Goal: Task Accomplishment & Management: Use online tool/utility

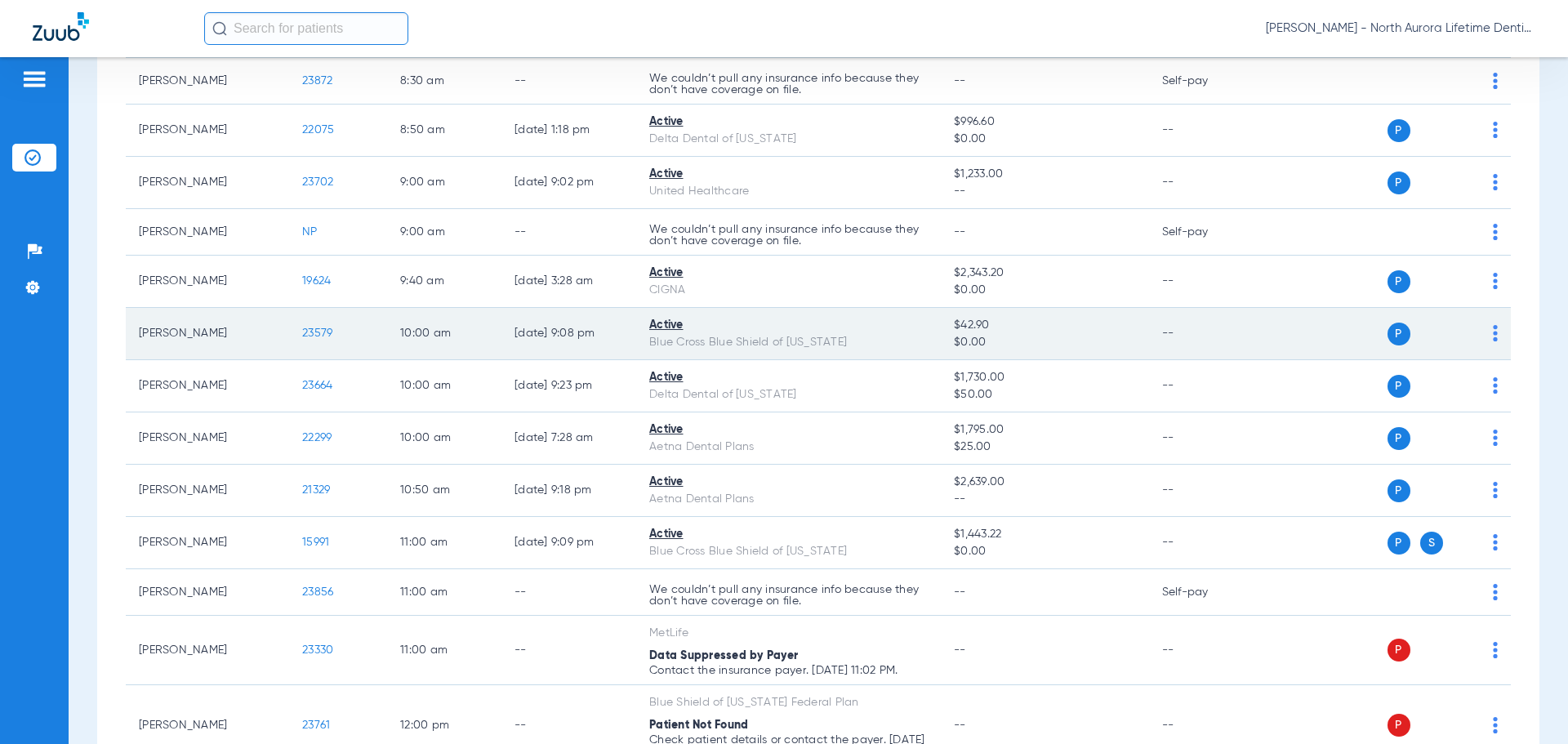
scroll to position [245, 0]
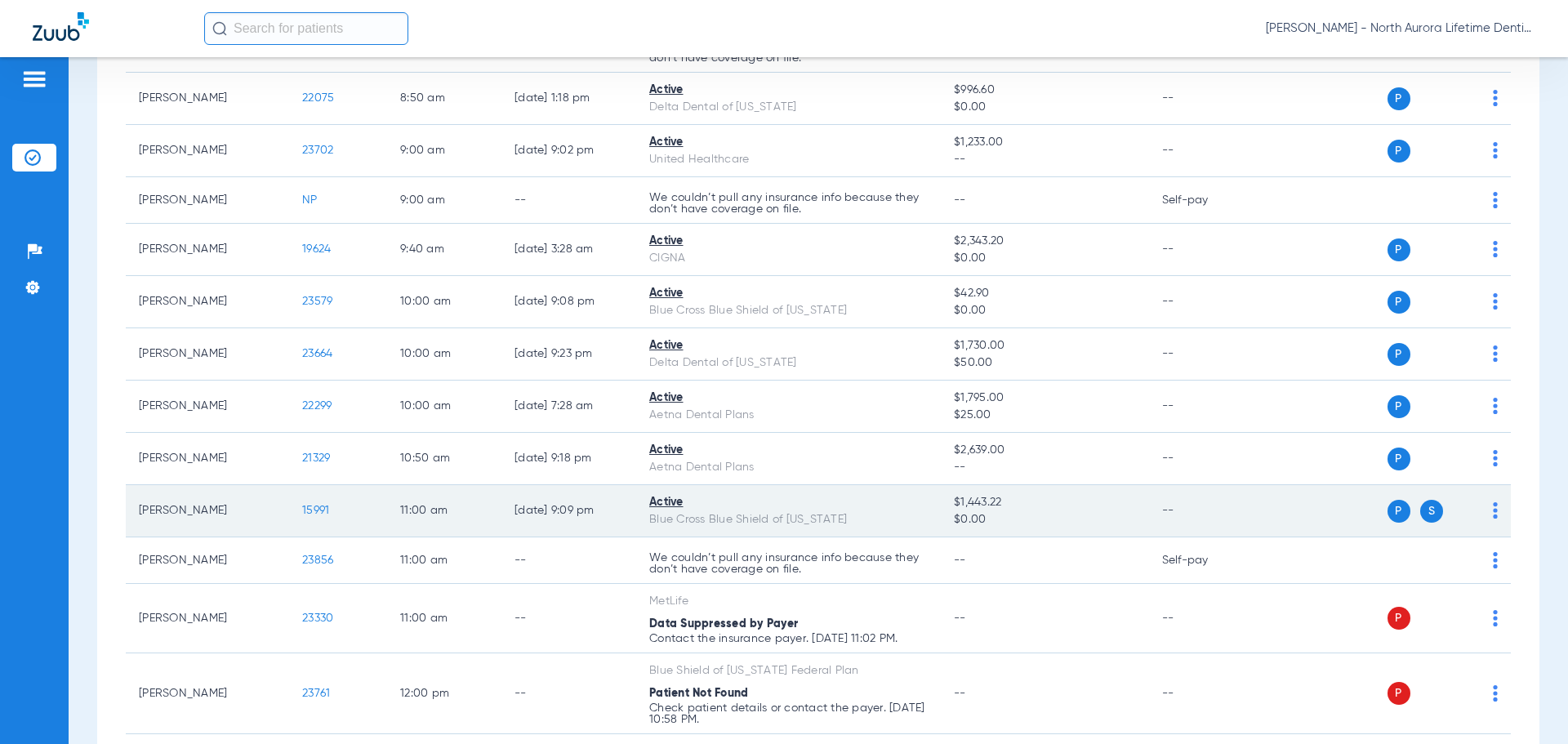
click at [317, 512] on span "15991" at bounding box center [316, 510] width 27 height 12
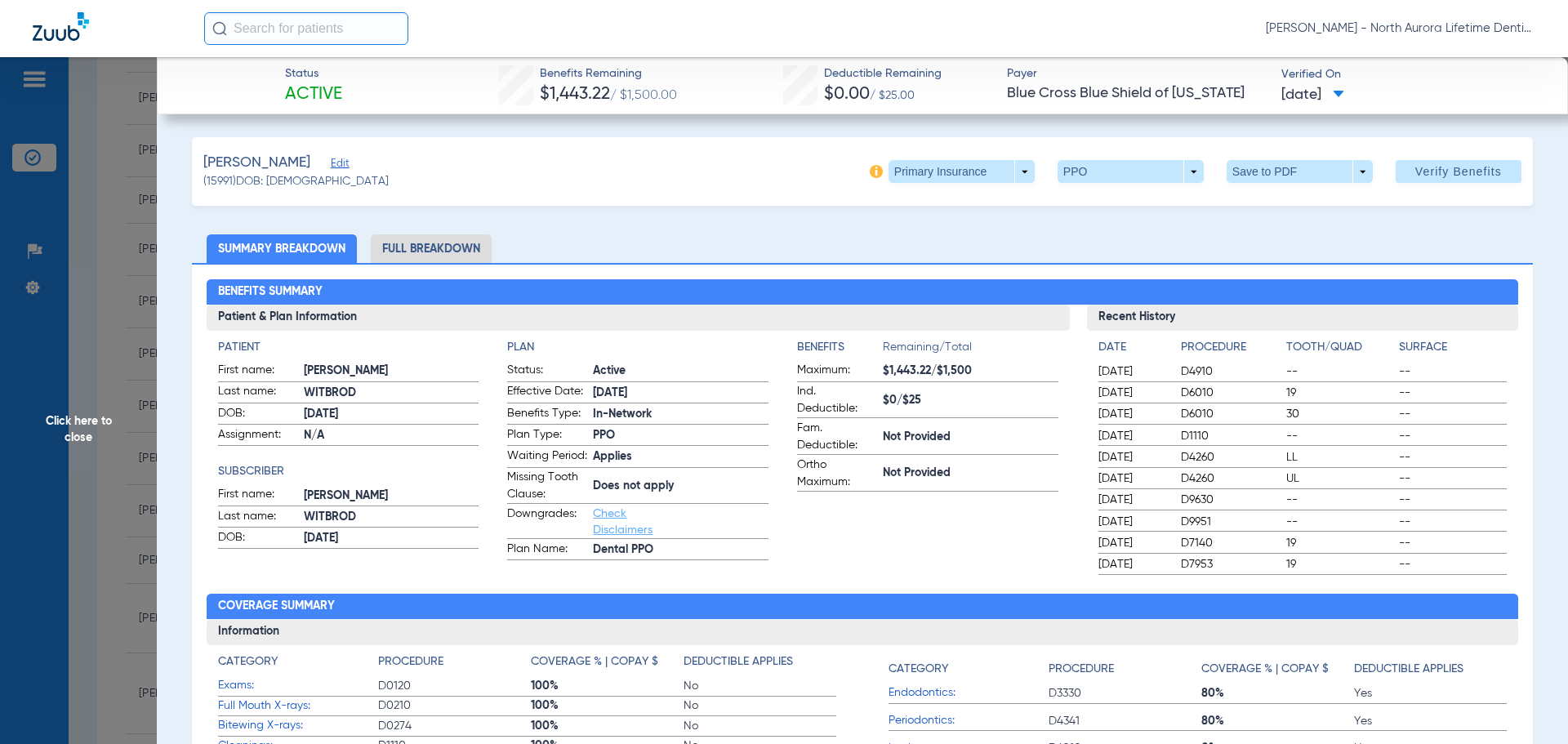
scroll to position [82, 0]
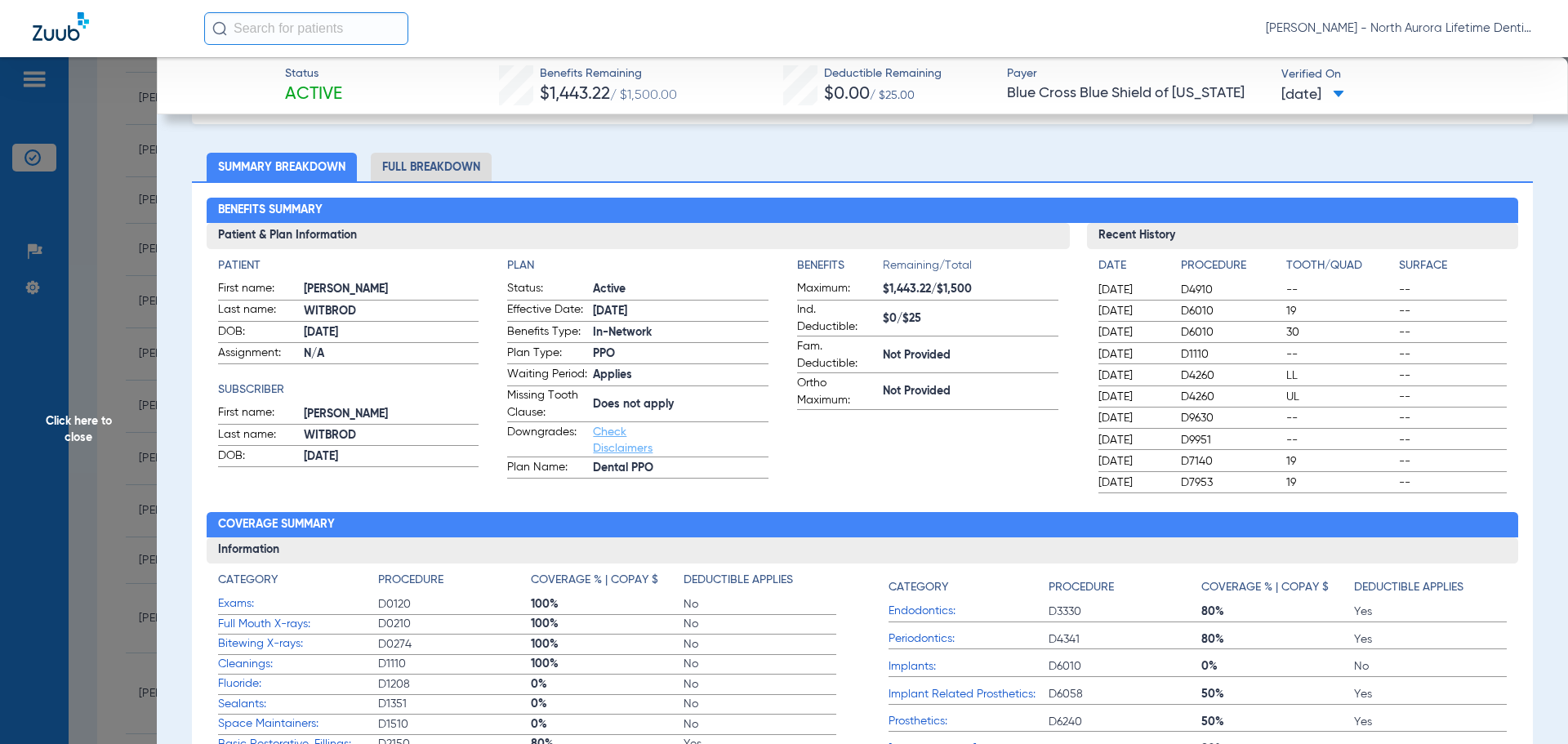
click at [438, 170] on li "Full Breakdown" at bounding box center [430, 167] width 121 height 29
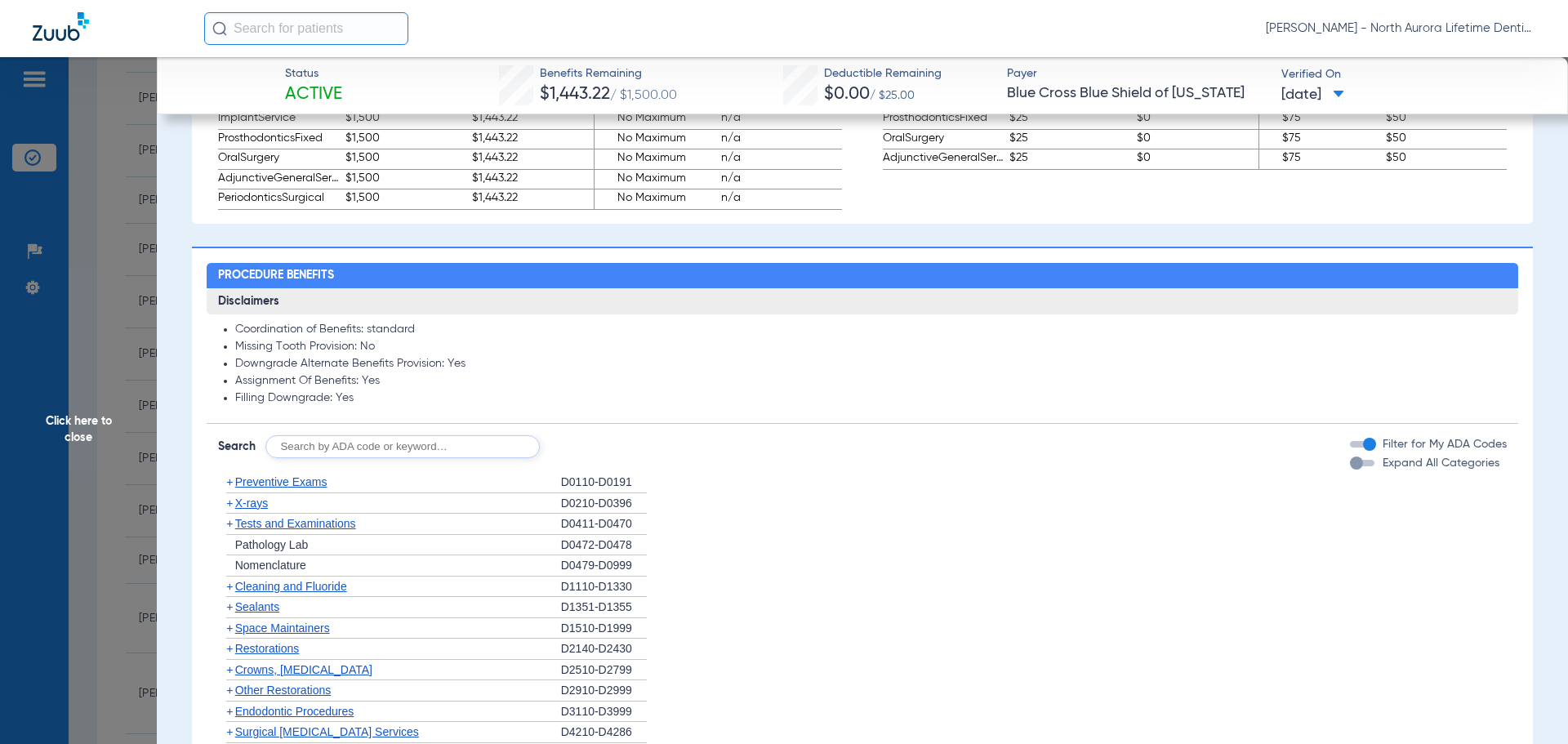
scroll to position [1225, 0]
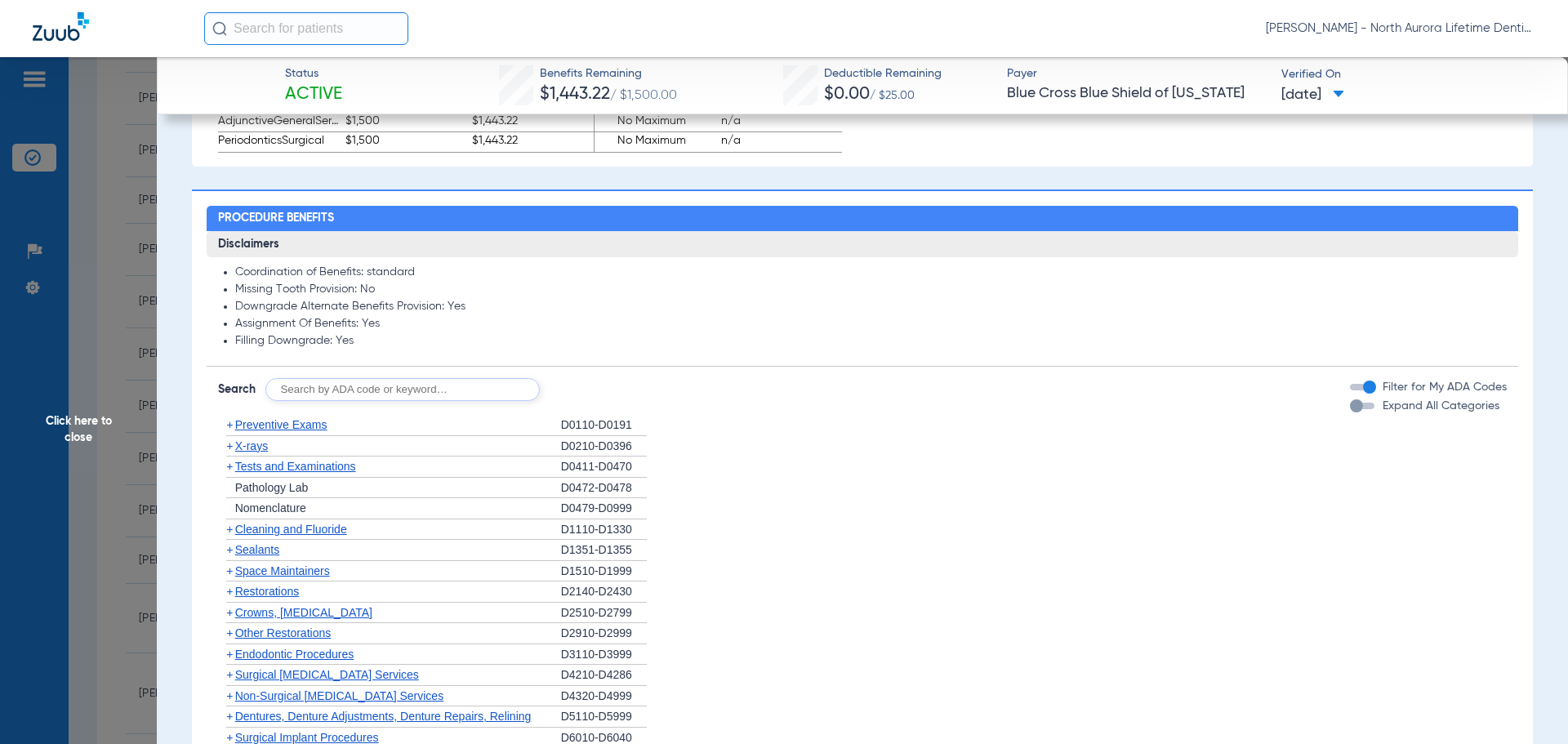
click at [1350, 412] on div "button" at bounding box center [1357, 406] width 14 height 14
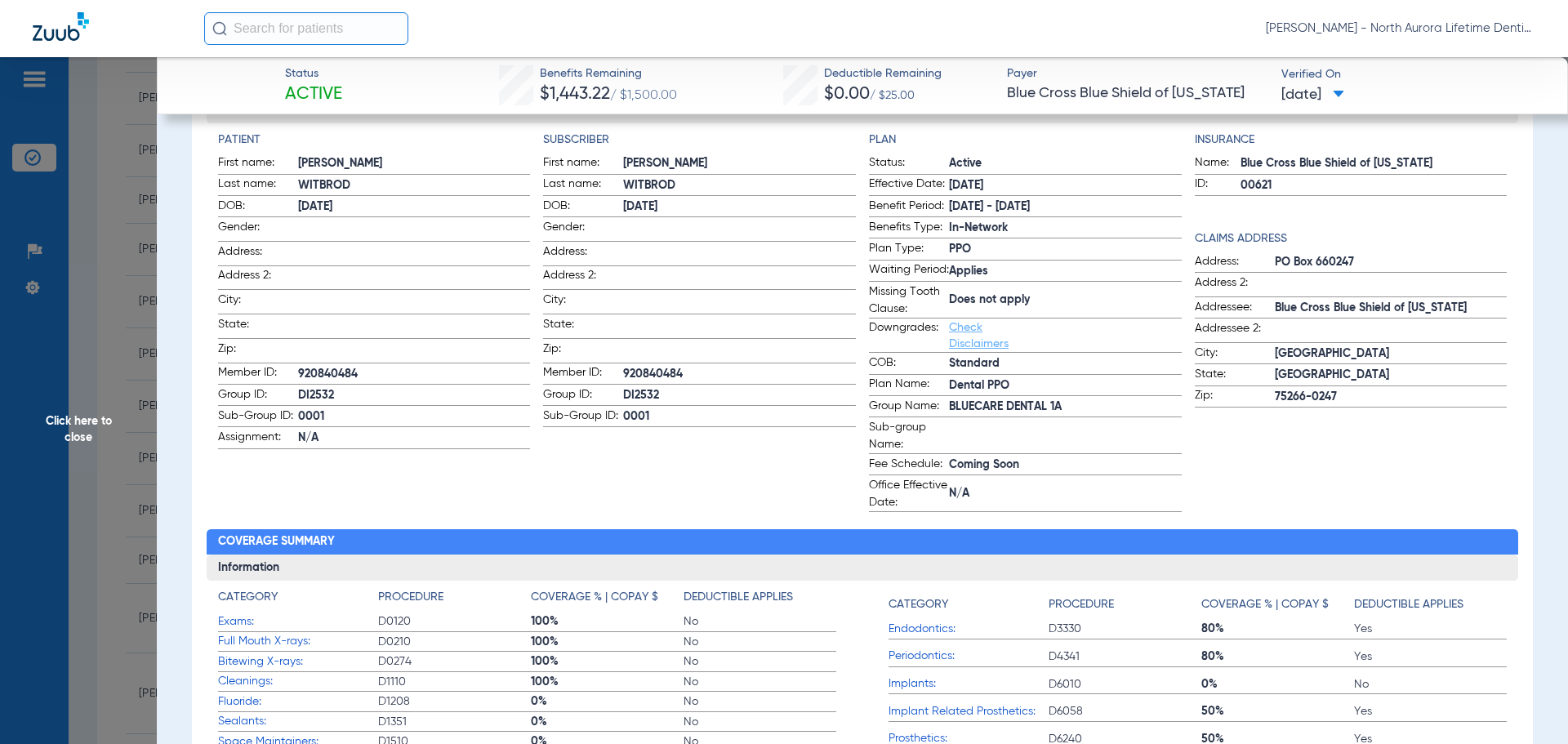
scroll to position [198, 0]
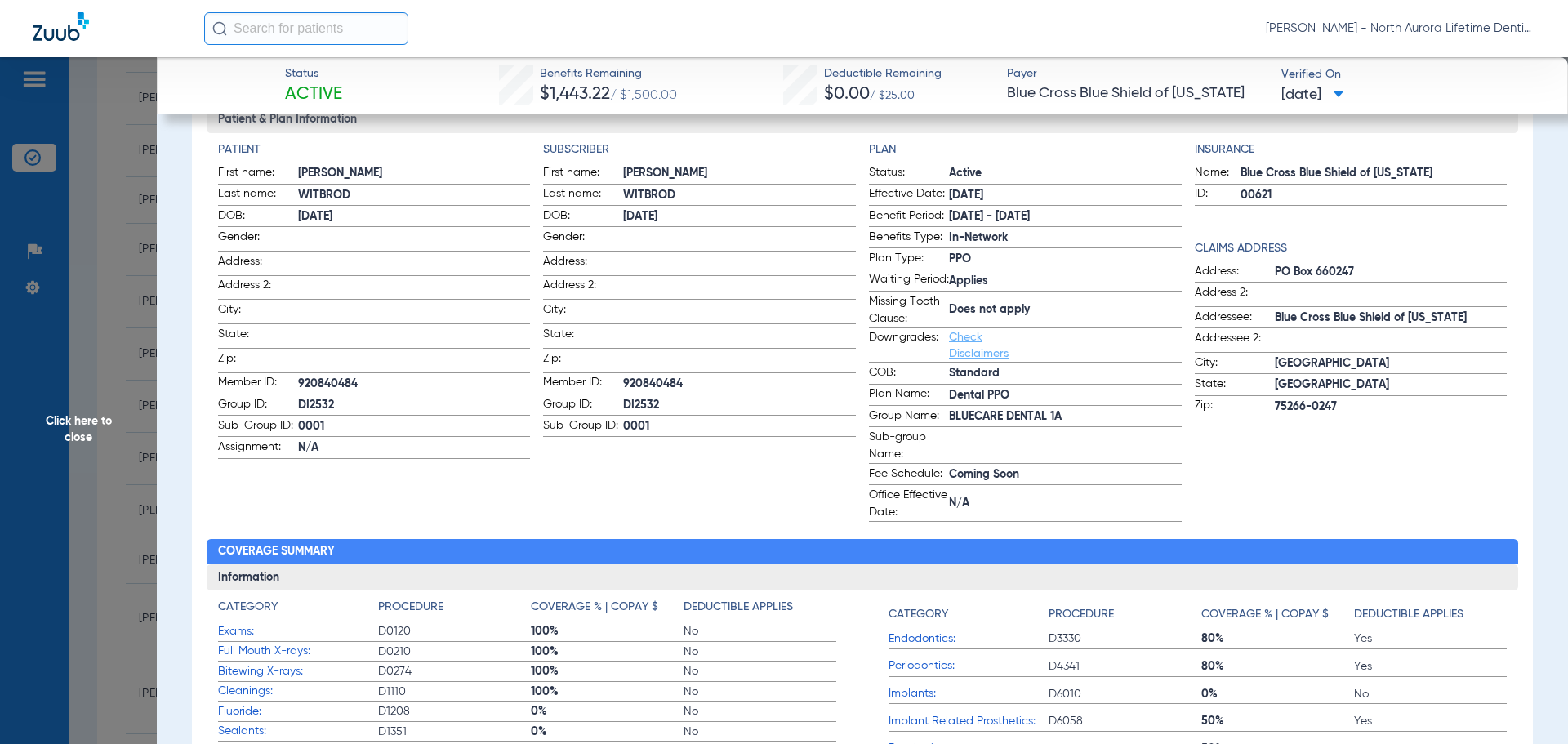
click at [70, 431] on span "Click here to close" at bounding box center [78, 428] width 156 height 744
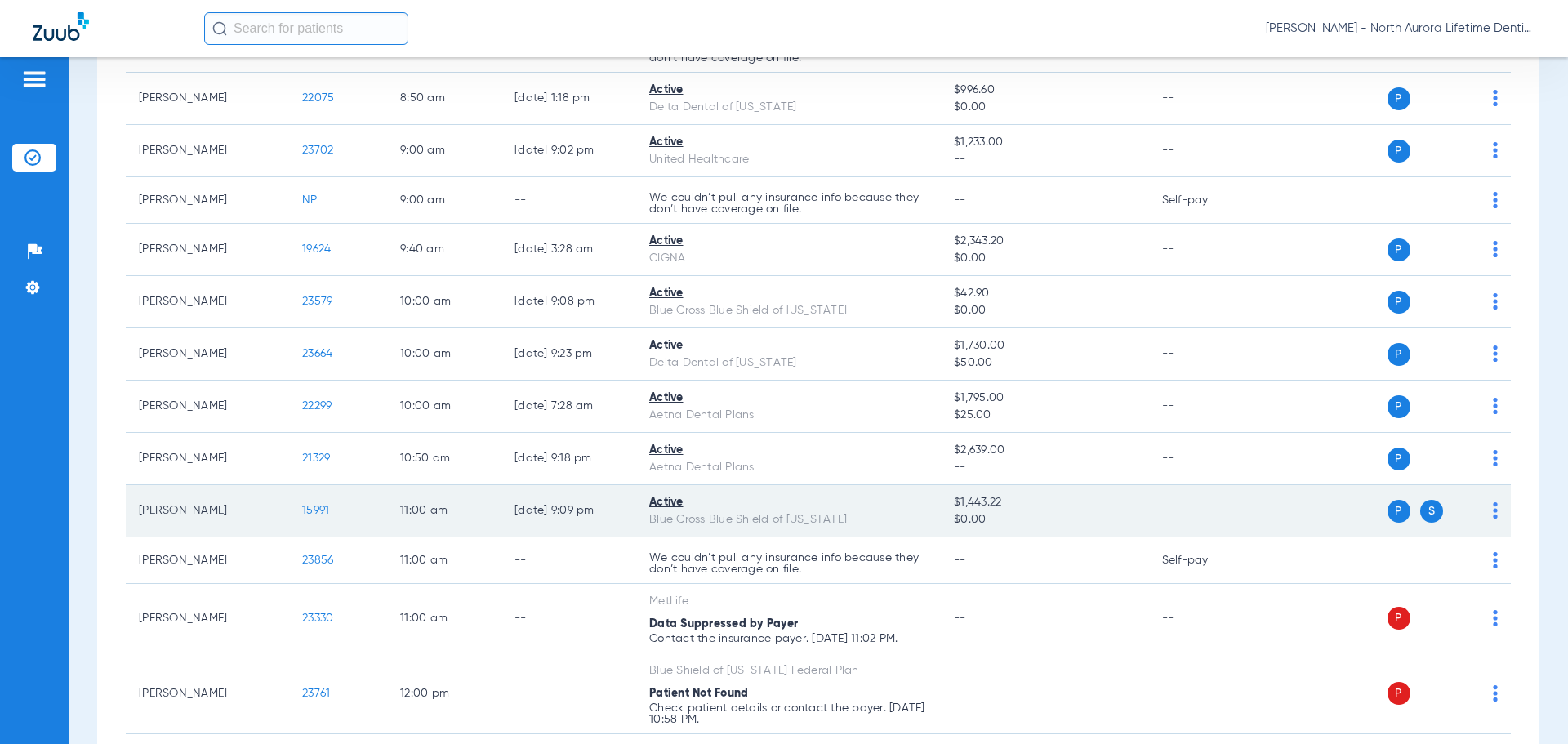
click at [1419, 511] on span "S" at bounding box center [1431, 511] width 23 height 23
click at [1493, 508] on img at bounding box center [1495, 510] width 5 height 16
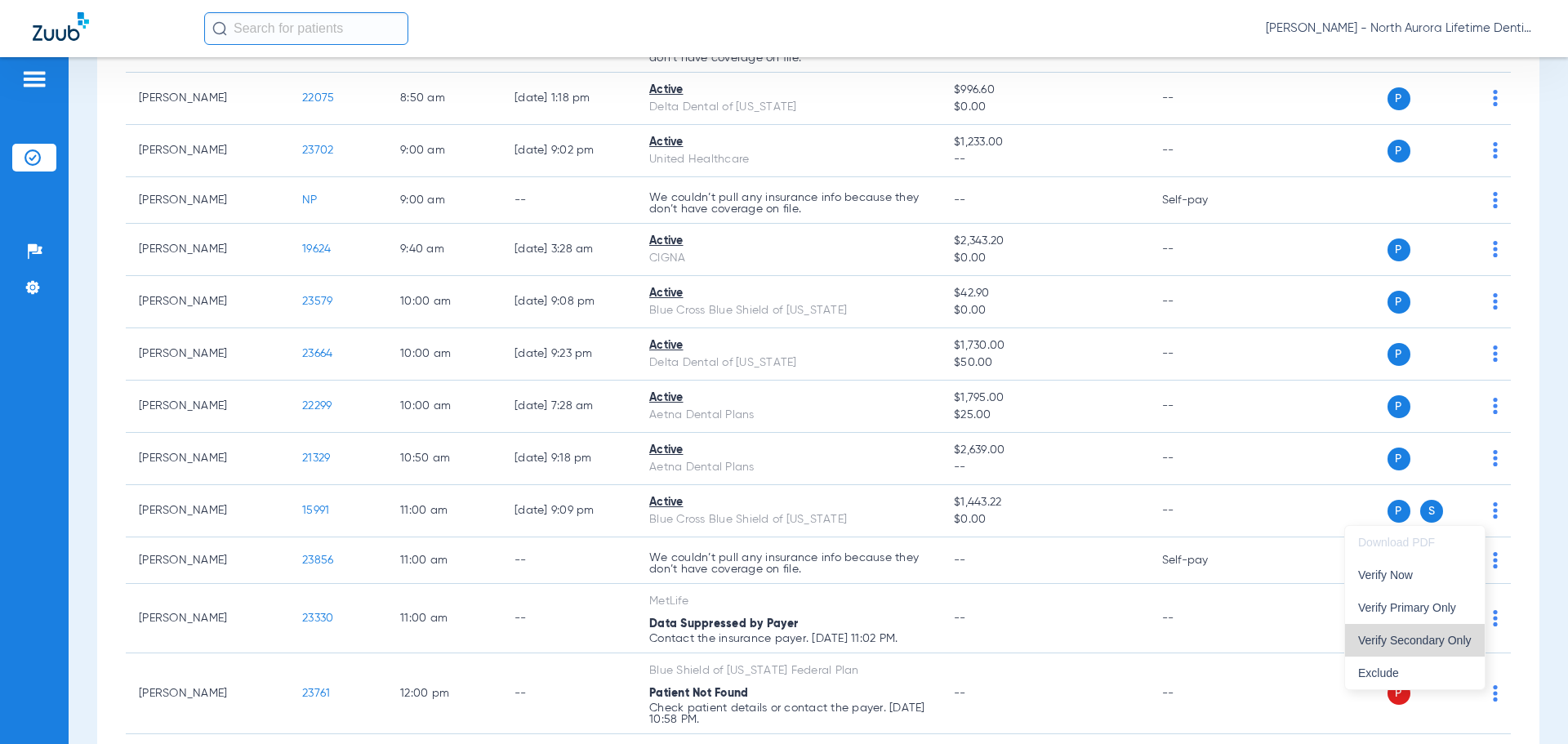
click at [1433, 645] on span "Verify Secondary Only" at bounding box center [1415, 640] width 114 height 12
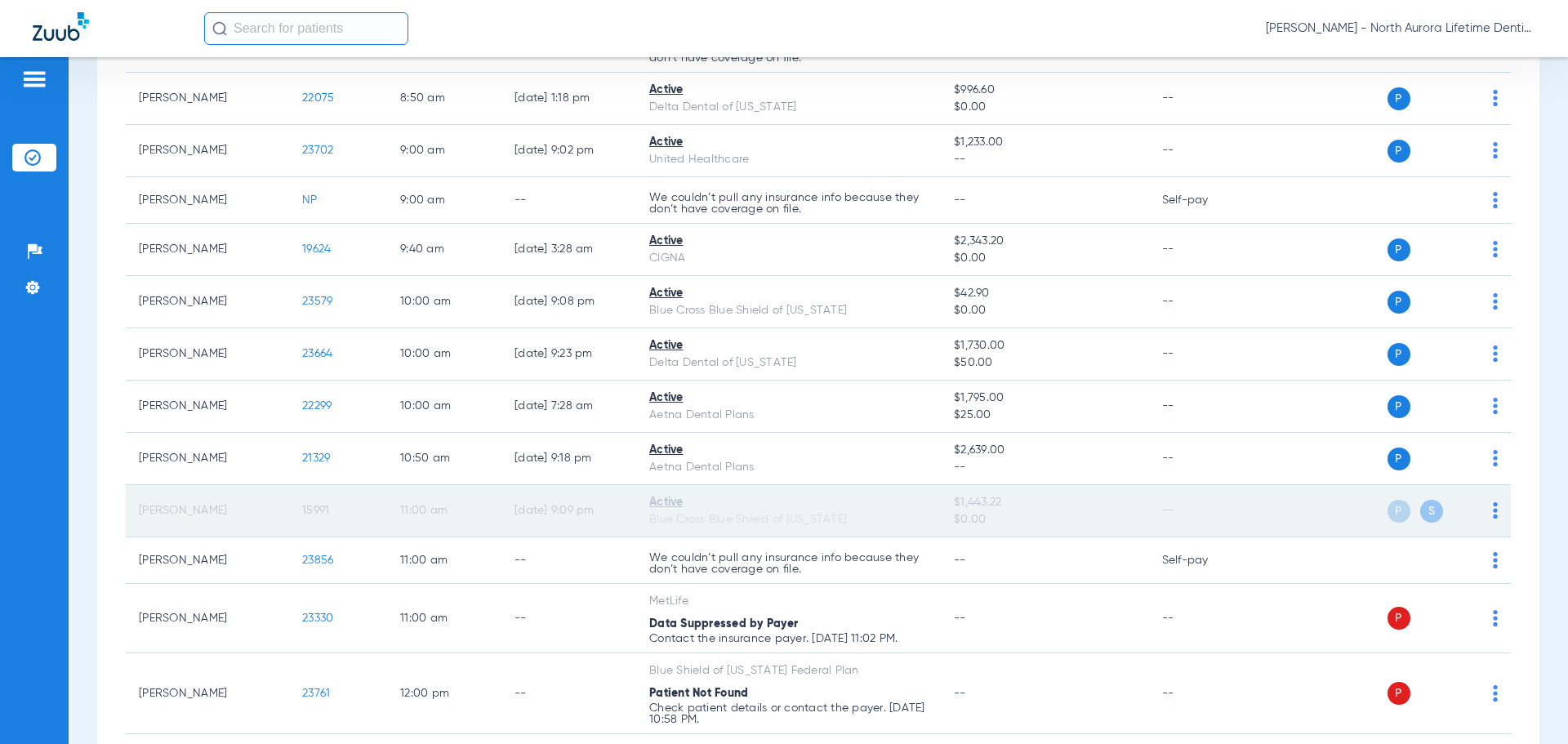
click at [1493, 505] on img at bounding box center [1495, 510] width 5 height 16
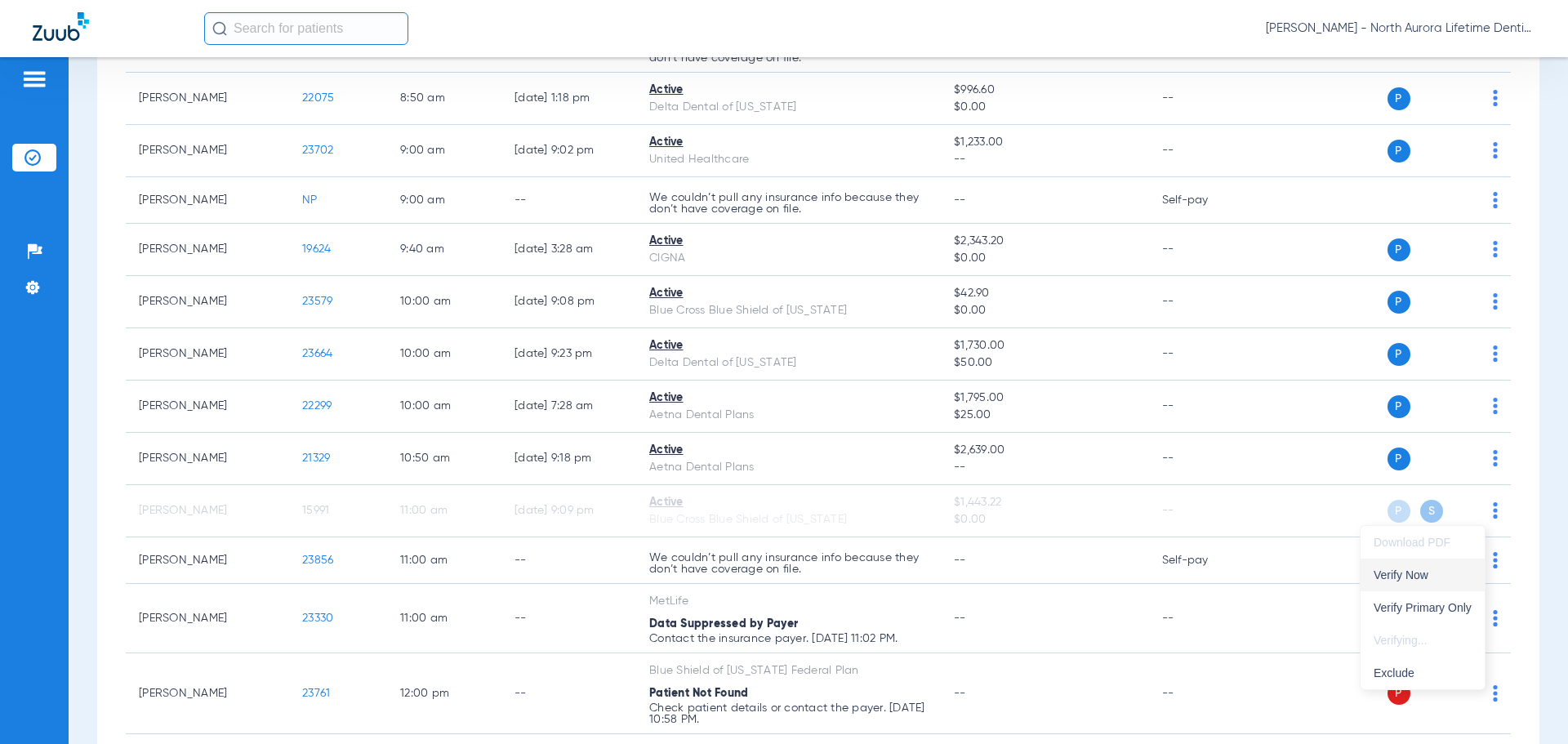
click at [1433, 578] on span "Verify Now" at bounding box center [1422, 575] width 98 height 12
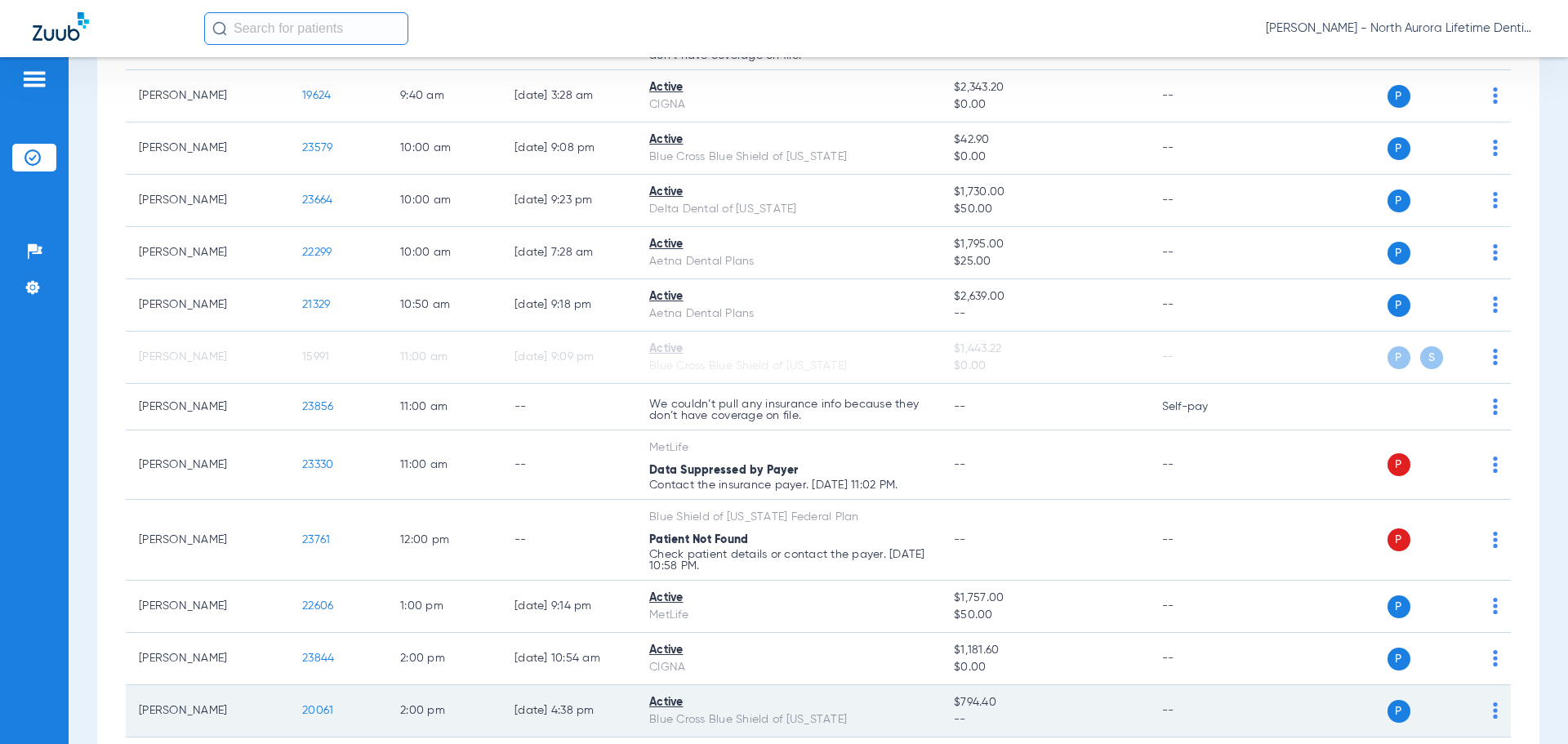
scroll to position [366, 0]
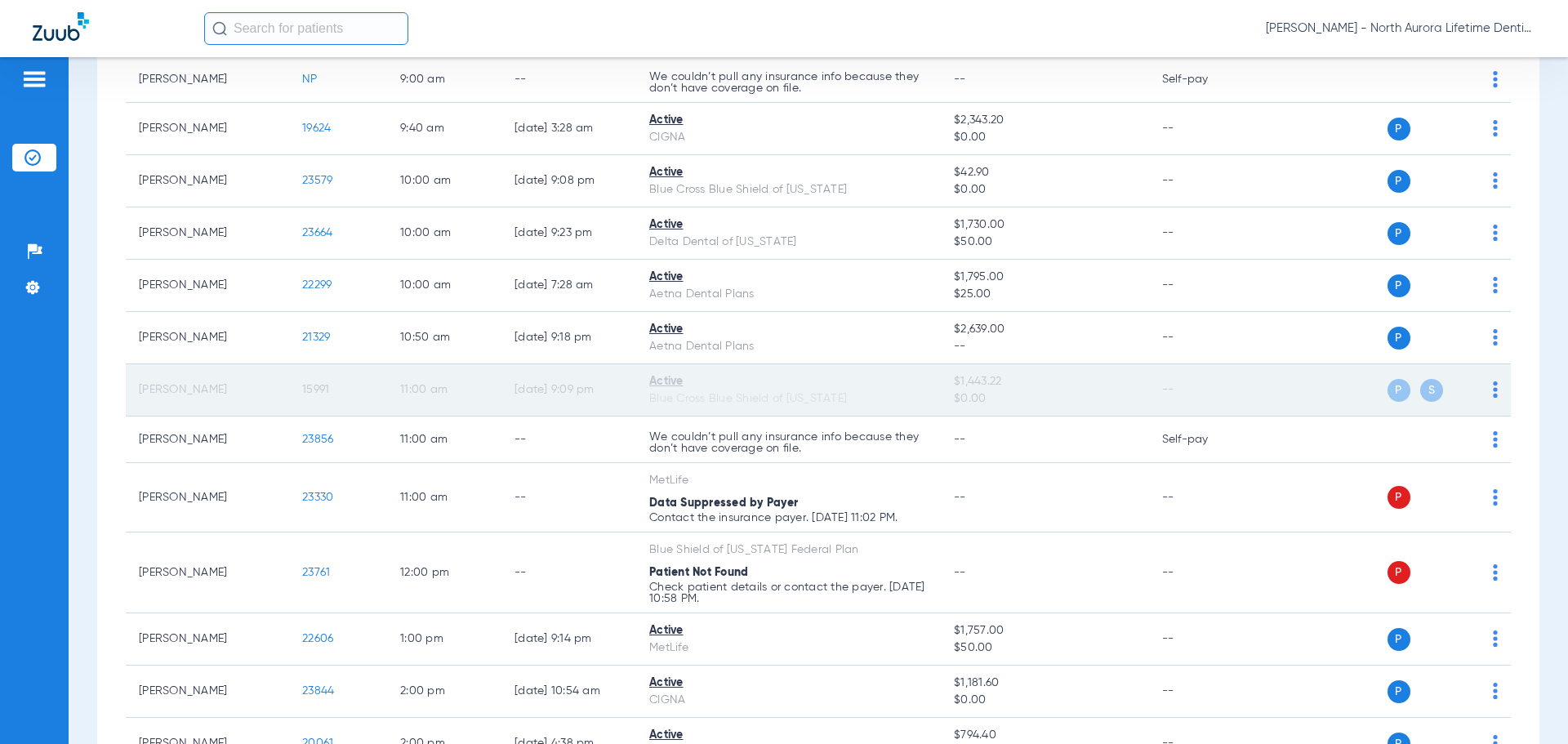
click at [645, 391] on td "Active Blue Cross Blue Shield of Illinois" at bounding box center [788, 390] width 305 height 52
click at [274, 393] on td "[PERSON_NAME]" at bounding box center [206, 390] width 163 height 52
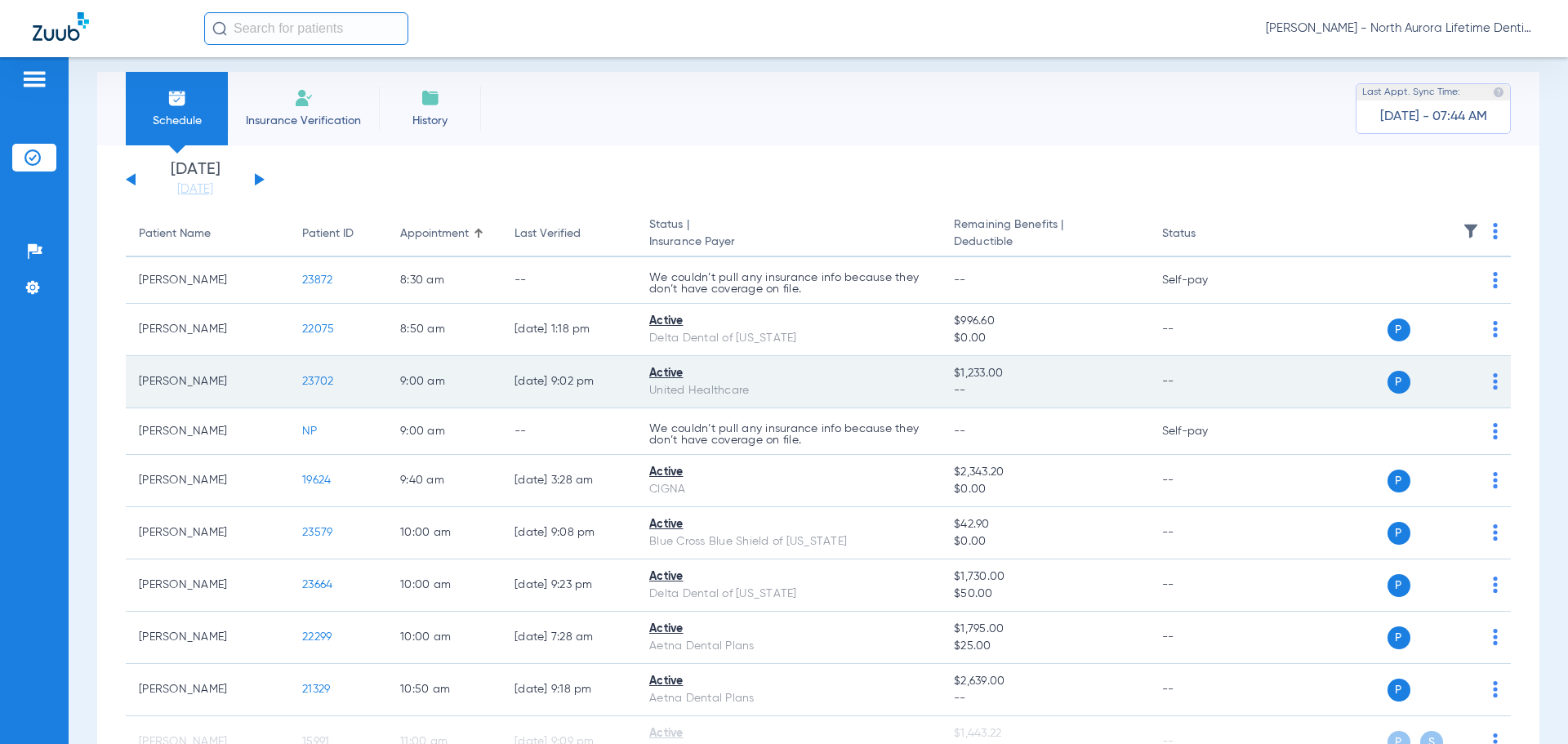
scroll to position [0, 0]
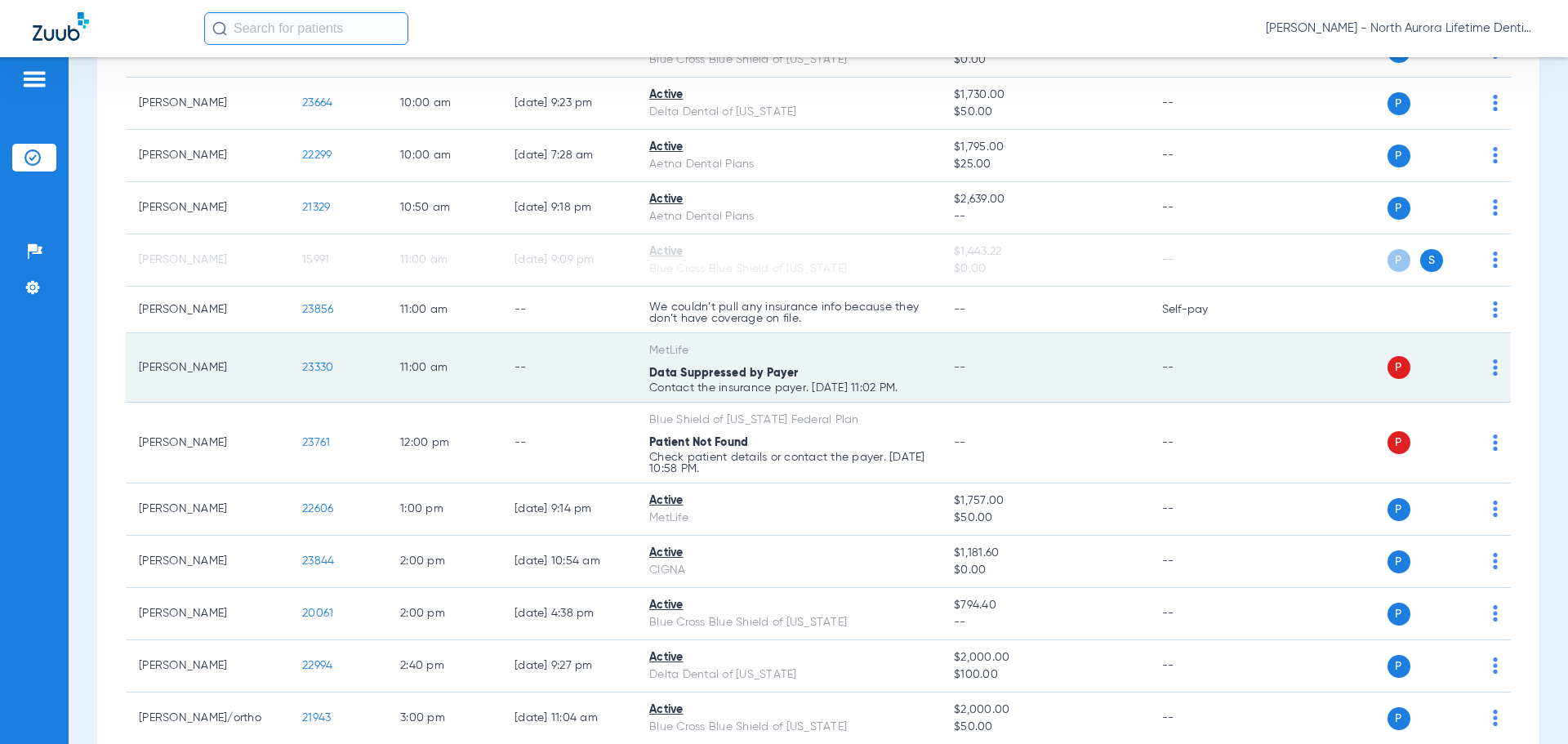
scroll to position [408, 0]
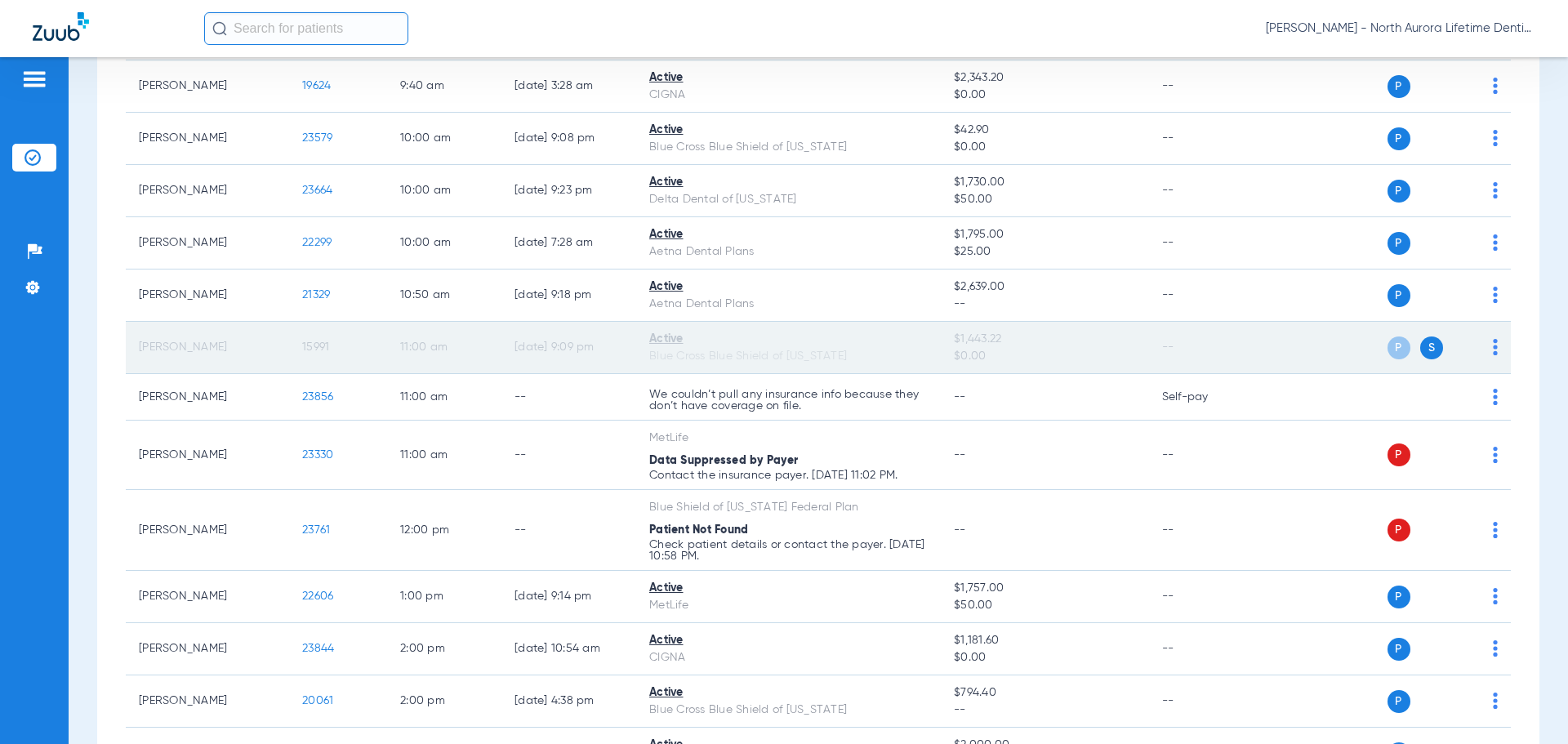
click at [1423, 353] on span "S" at bounding box center [1431, 348] width 23 height 23
click at [1487, 341] on td "P S" at bounding box center [1385, 347] width 252 height 52
click at [1485, 341] on td "P S" at bounding box center [1385, 347] width 252 height 52
click at [1493, 347] on img at bounding box center [1495, 346] width 5 height 16
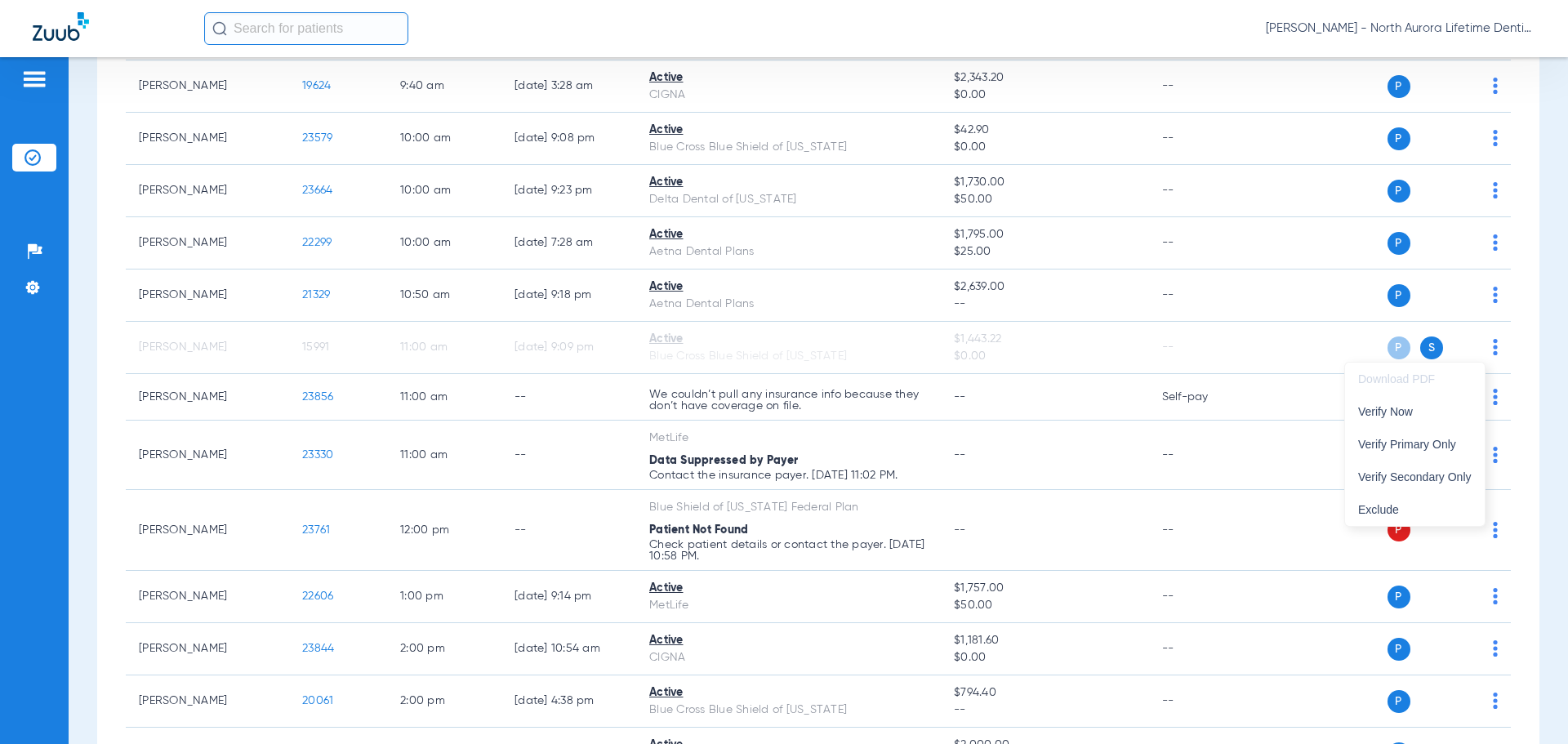
click at [856, 462] on div at bounding box center [784, 372] width 1568 height 744
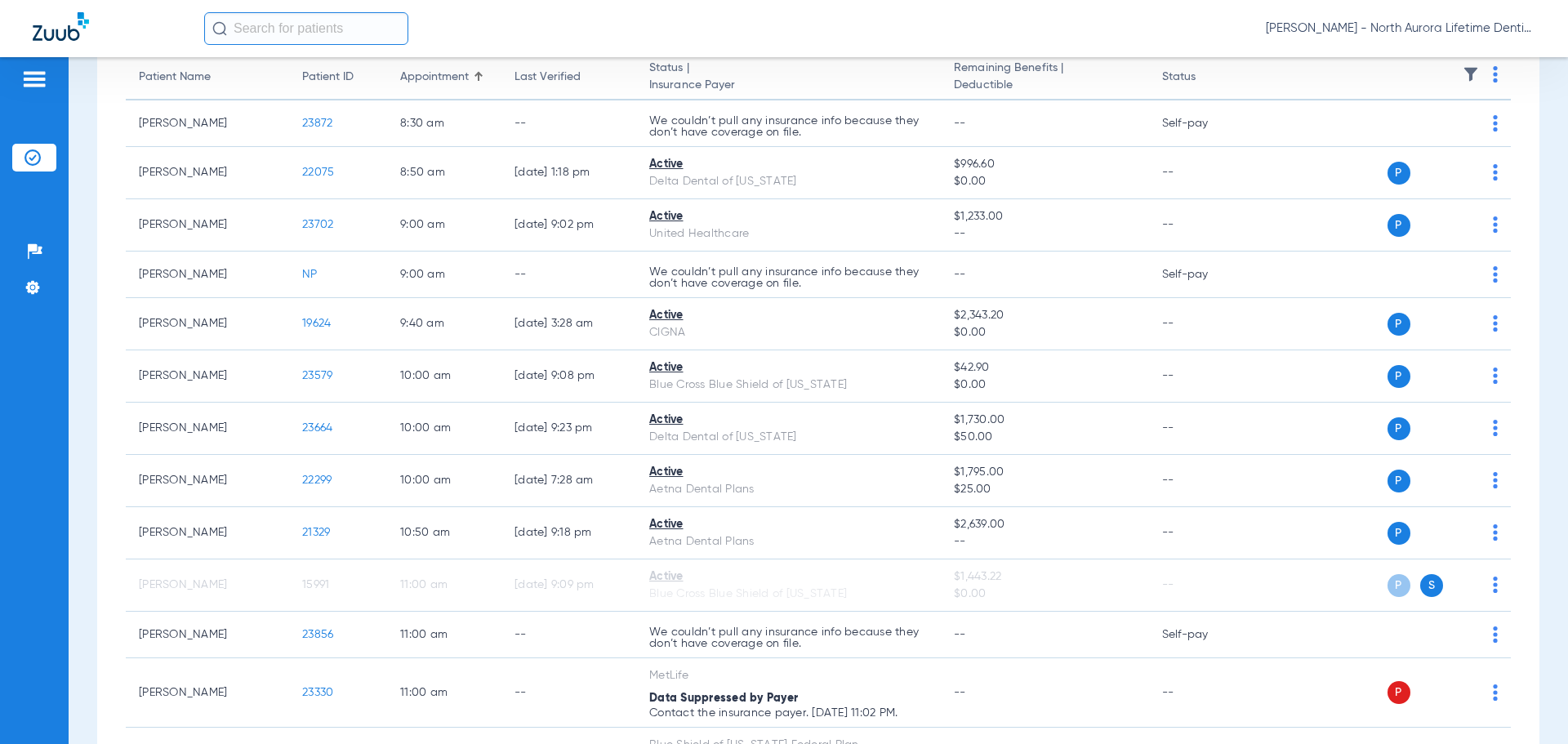
scroll to position [0, 0]
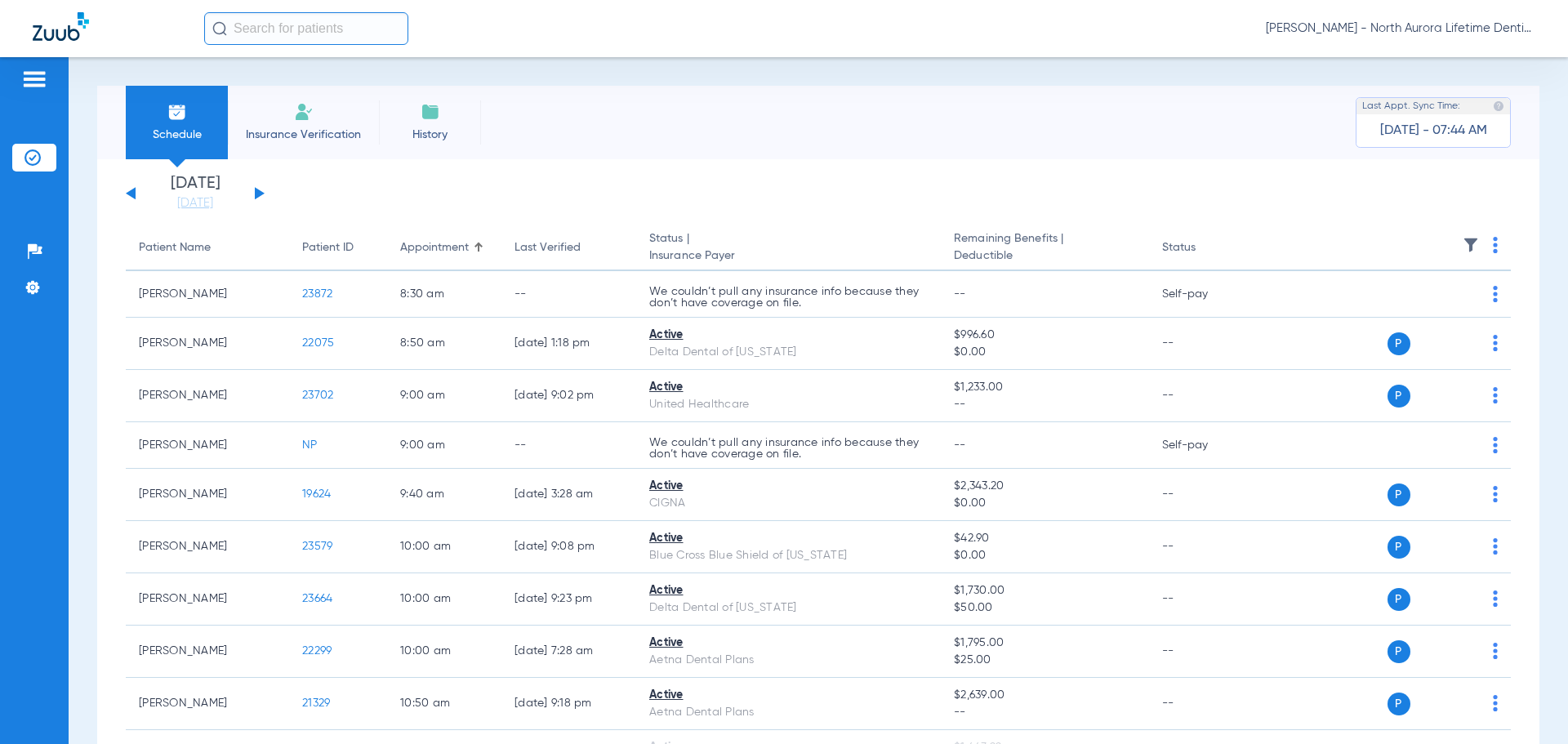
click at [324, 130] on span "Insurance Verification" at bounding box center [303, 134] width 126 height 16
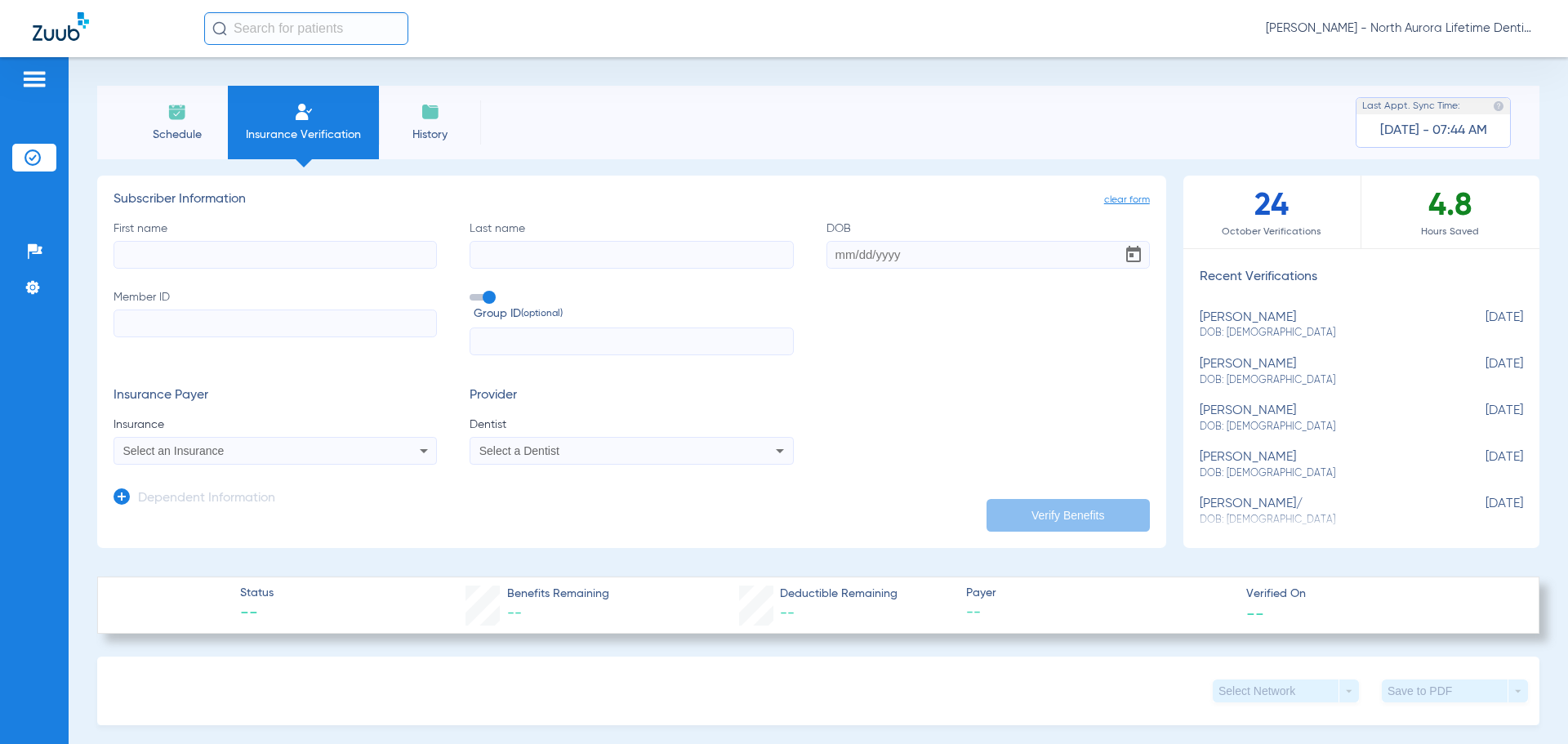
click at [202, 259] on input "First name" at bounding box center [275, 255] width 323 height 28
type input "Thomas"
type input "Witbrod"
type input "11/08/1977"
click at [248, 328] on input "Member ID" at bounding box center [275, 323] width 323 height 28
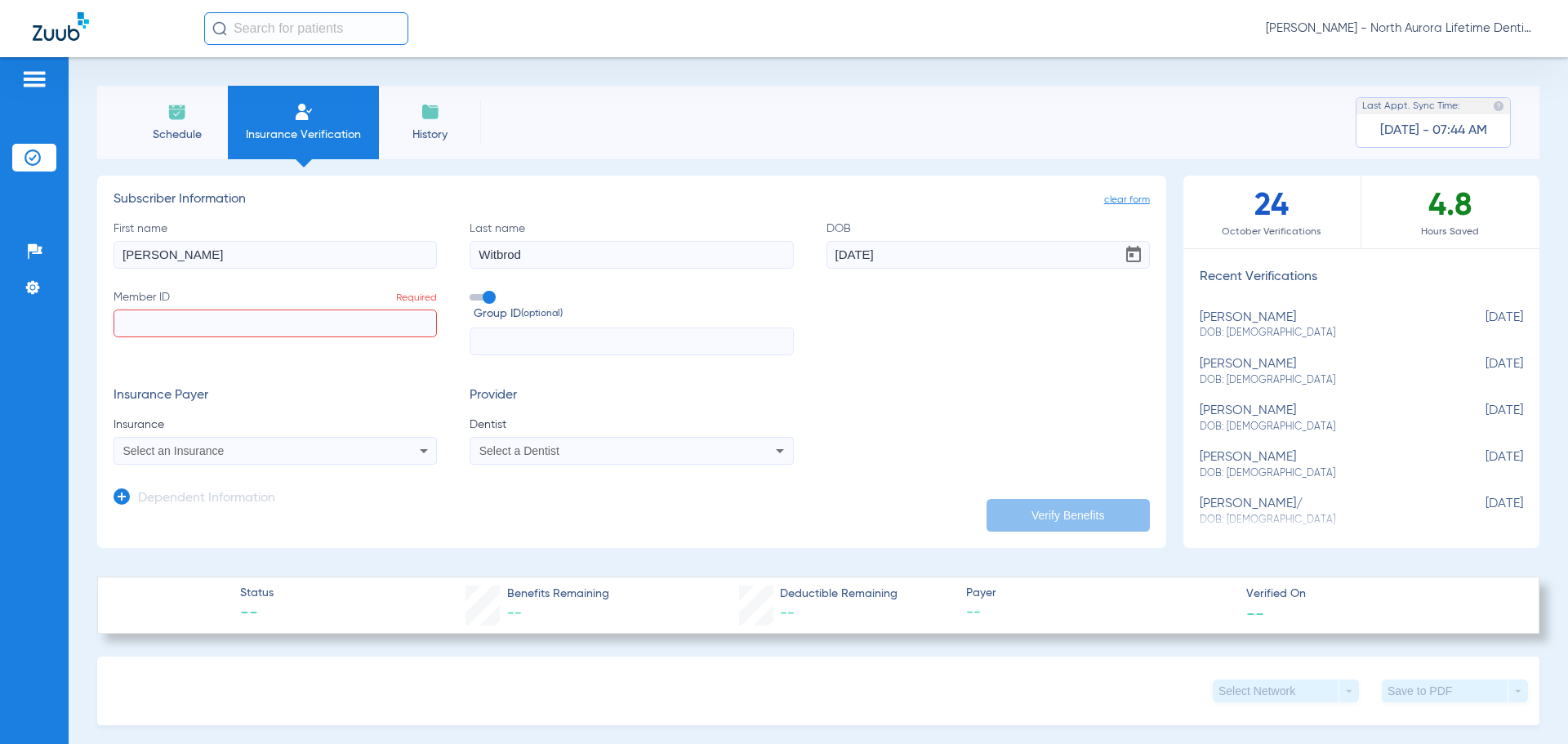
click at [145, 321] on input "Member ID Required" at bounding box center [275, 323] width 323 height 28
paste input "34770453693"
type input "34770453693"
click at [312, 446] on div "Select an Insurance" at bounding box center [245, 451] width 244 height 12
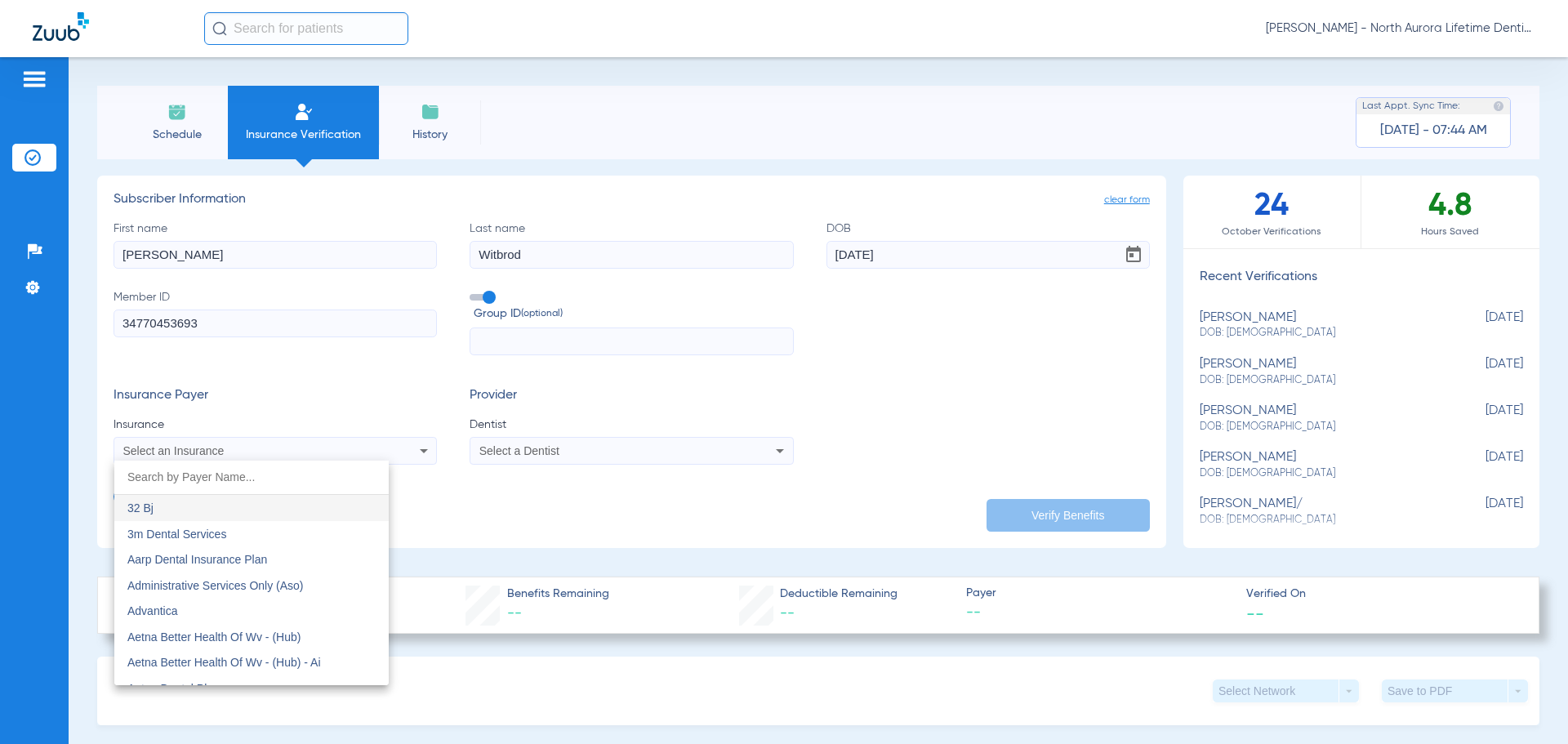
click at [323, 389] on div at bounding box center [784, 372] width 1568 height 744
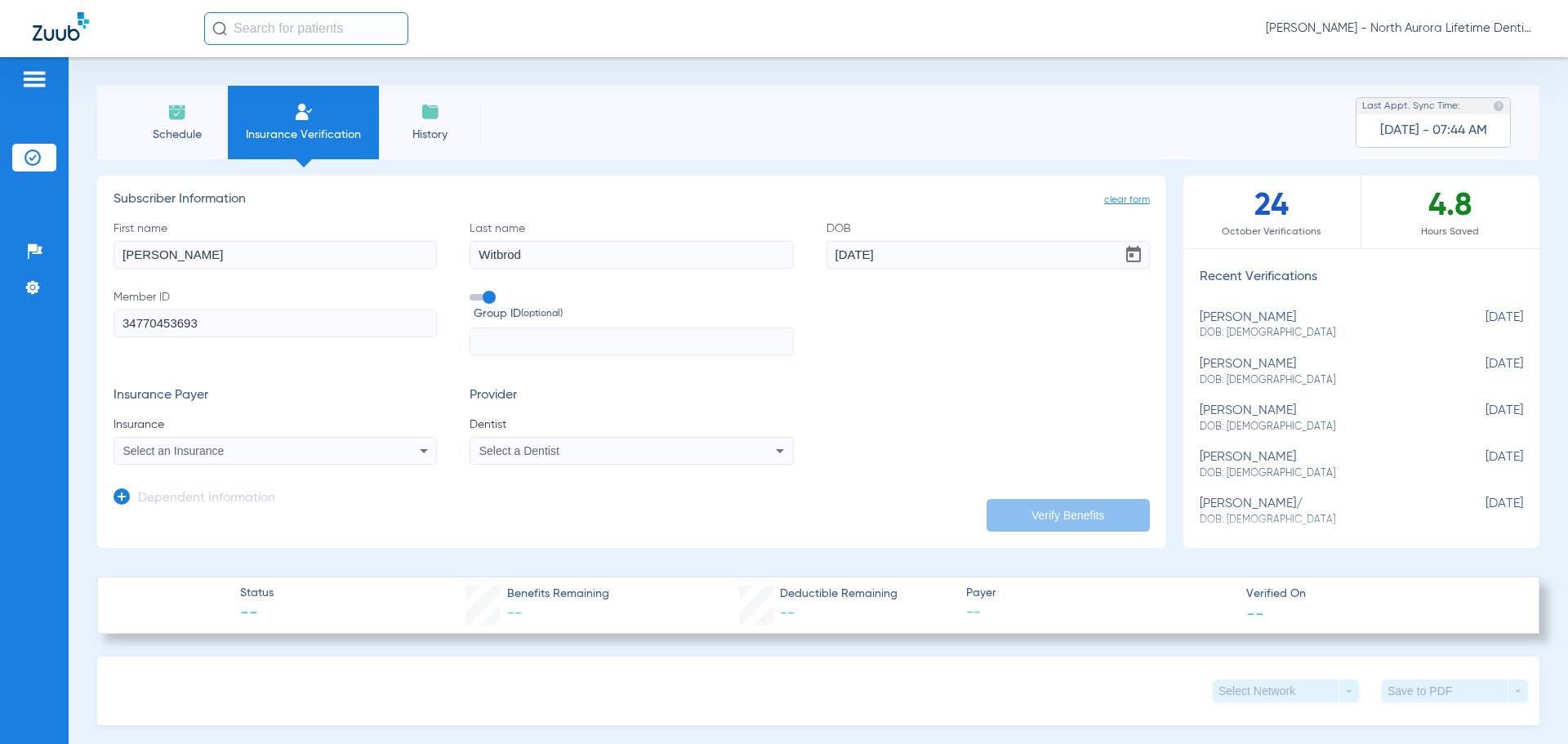
click at [674, 451] on div "Select a Dentist" at bounding box center [601, 451] width 244 height 12
type input "da"
click at [598, 564] on span "Daniel Campolieto 1932440005" at bounding box center [560, 560] width 159 height 12
click at [952, 459] on div "Insurance Payer Insurance Select an Insurance Provider Dentist Daniel Campoliet…" at bounding box center [632, 427] width 1036 height 77
click at [1238, 321] on div "thomas witbrod DOB: 11/08/1977" at bounding box center [1320, 325] width 241 height 30
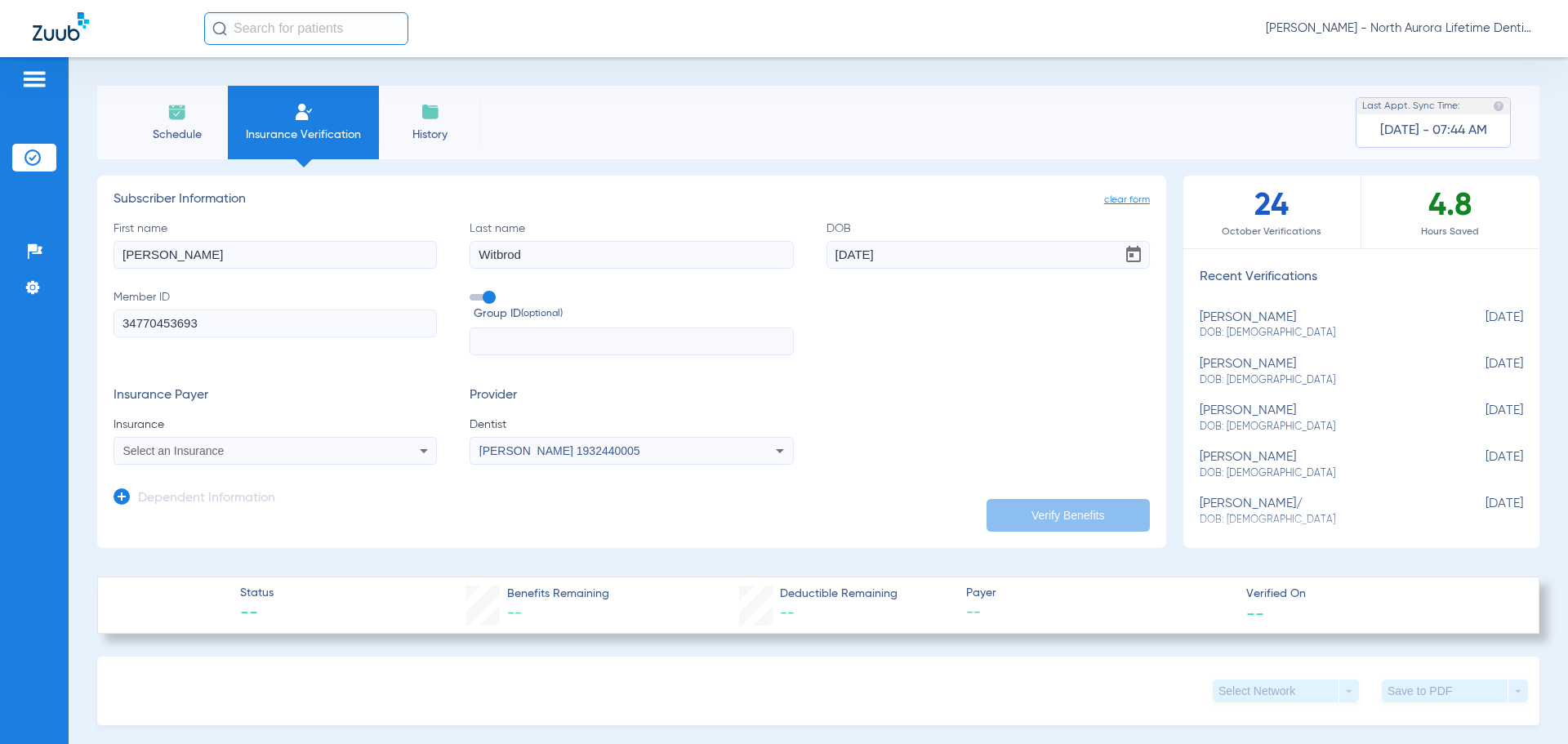
type input "Maria"
type input "06/05/1975"
type input "None"
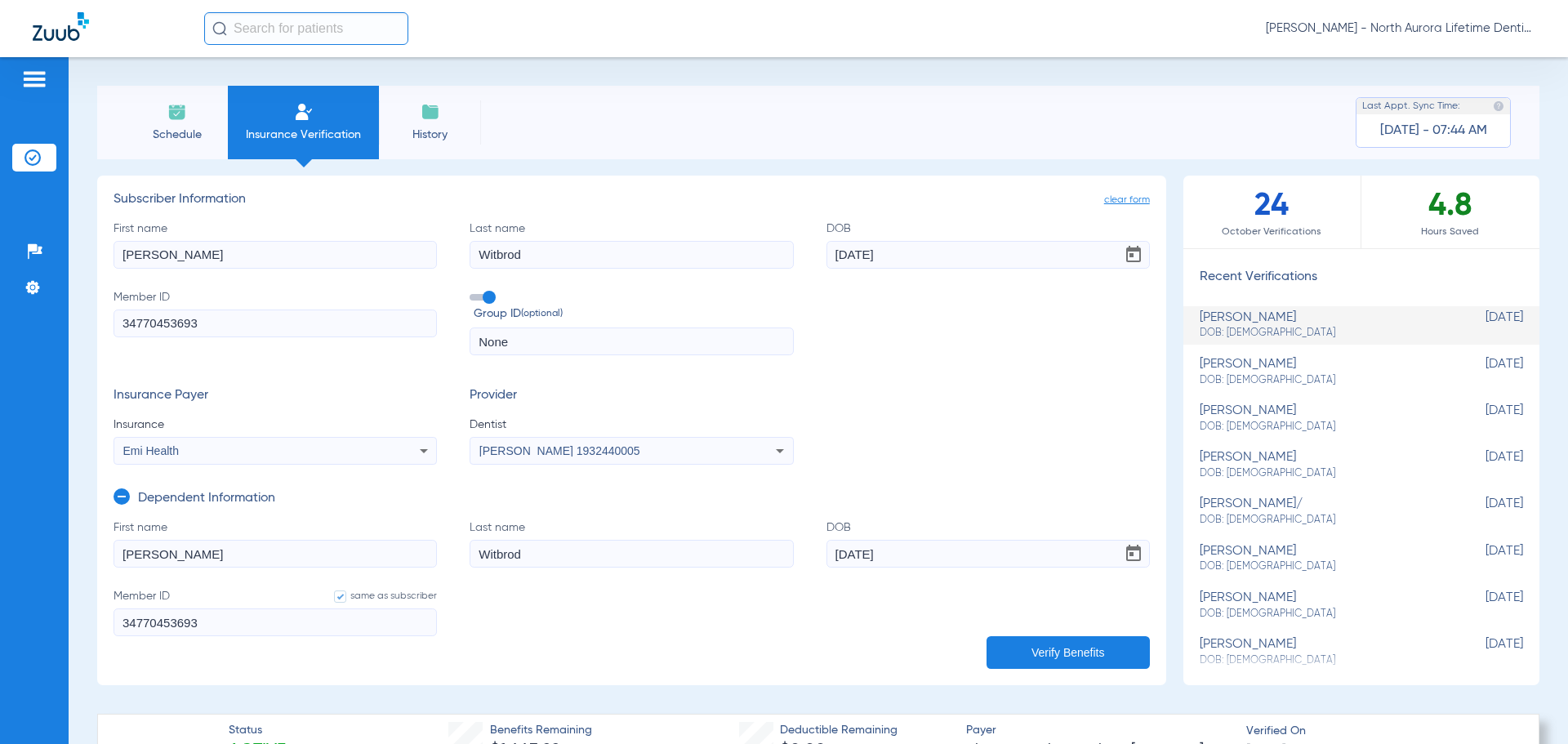
click at [1048, 651] on button "Verify Benefits" at bounding box center [1067, 652] width 163 height 33
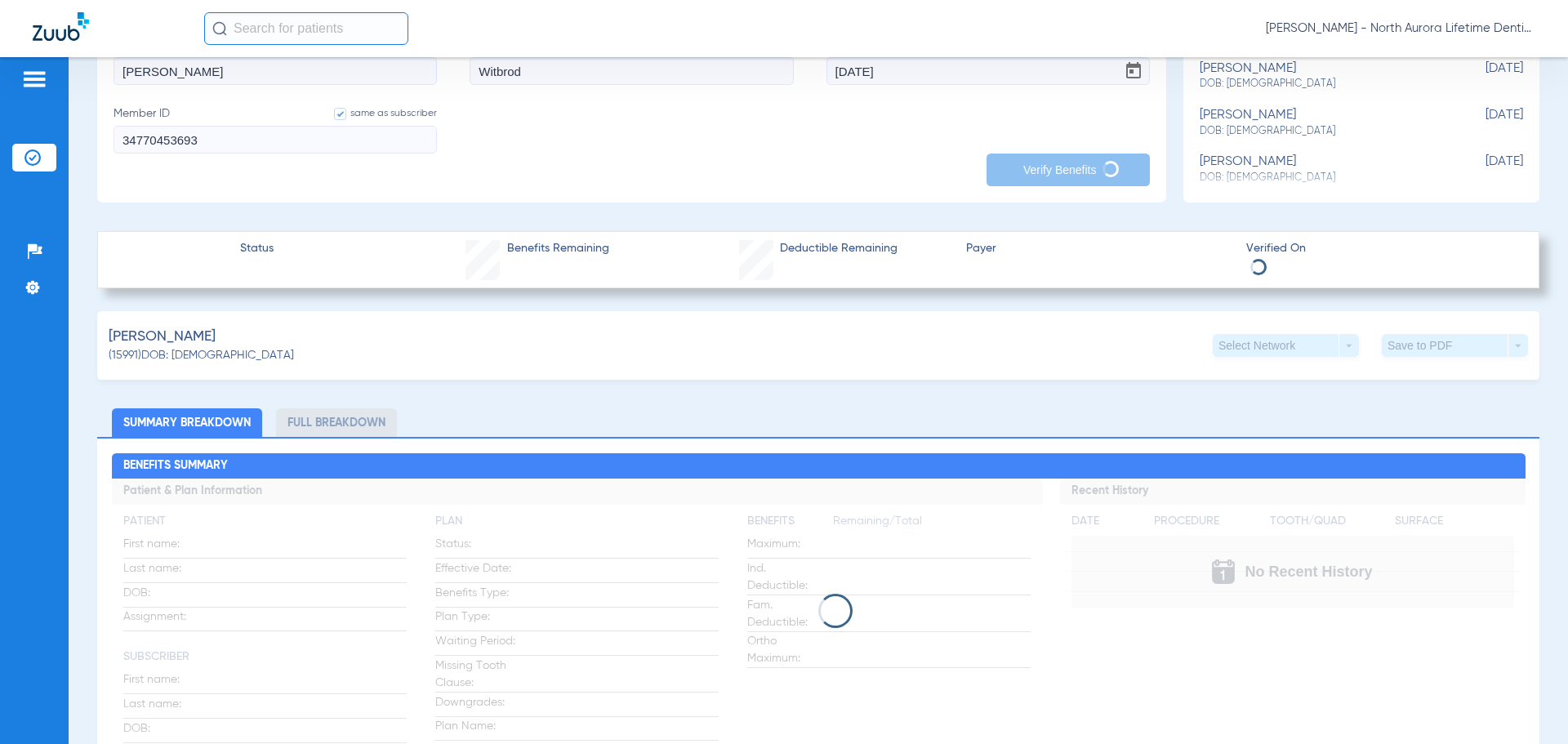
scroll to position [490, 0]
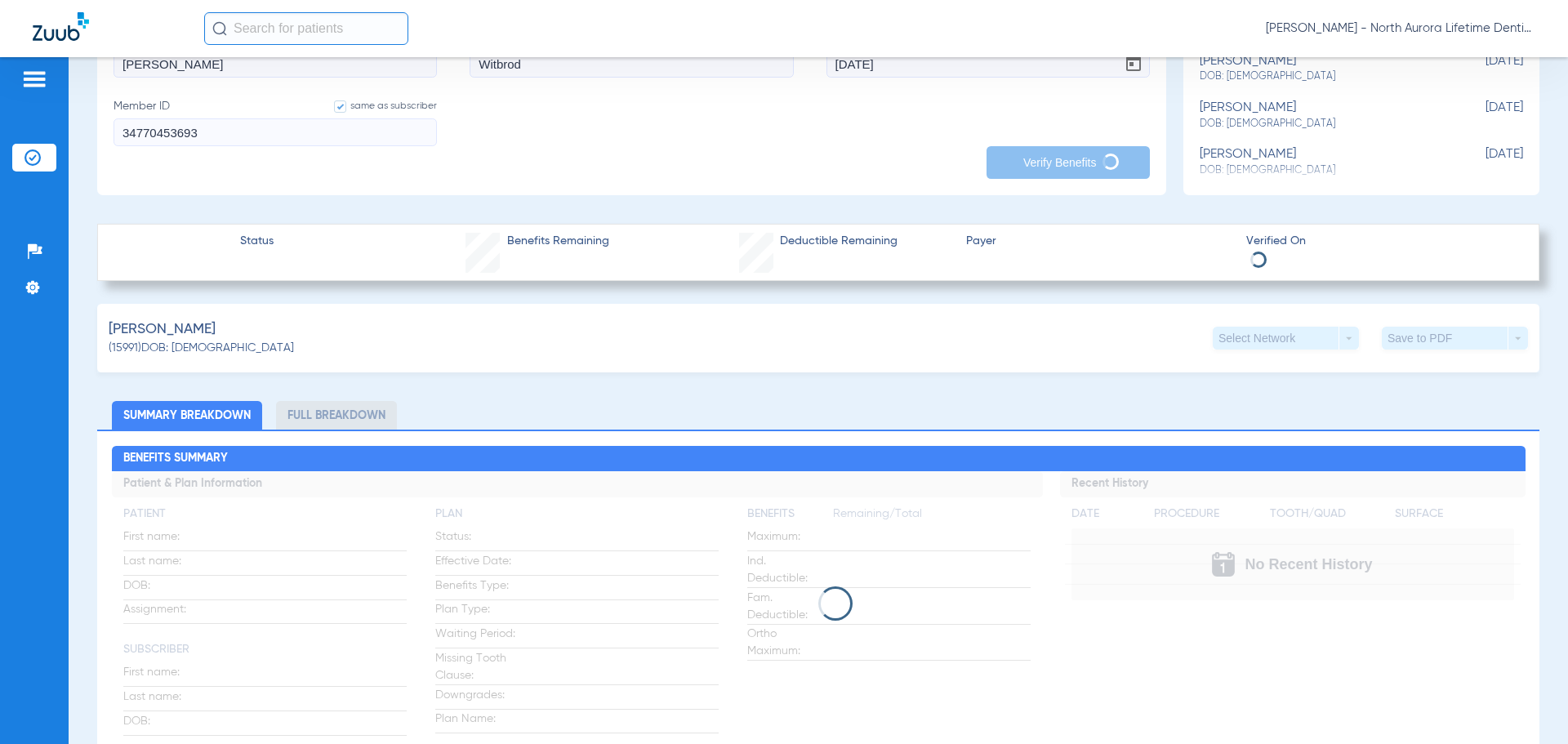
type input "920840484"
type input "DI2532"
type input "920840484"
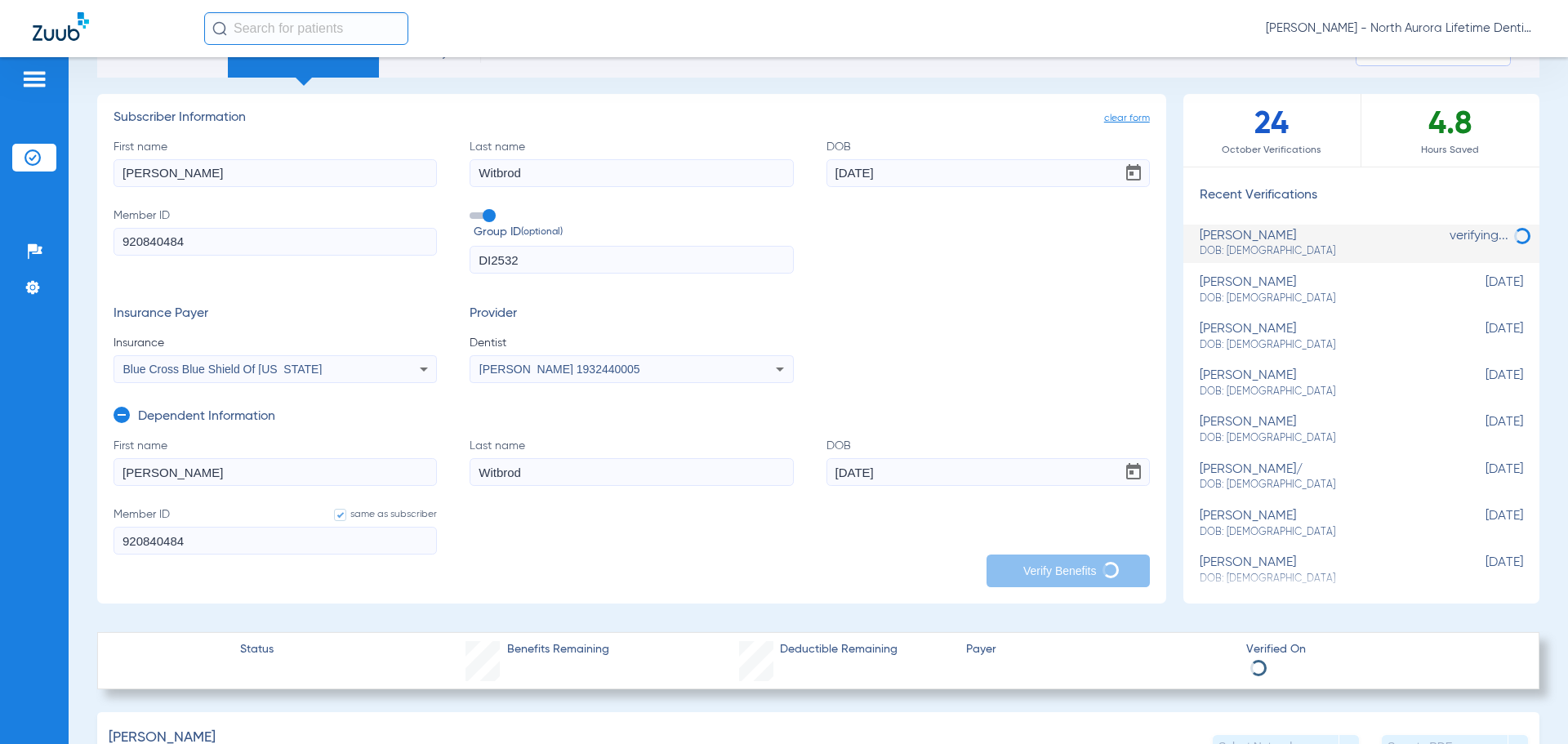
scroll to position [0, 0]
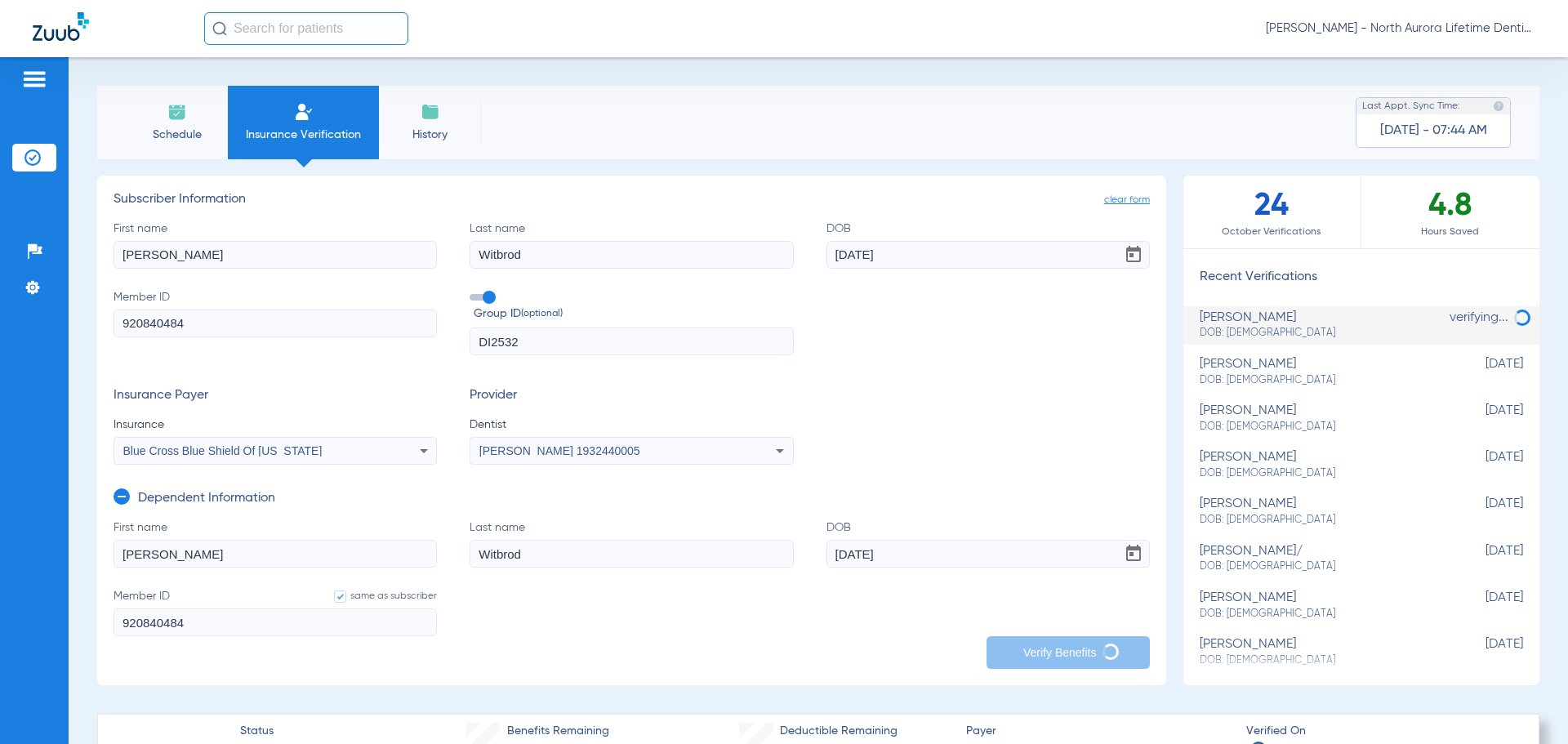
click at [146, 130] on span "Schedule" at bounding box center [177, 134] width 77 height 16
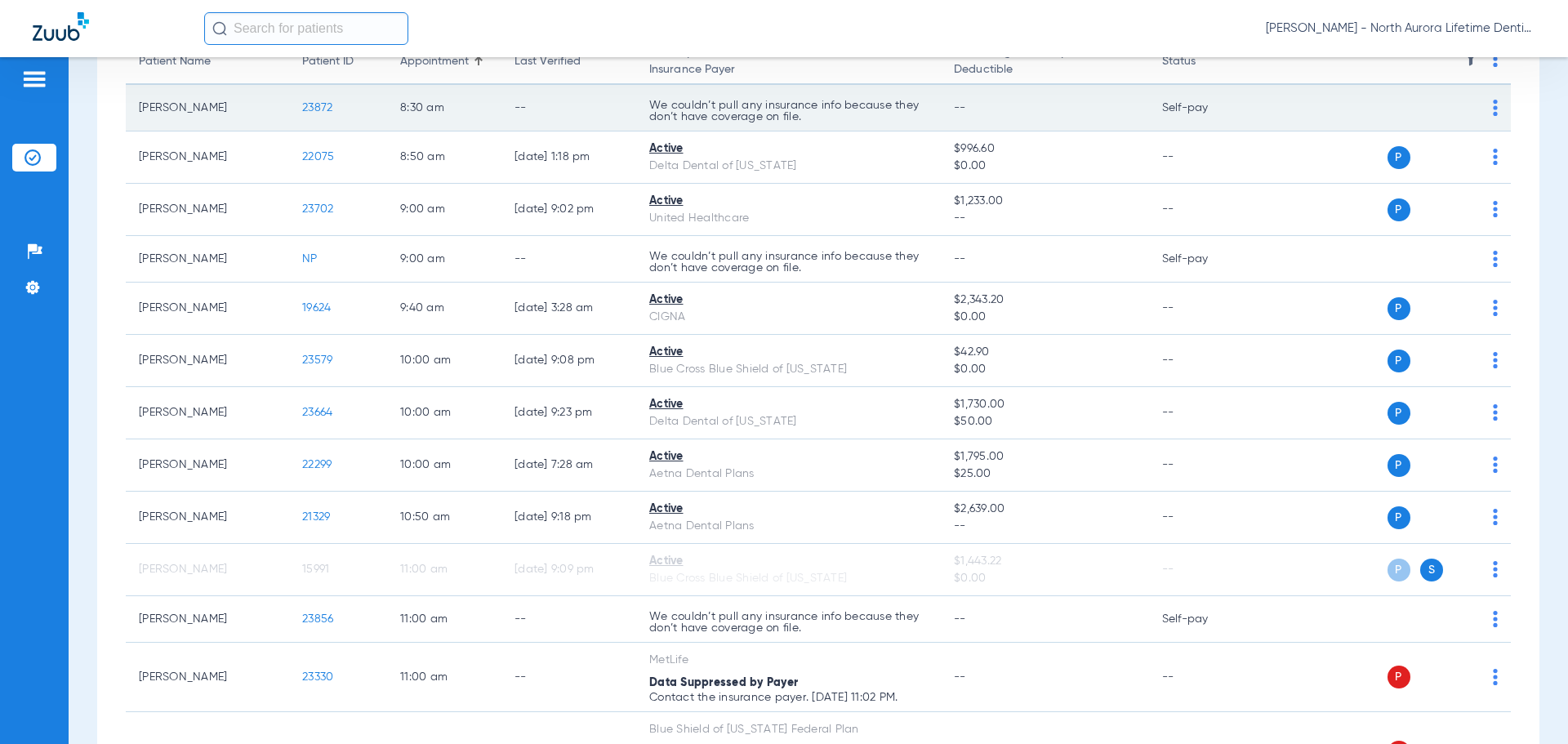
scroll to position [163, 0]
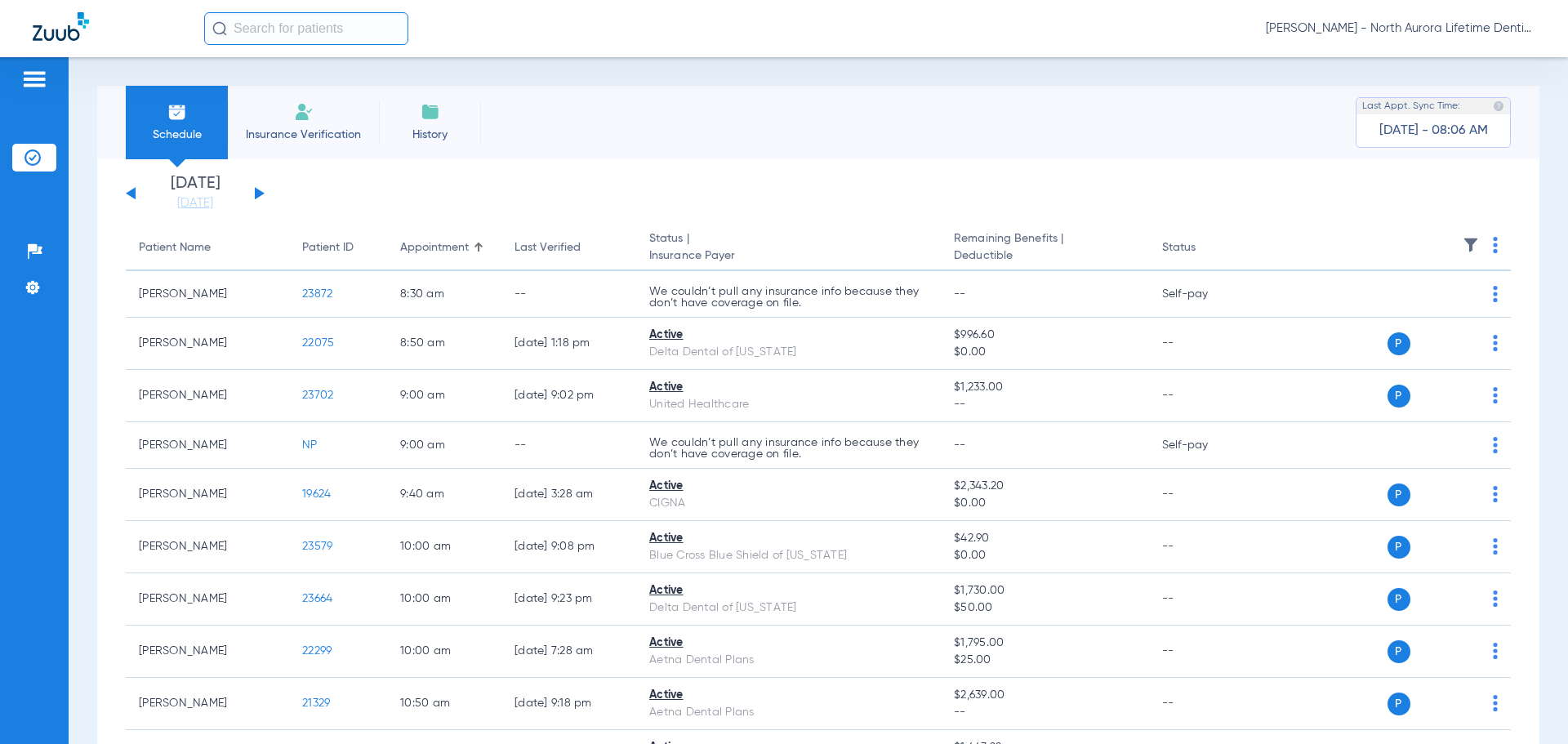
click at [261, 193] on button at bounding box center [260, 193] width 10 height 13
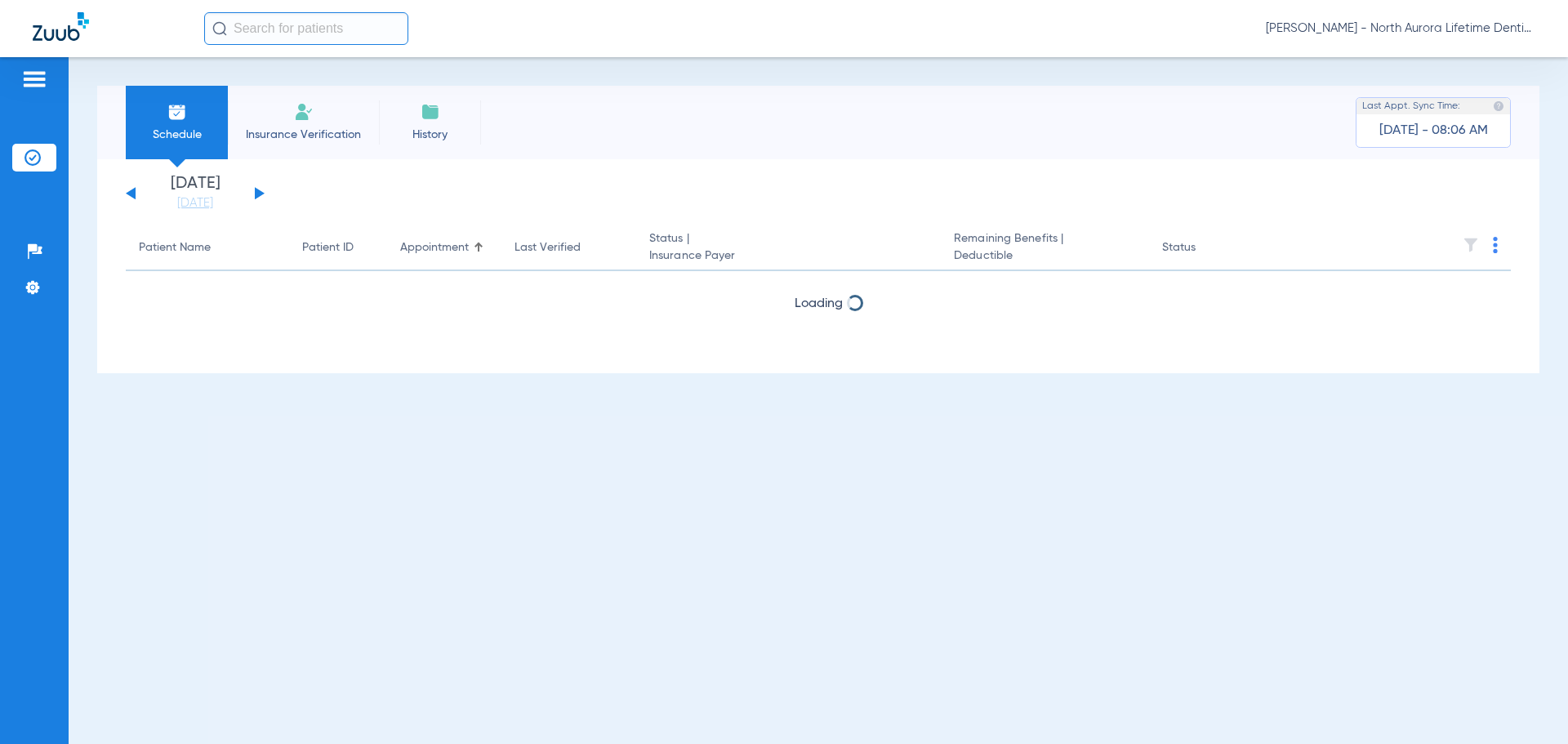
click at [261, 193] on button at bounding box center [260, 193] width 10 height 13
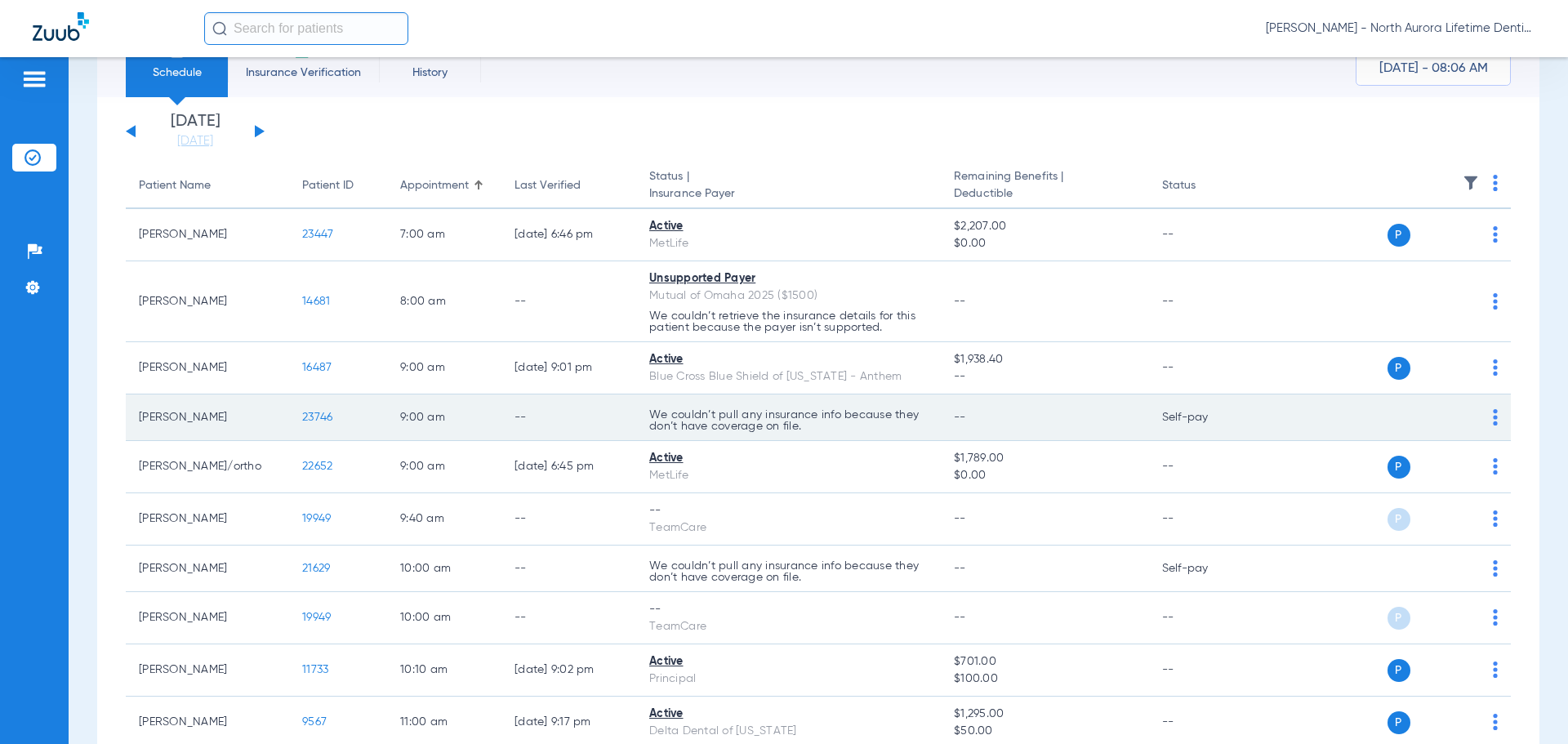
scroll to position [163, 0]
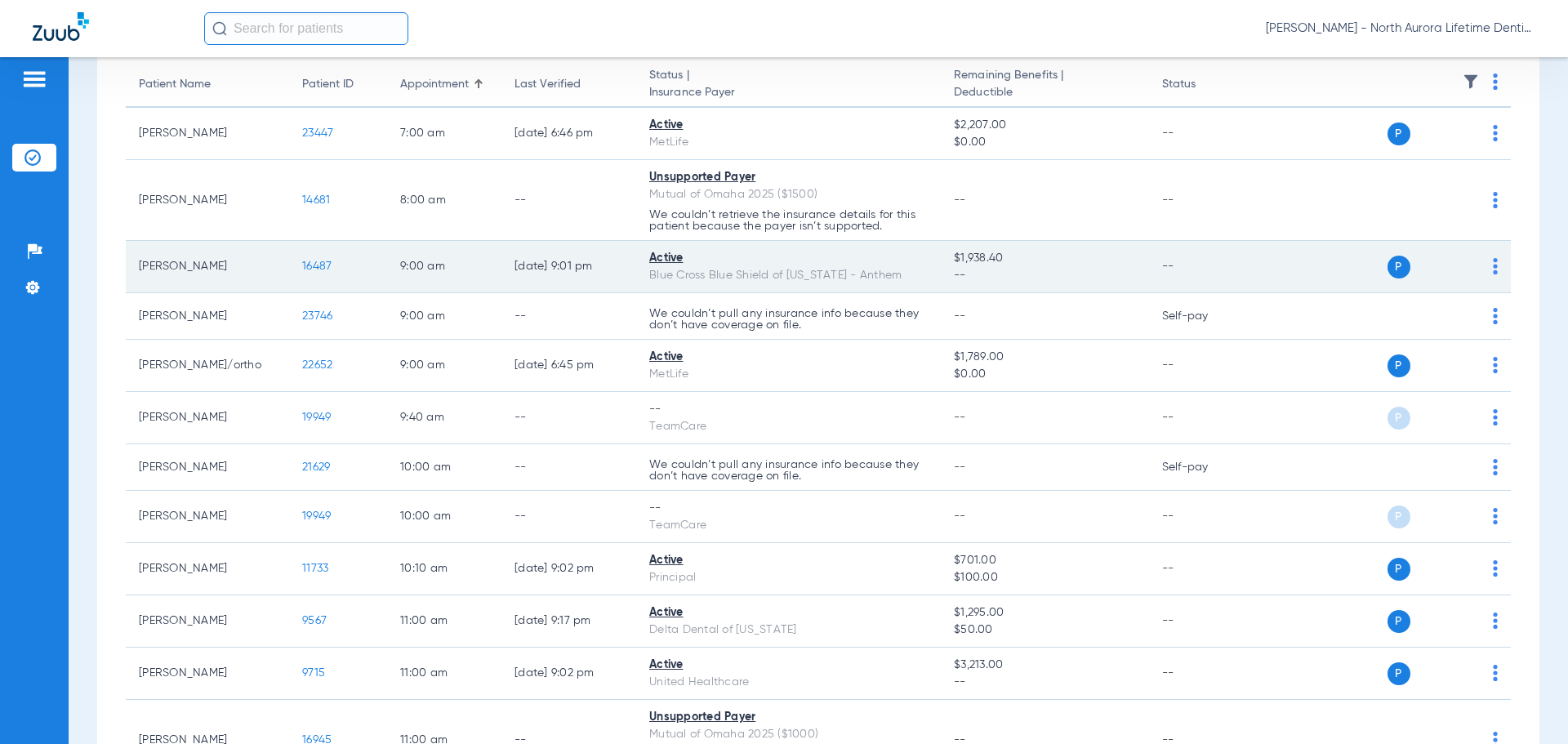
click at [325, 268] on span "16487" at bounding box center [316, 266] width 29 height 12
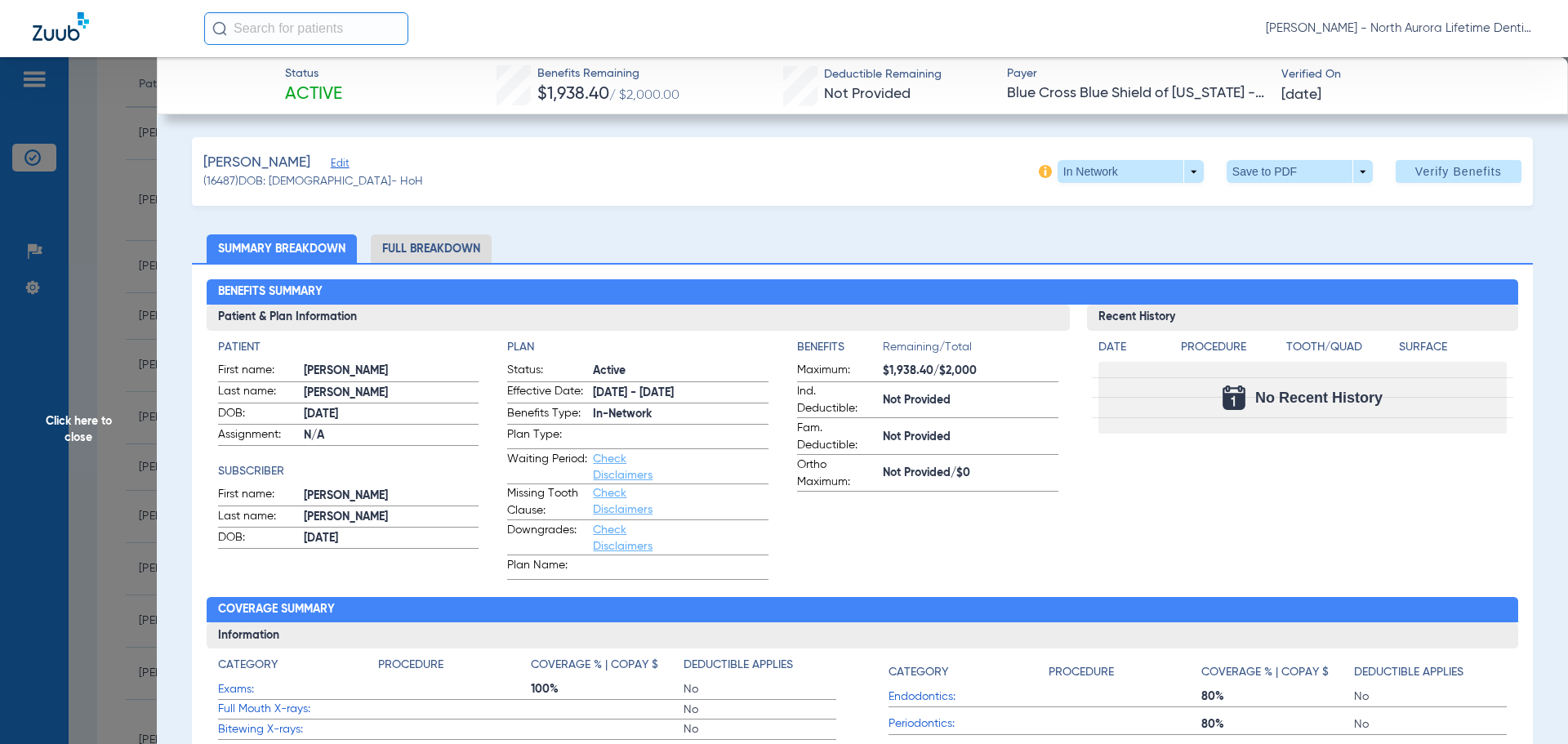
scroll to position [82, 0]
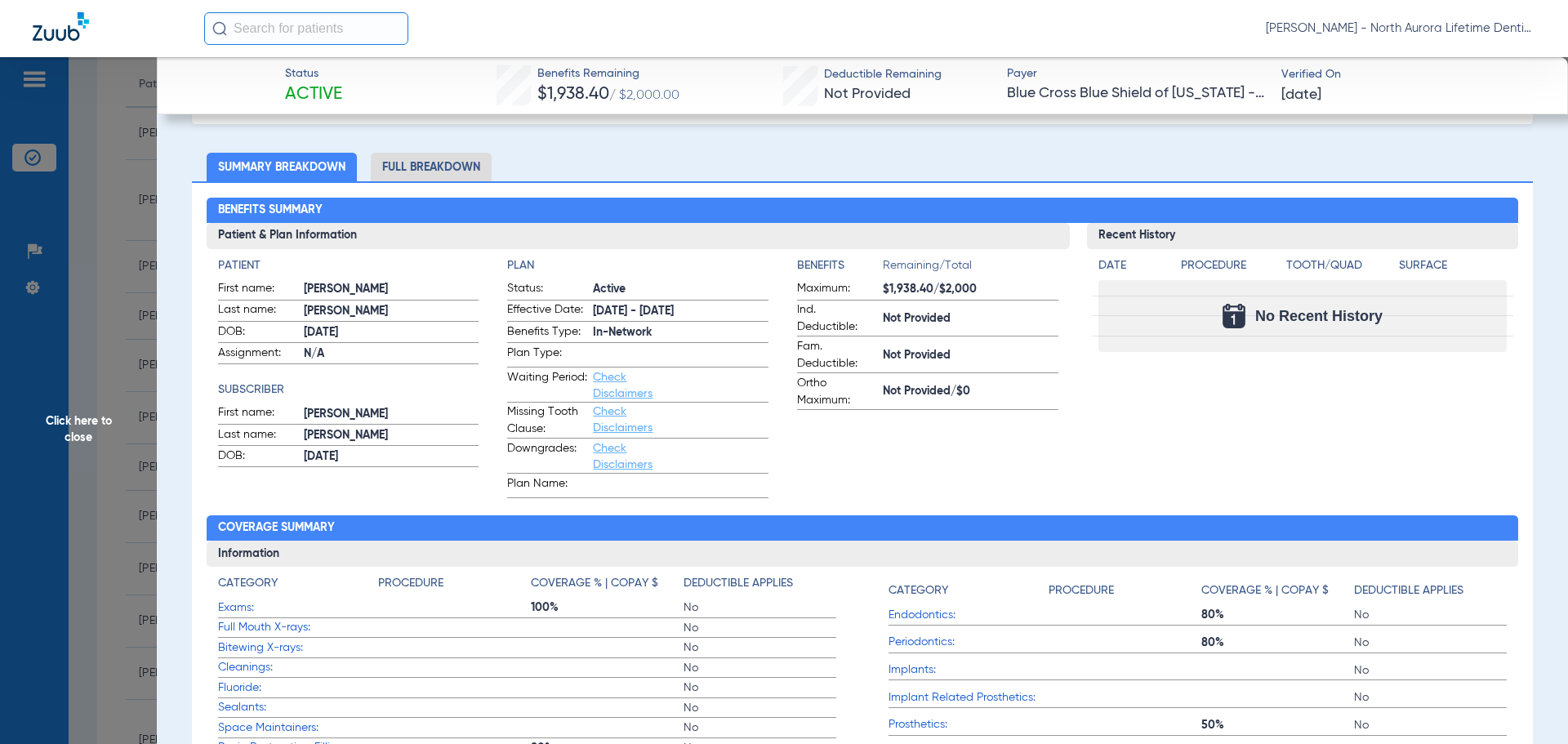
click at [427, 167] on li "Full Breakdown" at bounding box center [430, 167] width 121 height 29
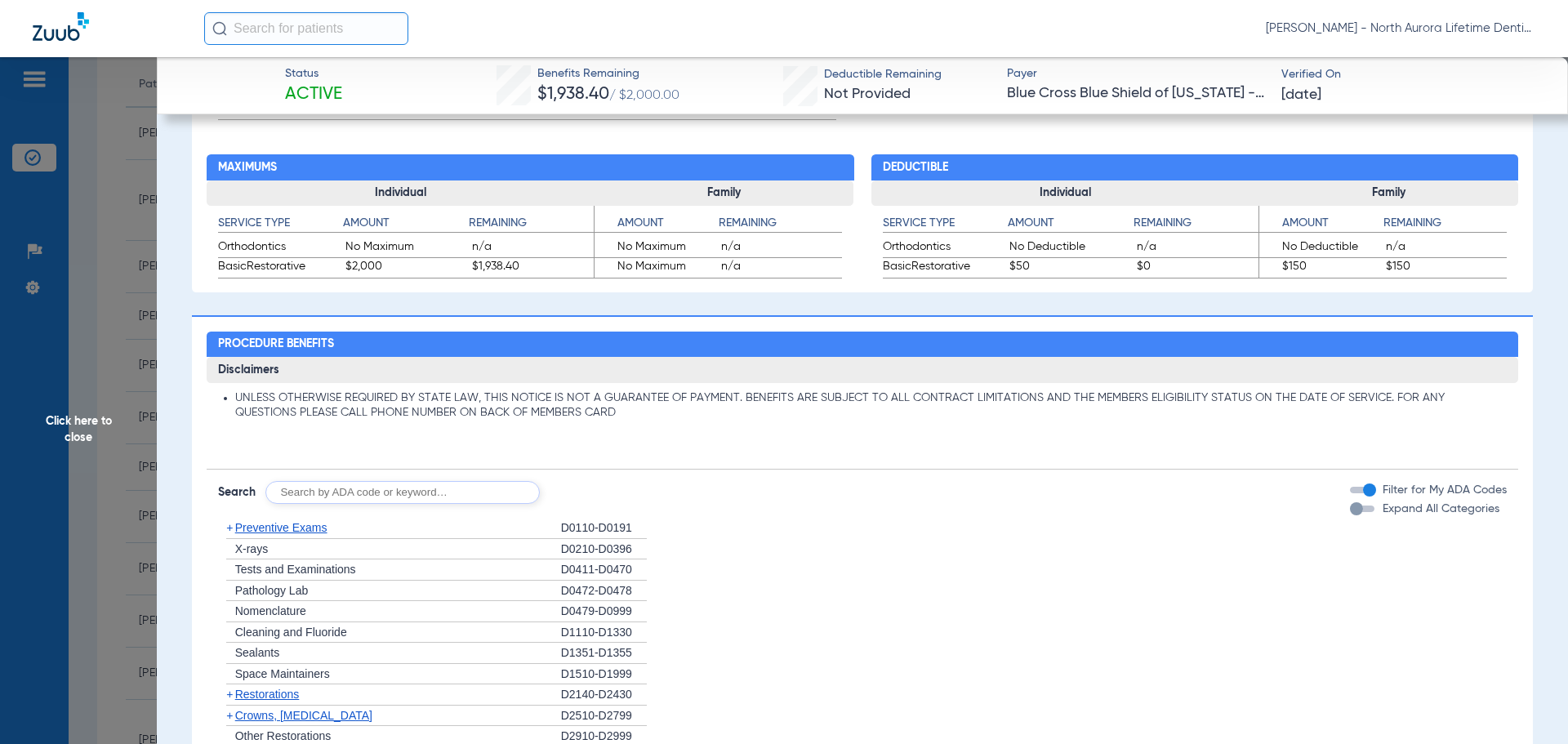
scroll to position [979, 0]
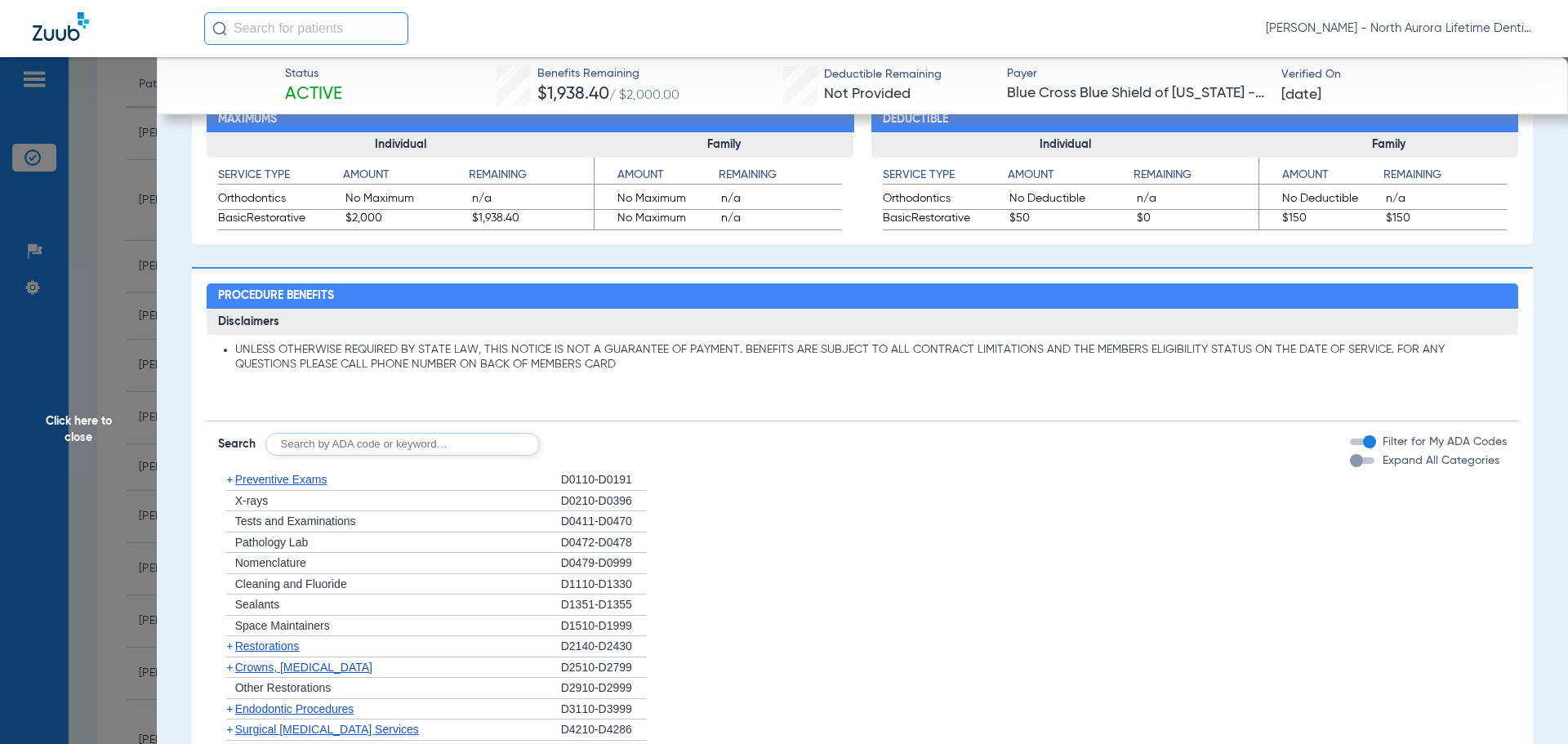
click at [1350, 463] on div "button" at bounding box center [1357, 460] width 14 height 14
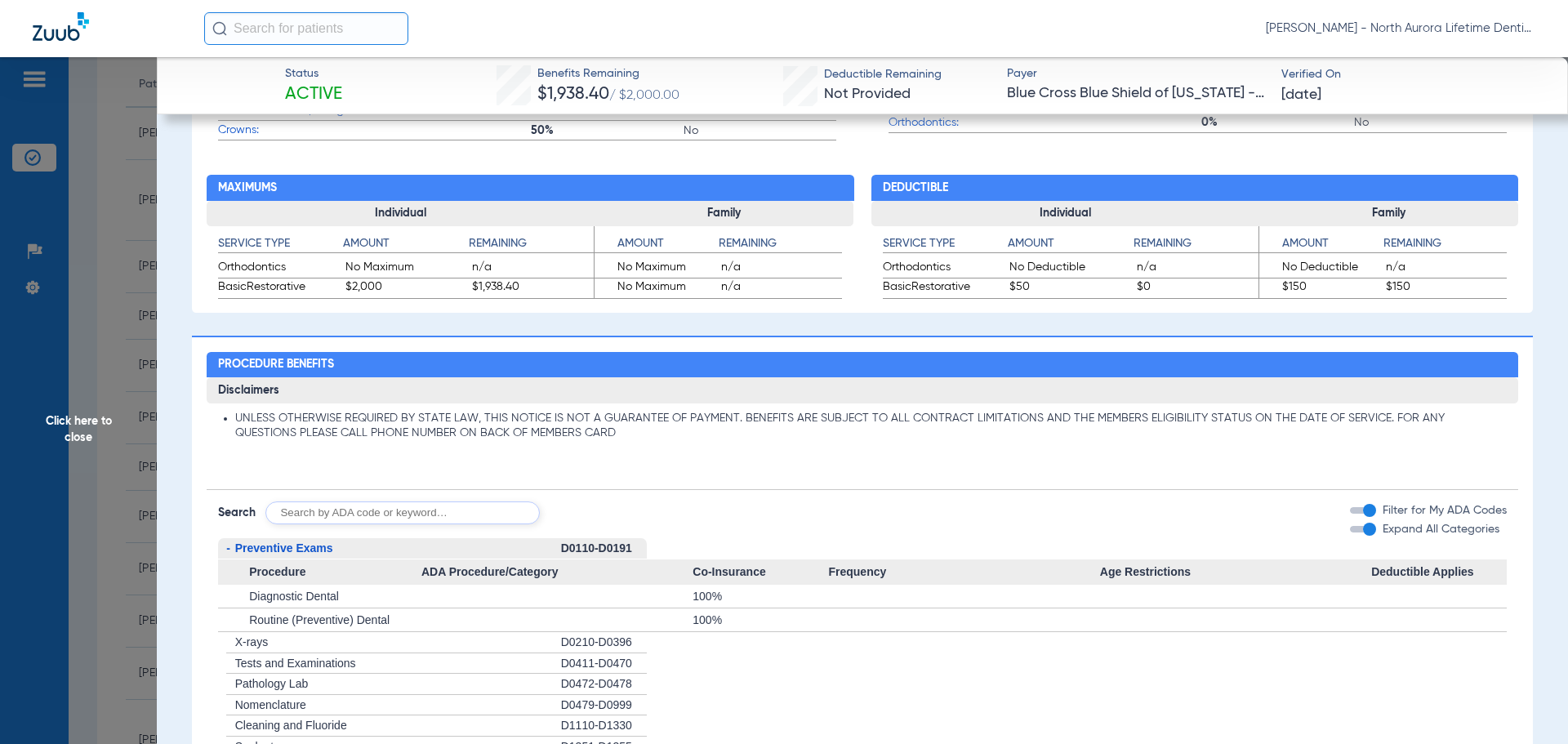
scroll to position [898, 0]
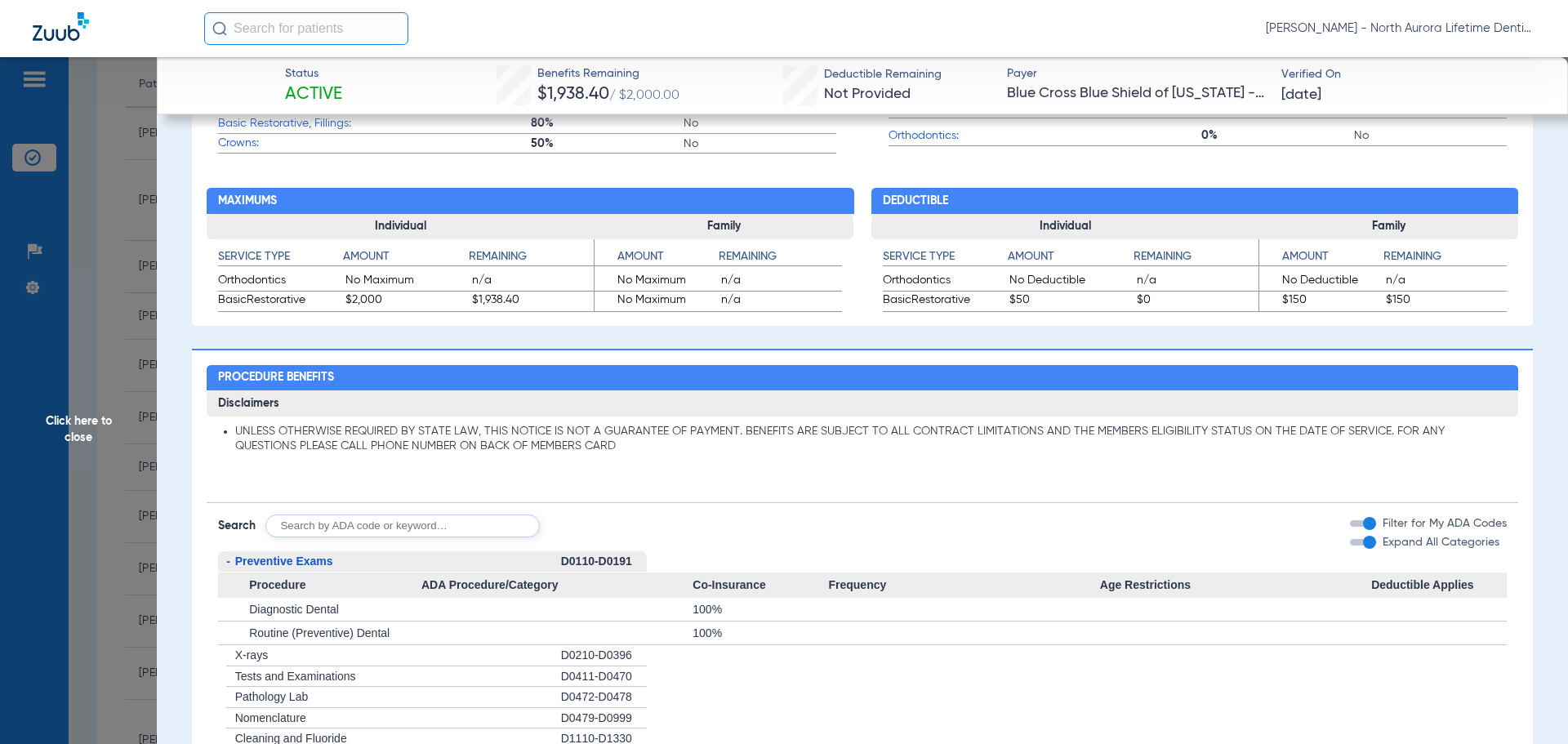
click at [341, 533] on input "text" at bounding box center [402, 526] width 274 height 23
type input "implant"
click at [611, 526] on button "Search" at bounding box center [600, 526] width 65 height 23
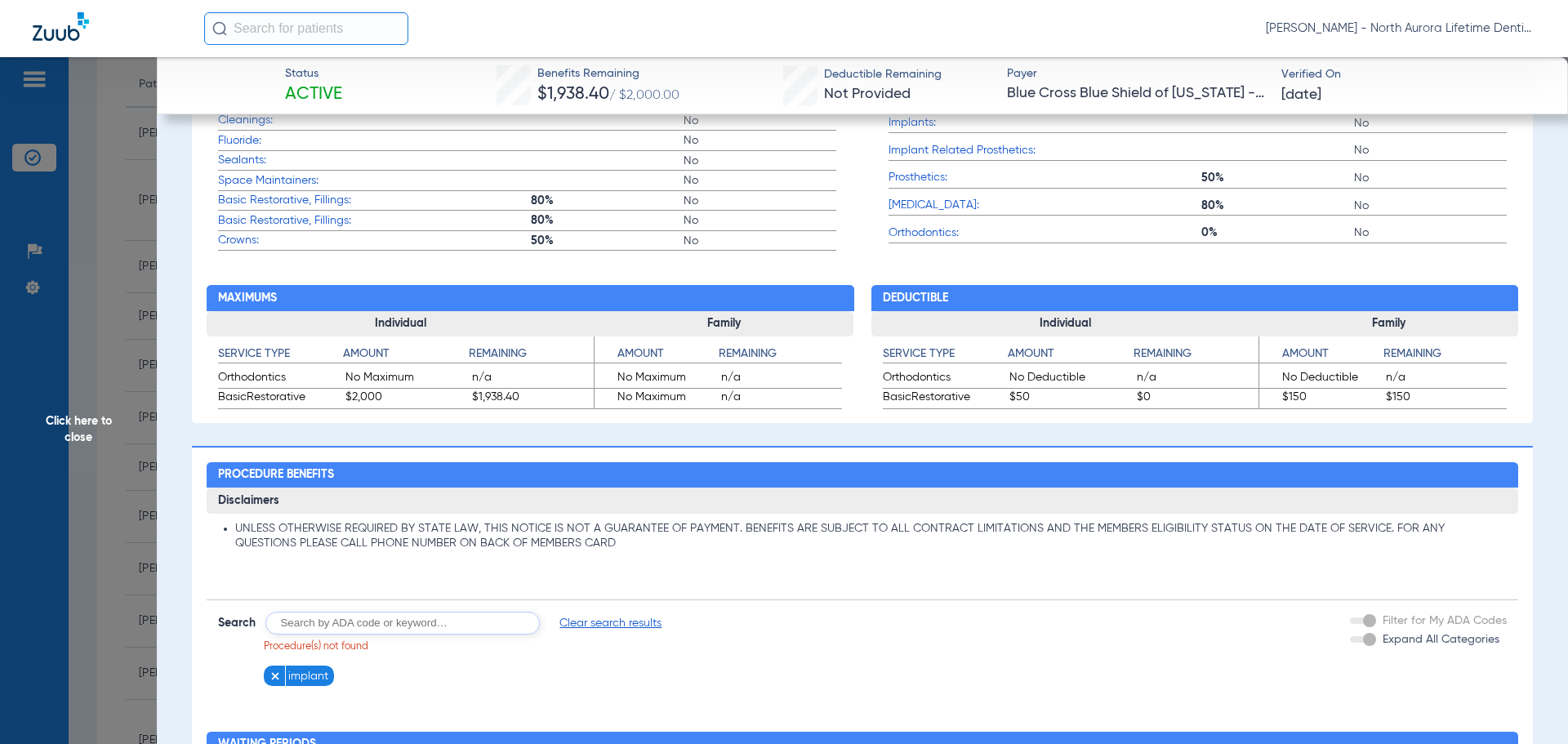
scroll to position [556, 0]
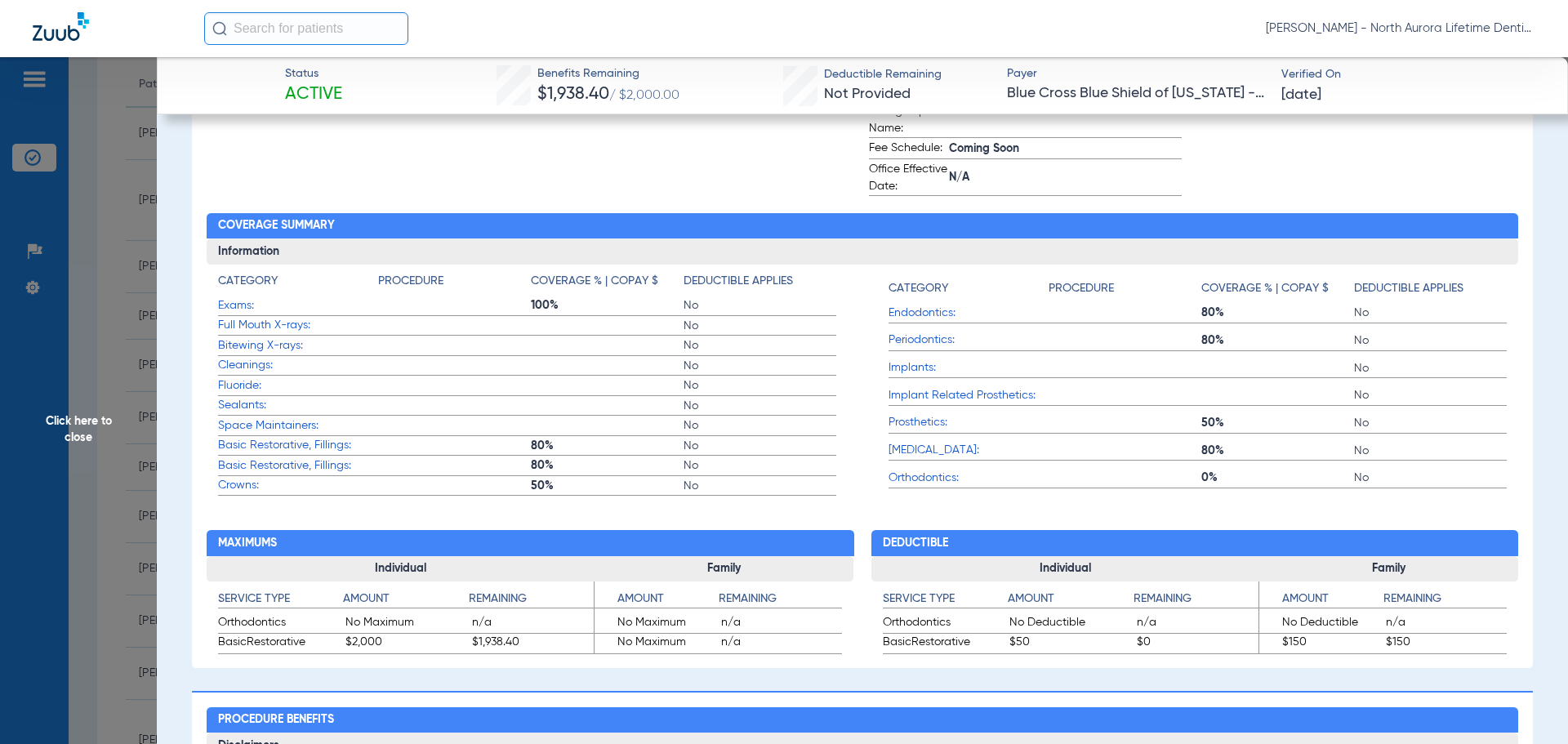
click at [81, 426] on span "Click here to close" at bounding box center [78, 428] width 156 height 744
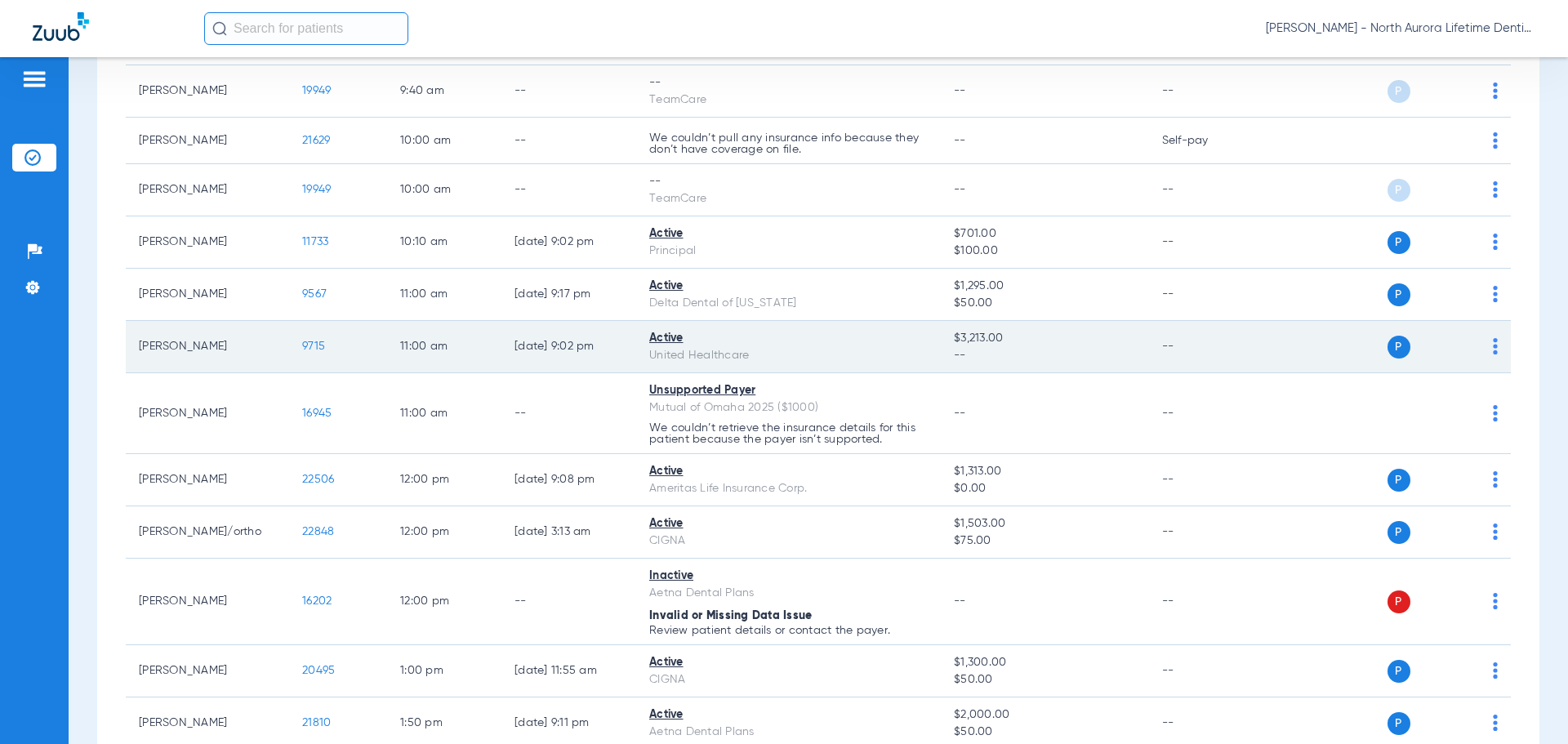
scroll to position [571, 0]
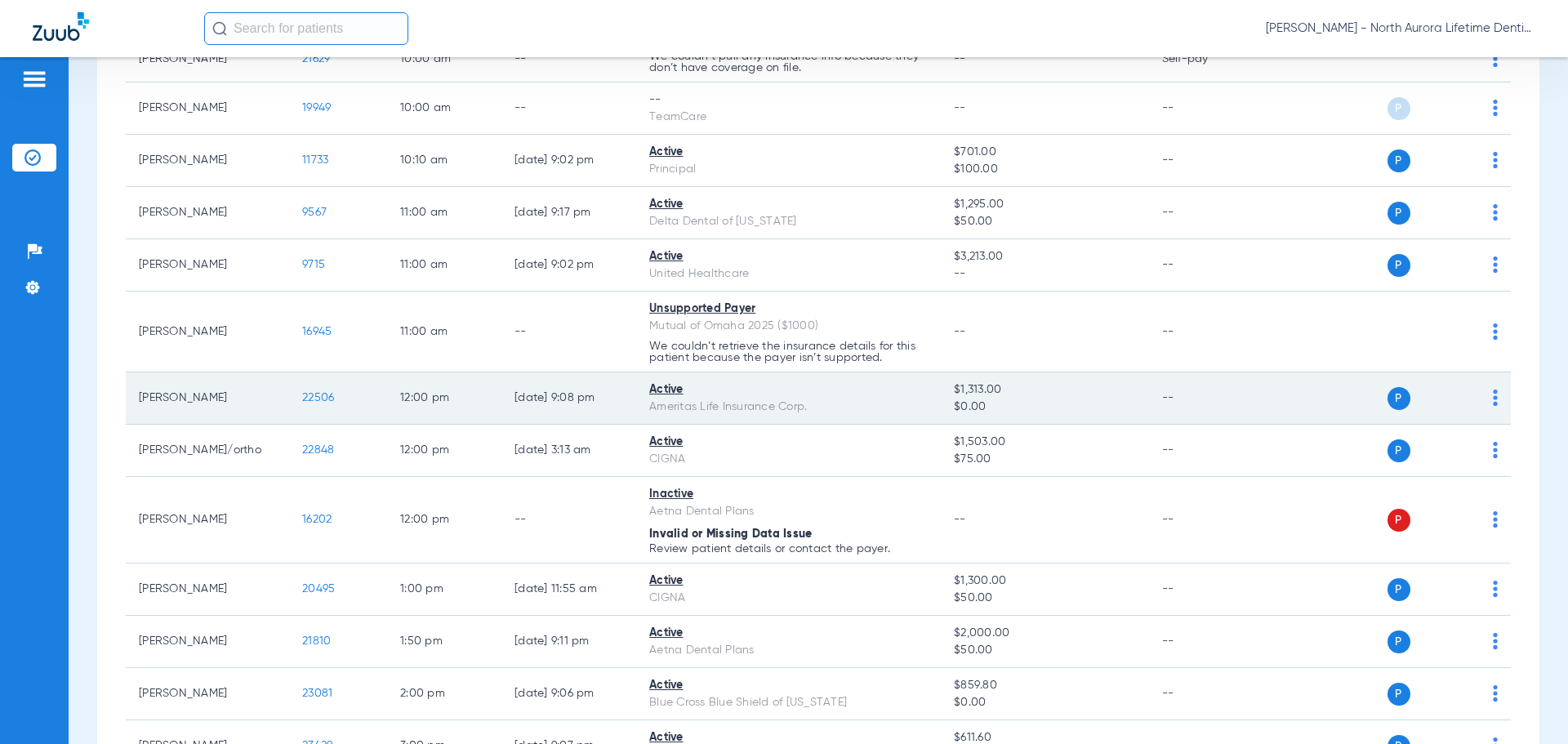
click at [316, 400] on span "22506" at bounding box center [317, 398] width 32 height 12
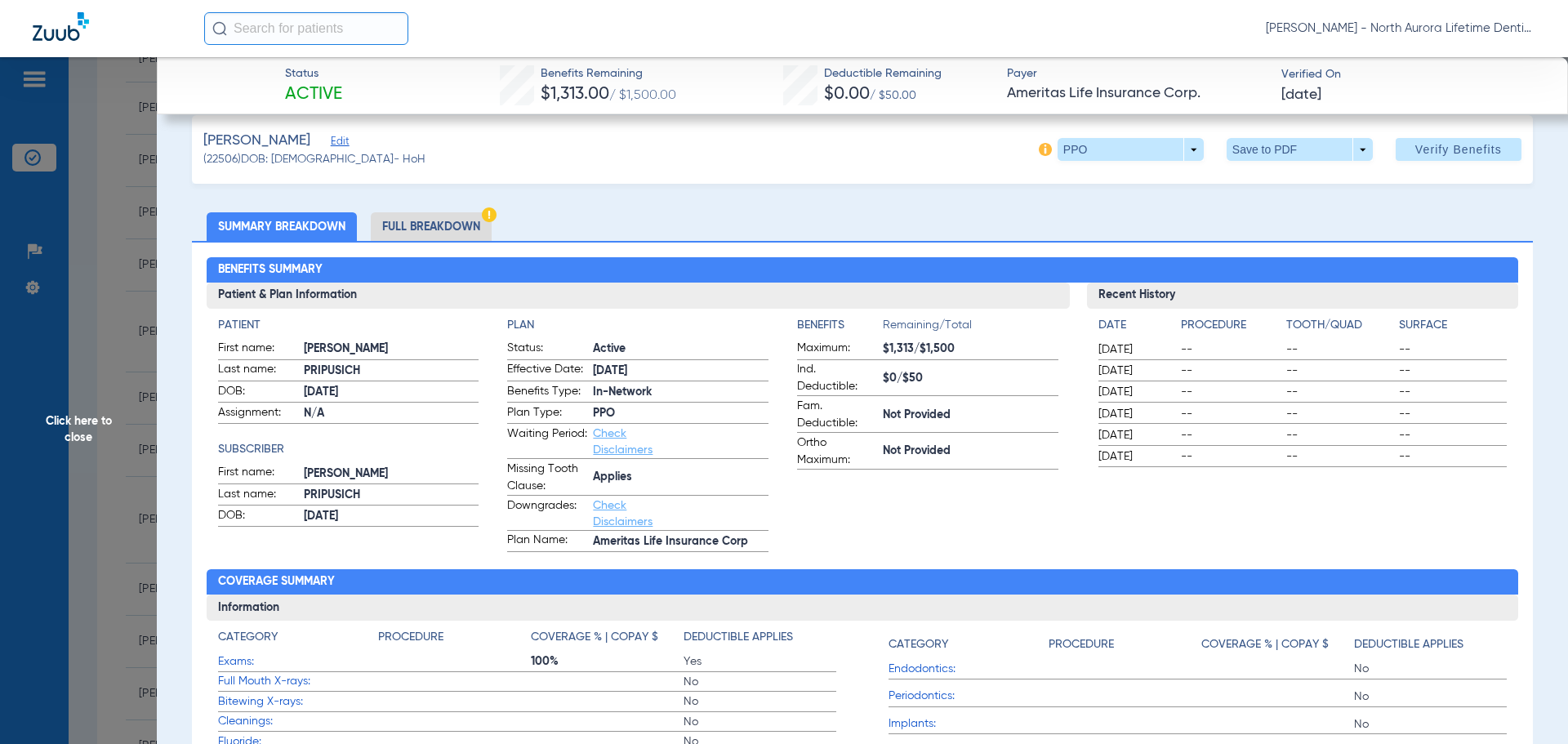
scroll to position [0, 0]
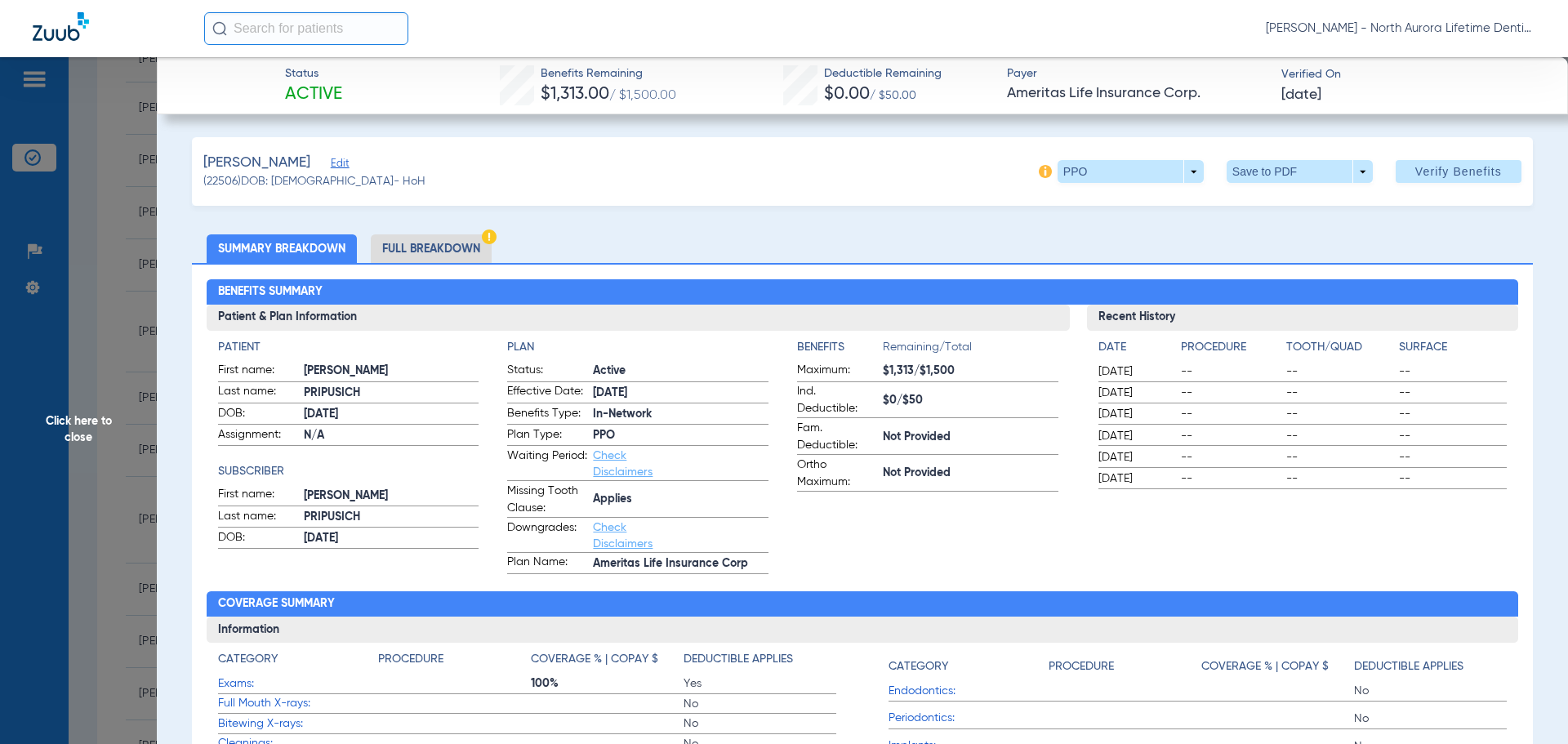
click at [430, 247] on li "Full Breakdown" at bounding box center [430, 249] width 121 height 29
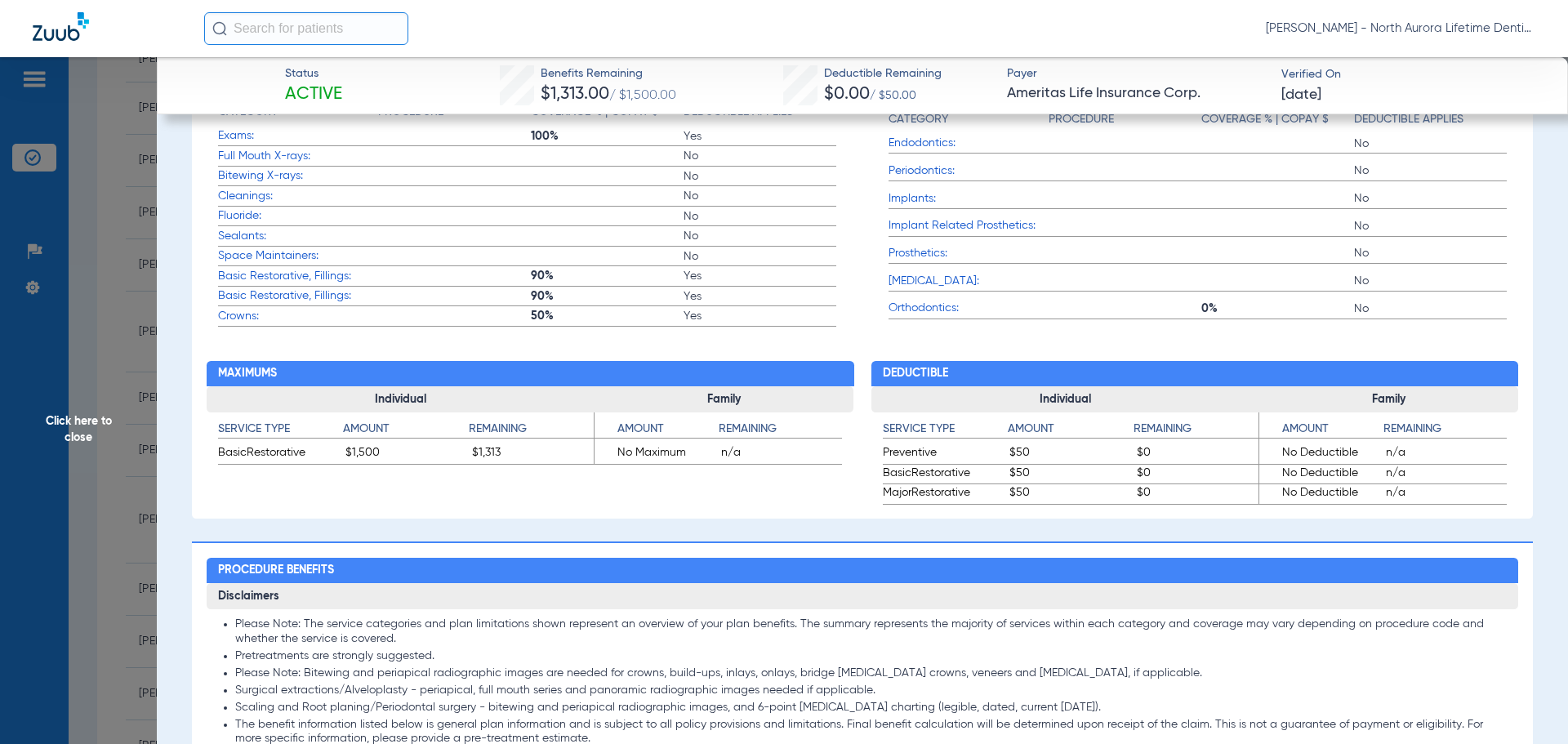
scroll to position [979, 0]
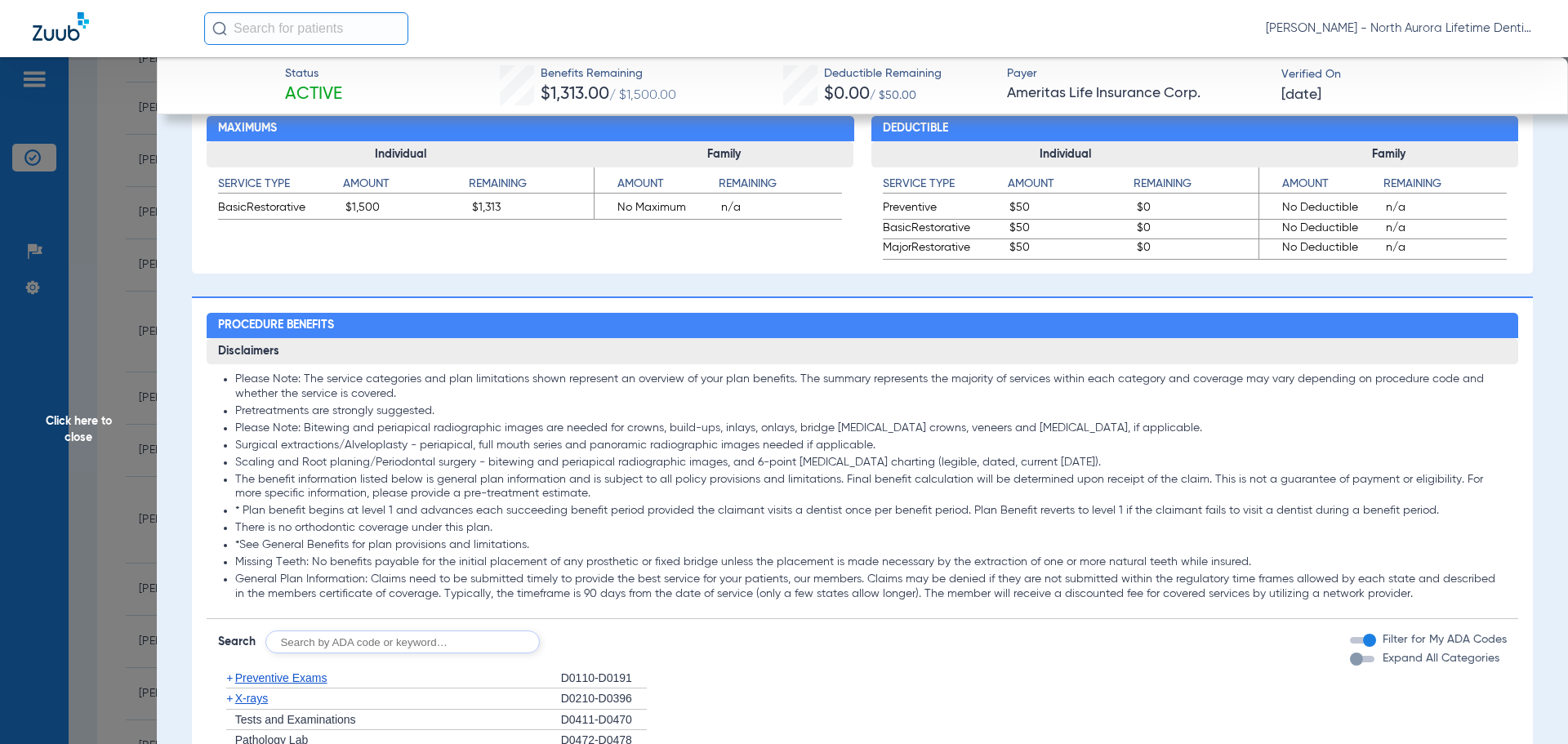
click at [1350, 652] on div "button" at bounding box center [1357, 659] width 14 height 14
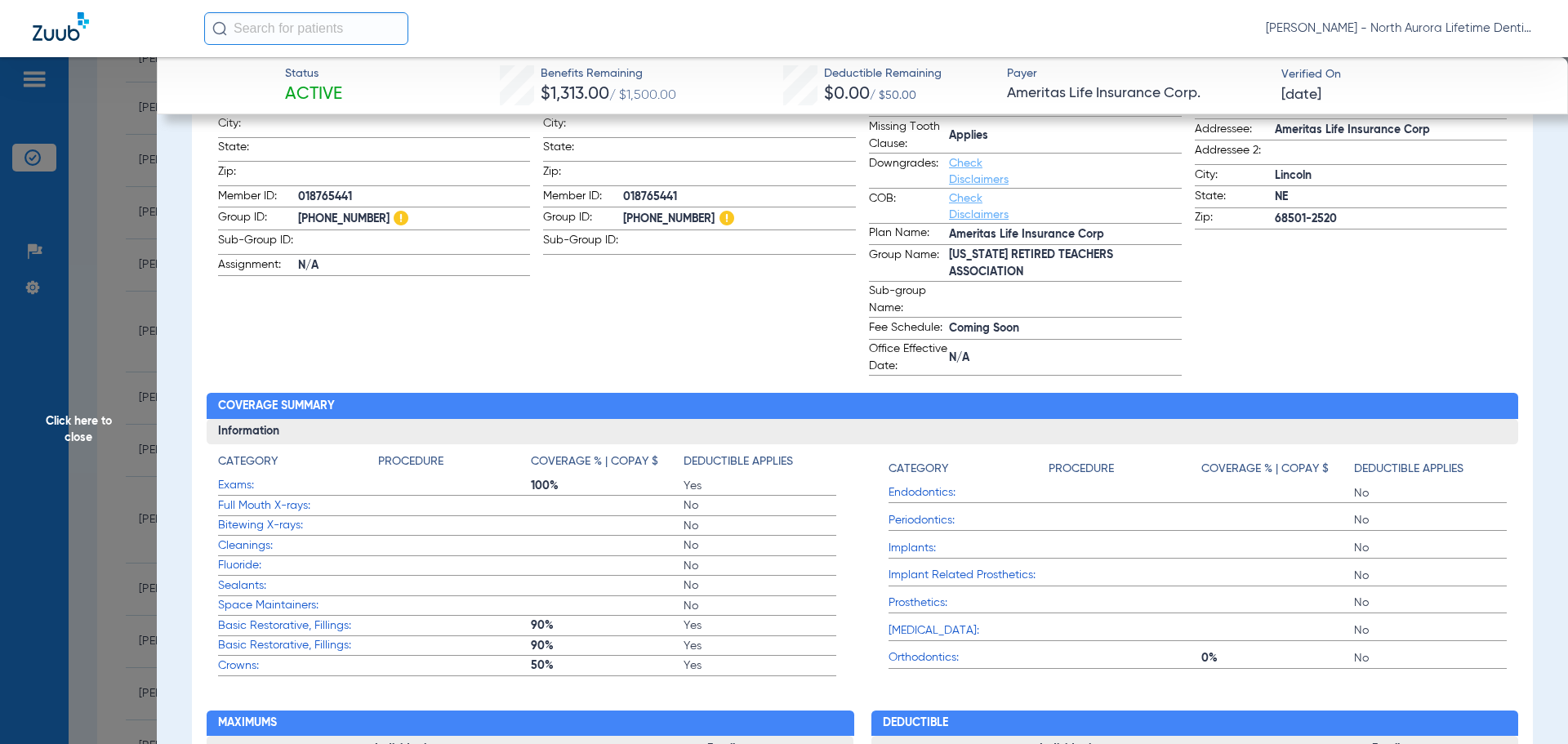
scroll to position [490, 0]
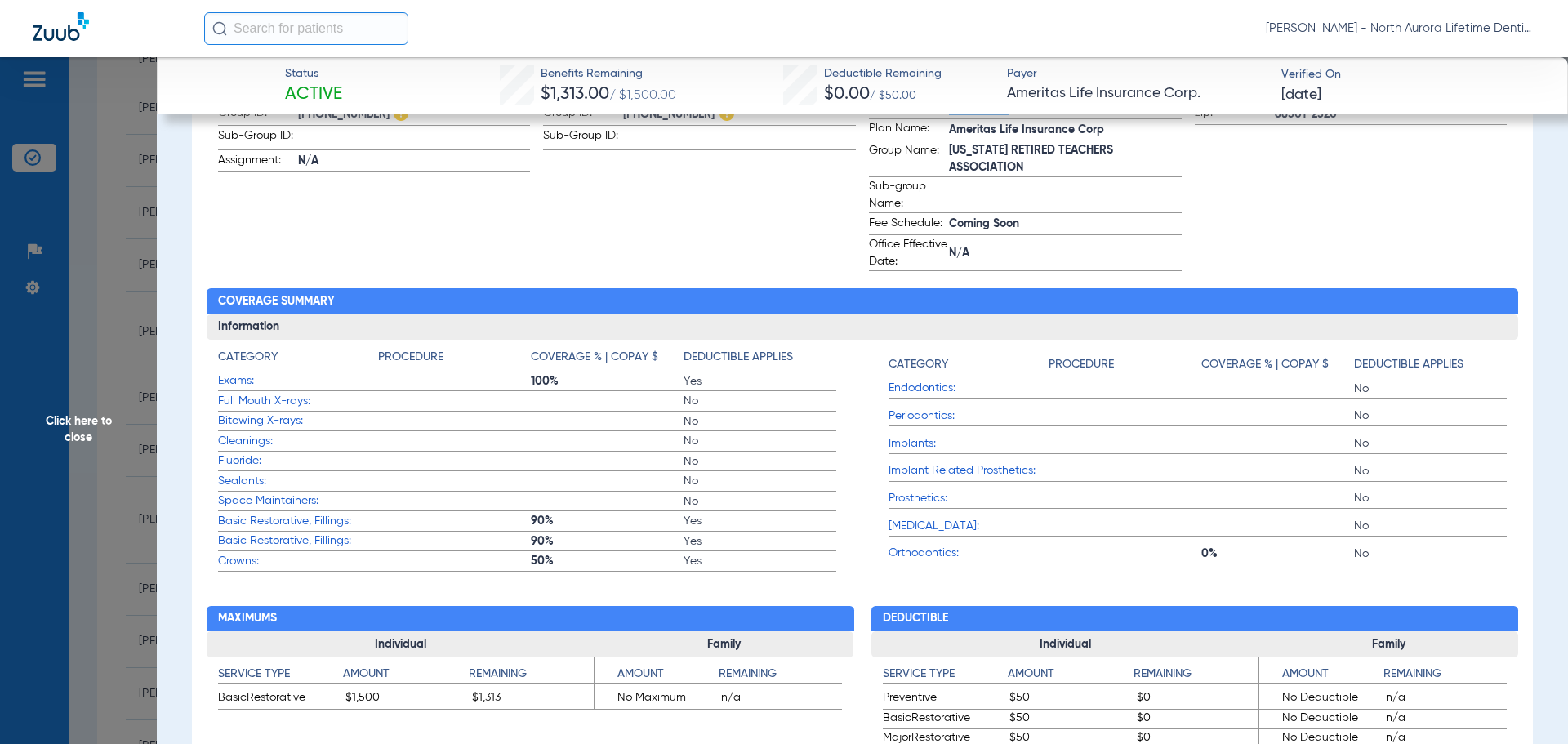
click at [93, 424] on span "Click here to close" at bounding box center [78, 428] width 156 height 744
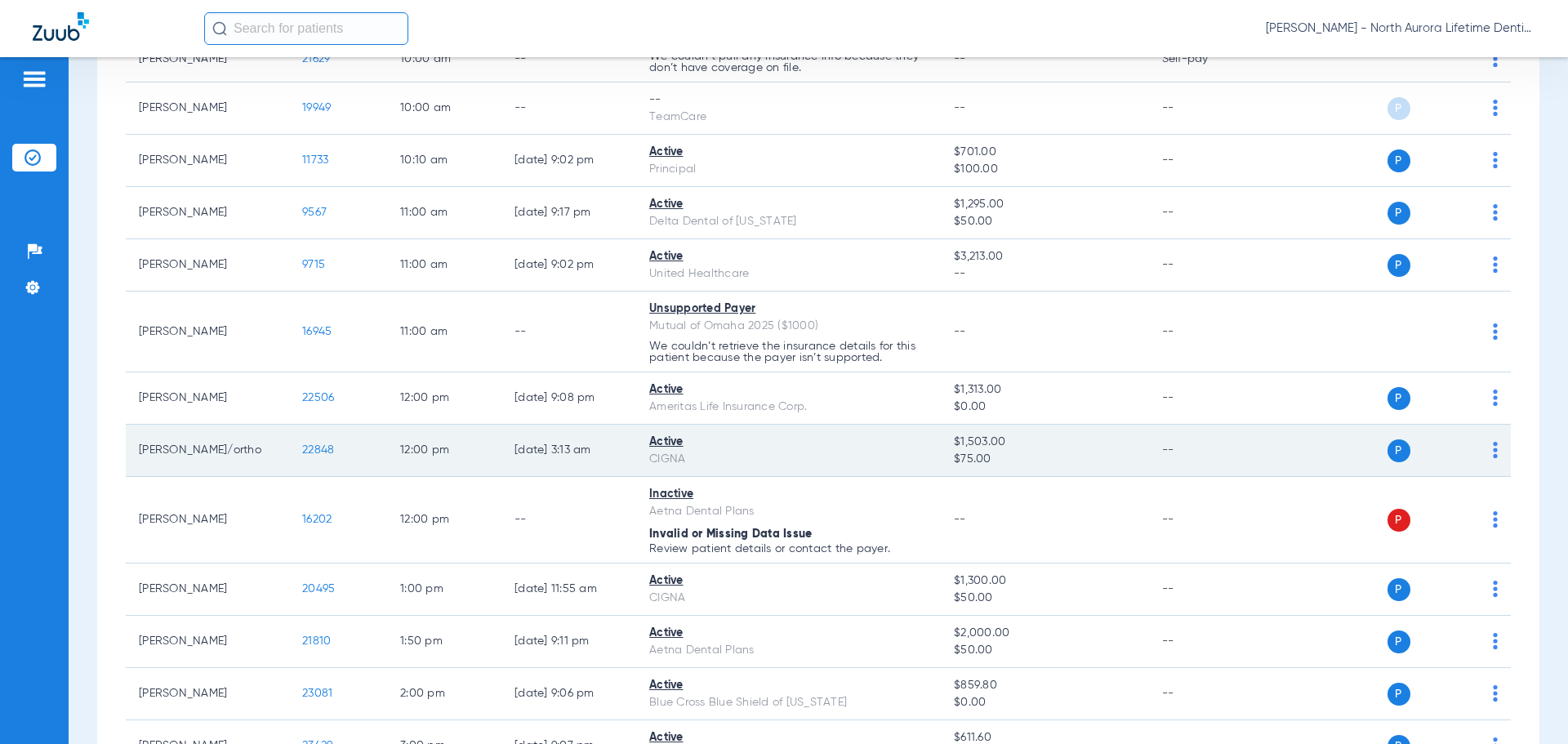
scroll to position [735, 0]
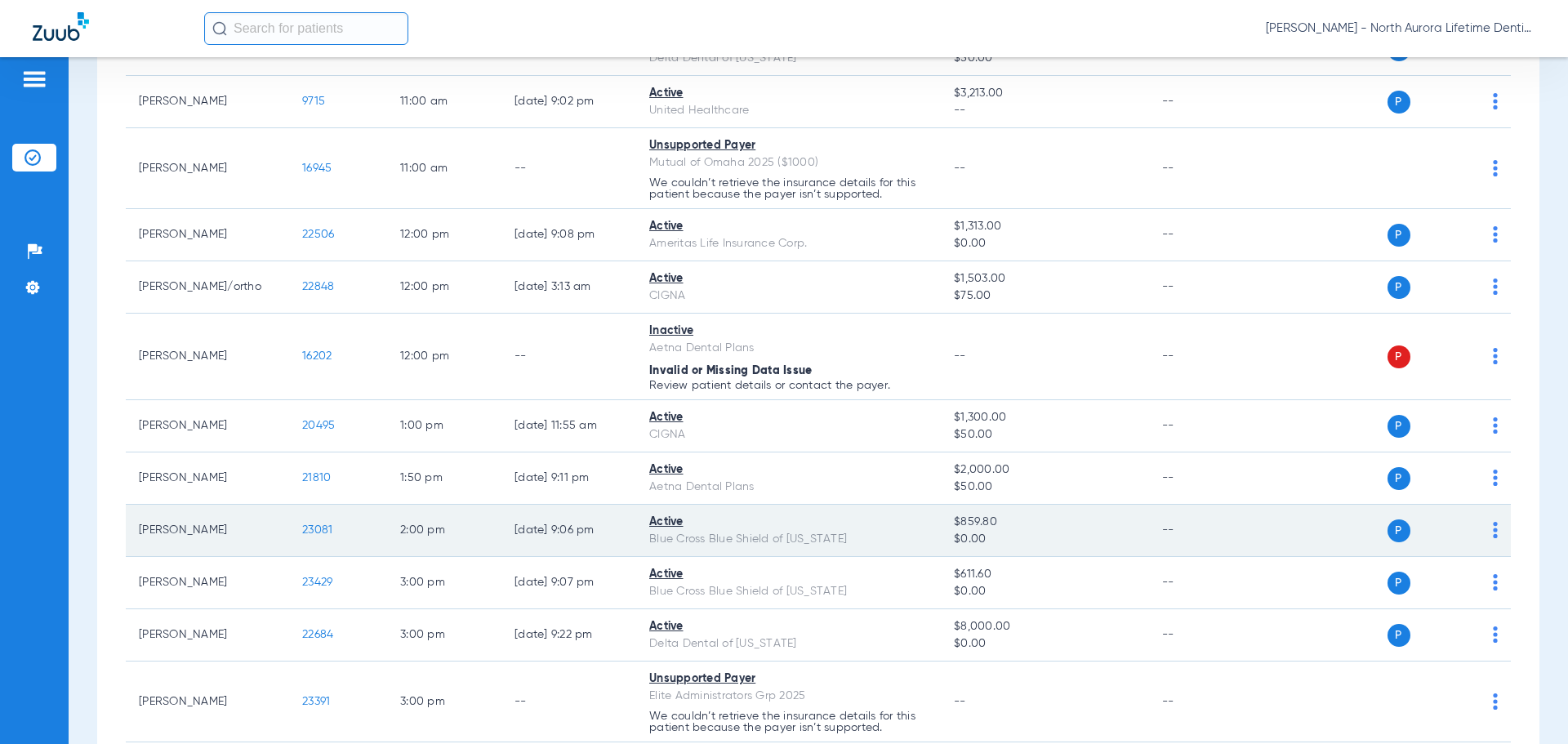
click at [317, 529] on span "23081" at bounding box center [316, 530] width 30 height 12
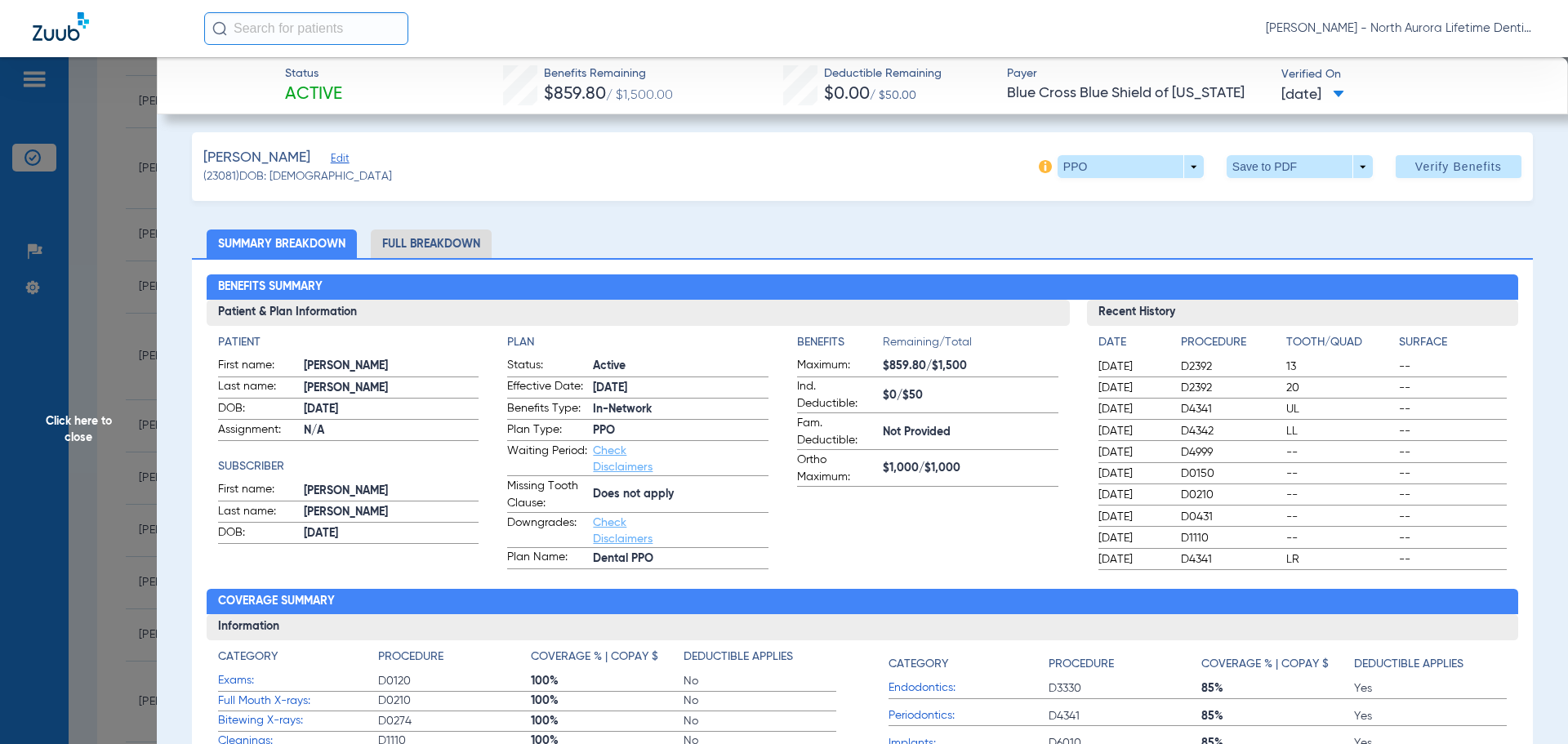
scroll to position [0, 0]
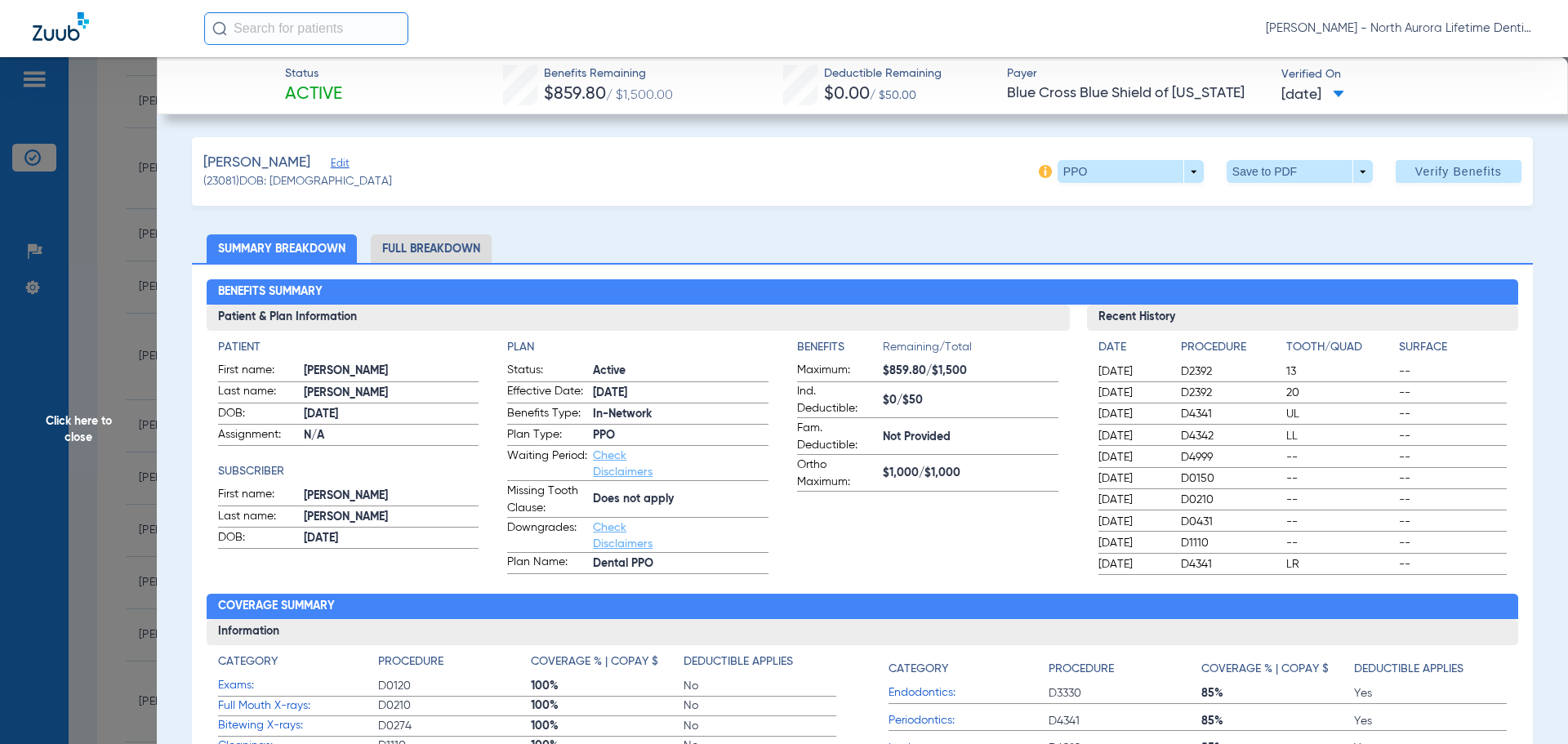
click at [415, 250] on li "Full Breakdown" at bounding box center [430, 249] width 121 height 29
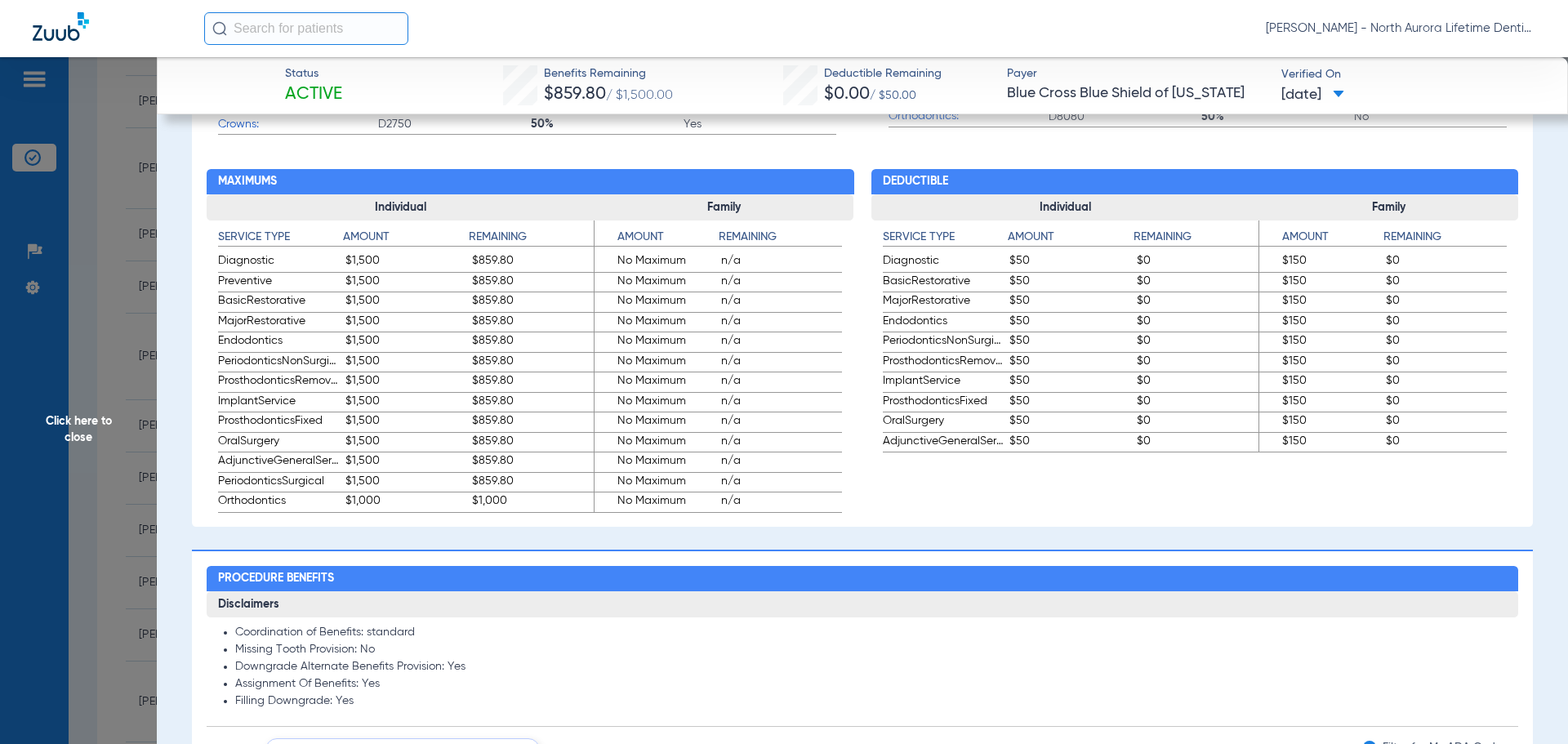
scroll to position [1225, 0]
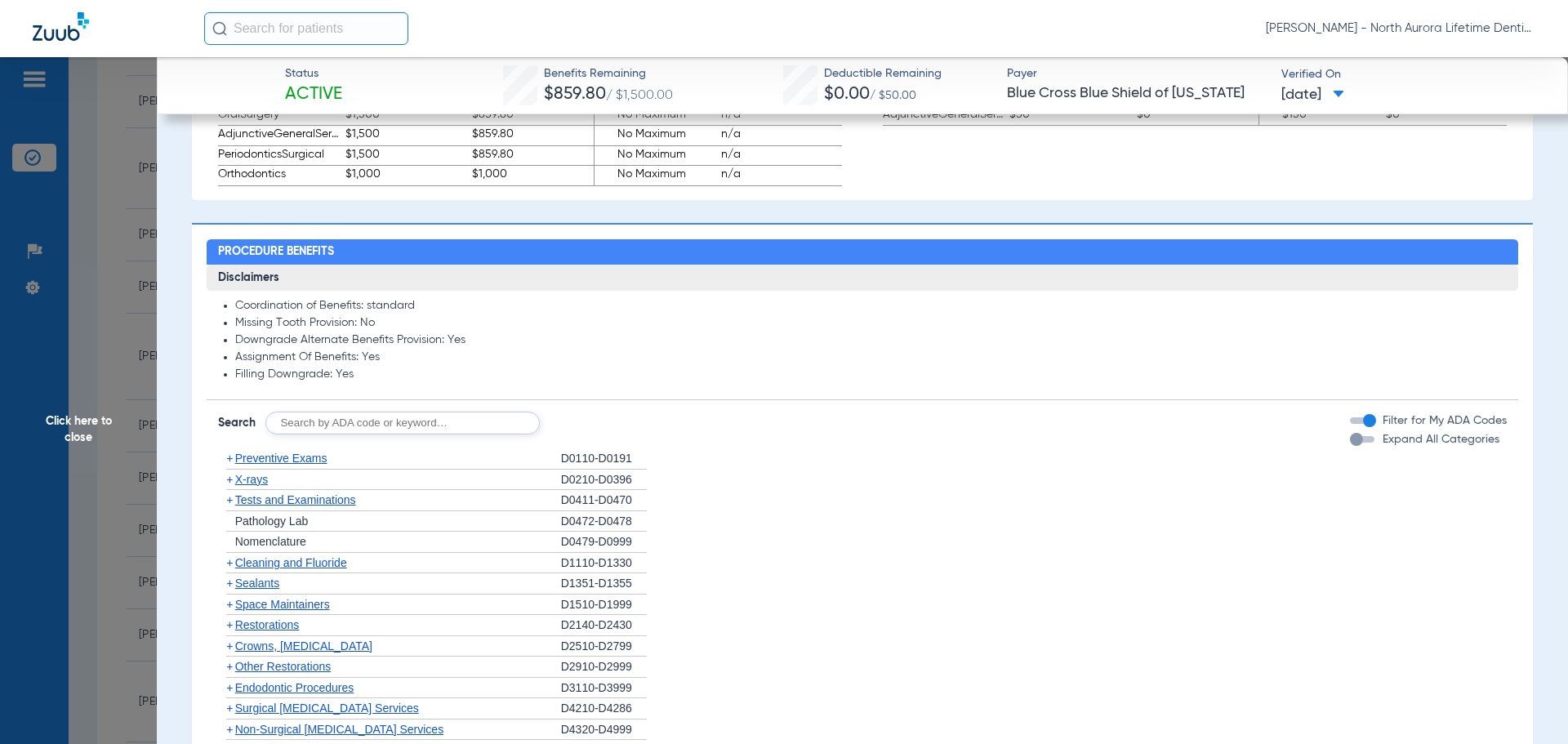
click at [1350, 443] on div "button" at bounding box center [1357, 439] width 14 height 14
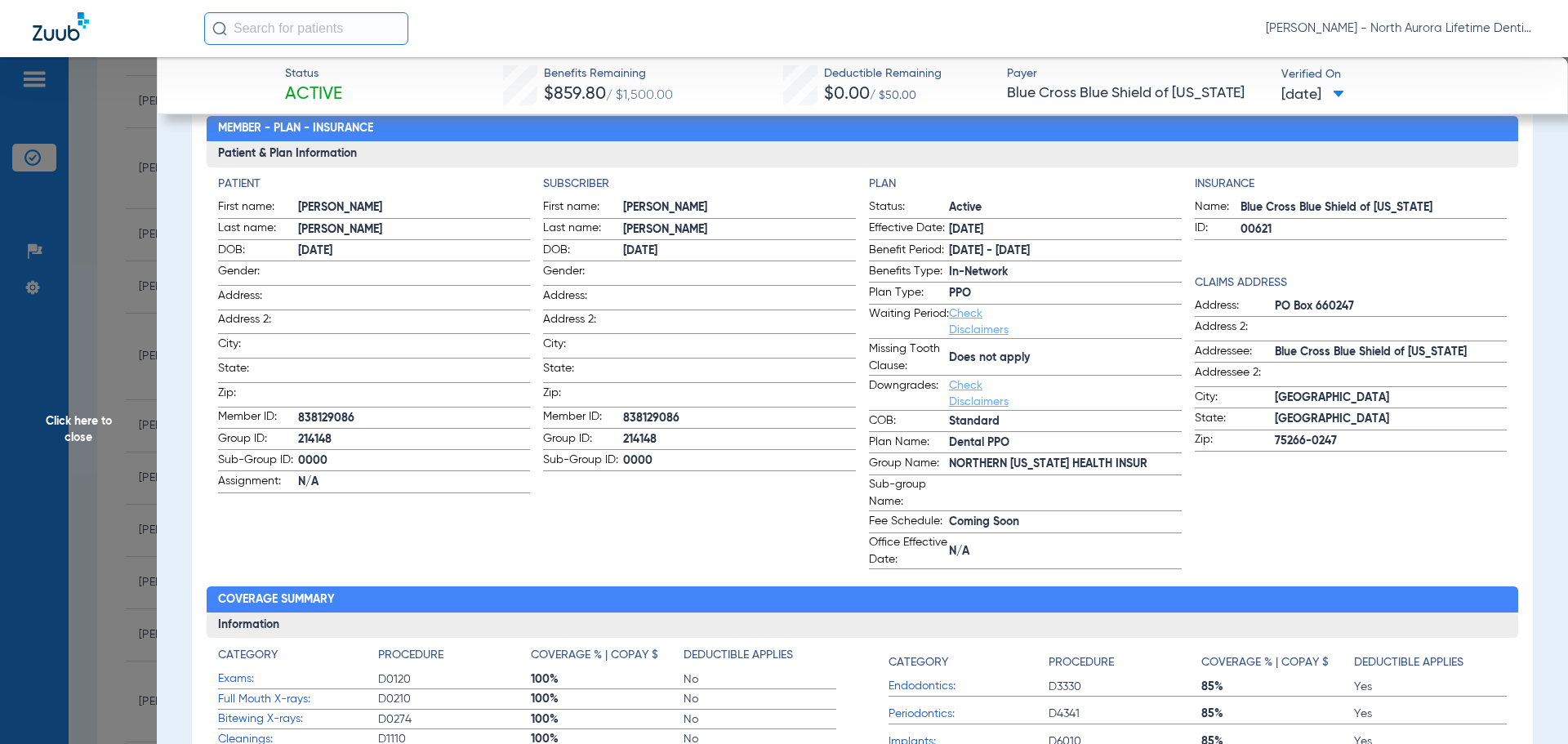
scroll to position [0, 0]
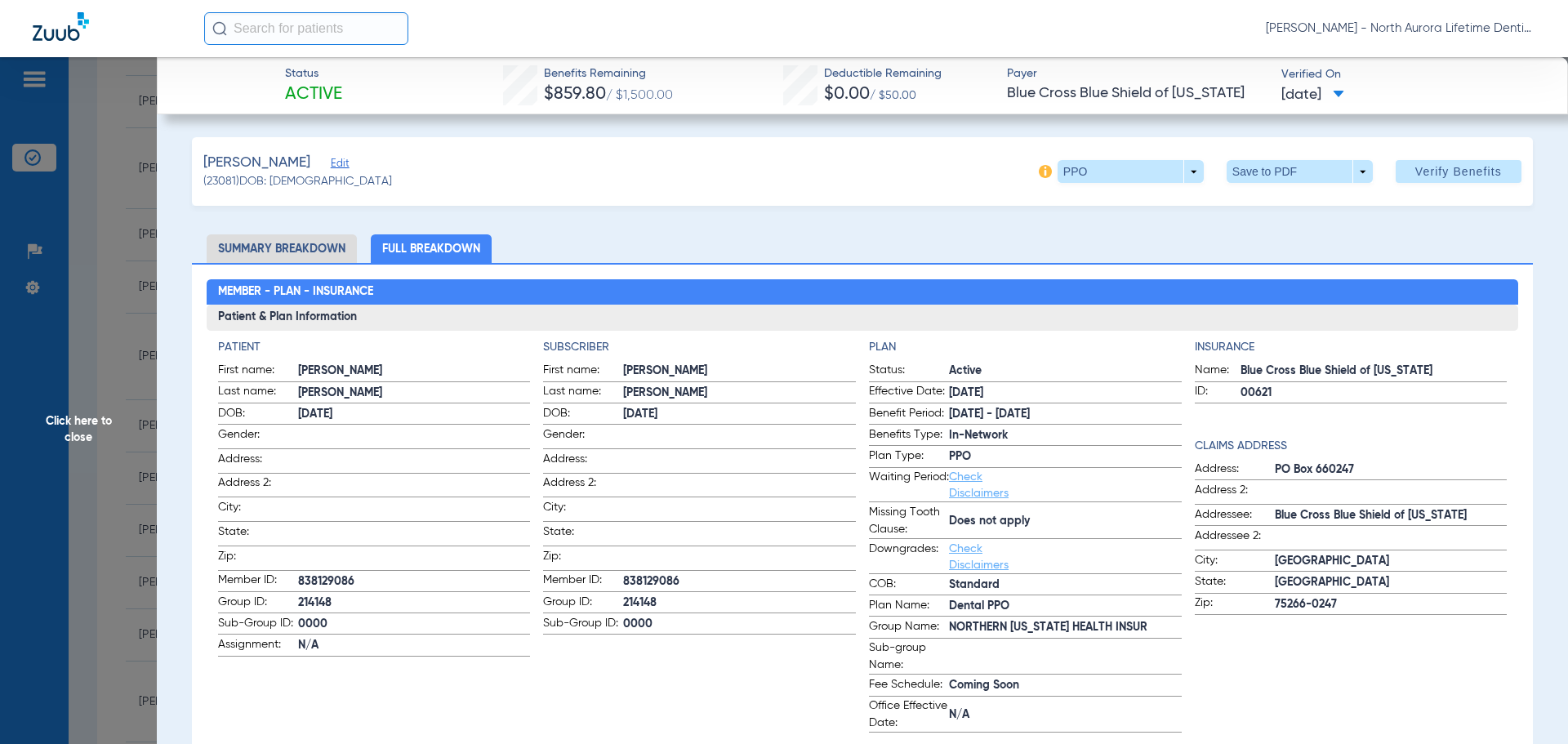
click at [68, 428] on span "Click here to close" at bounding box center [78, 428] width 156 height 744
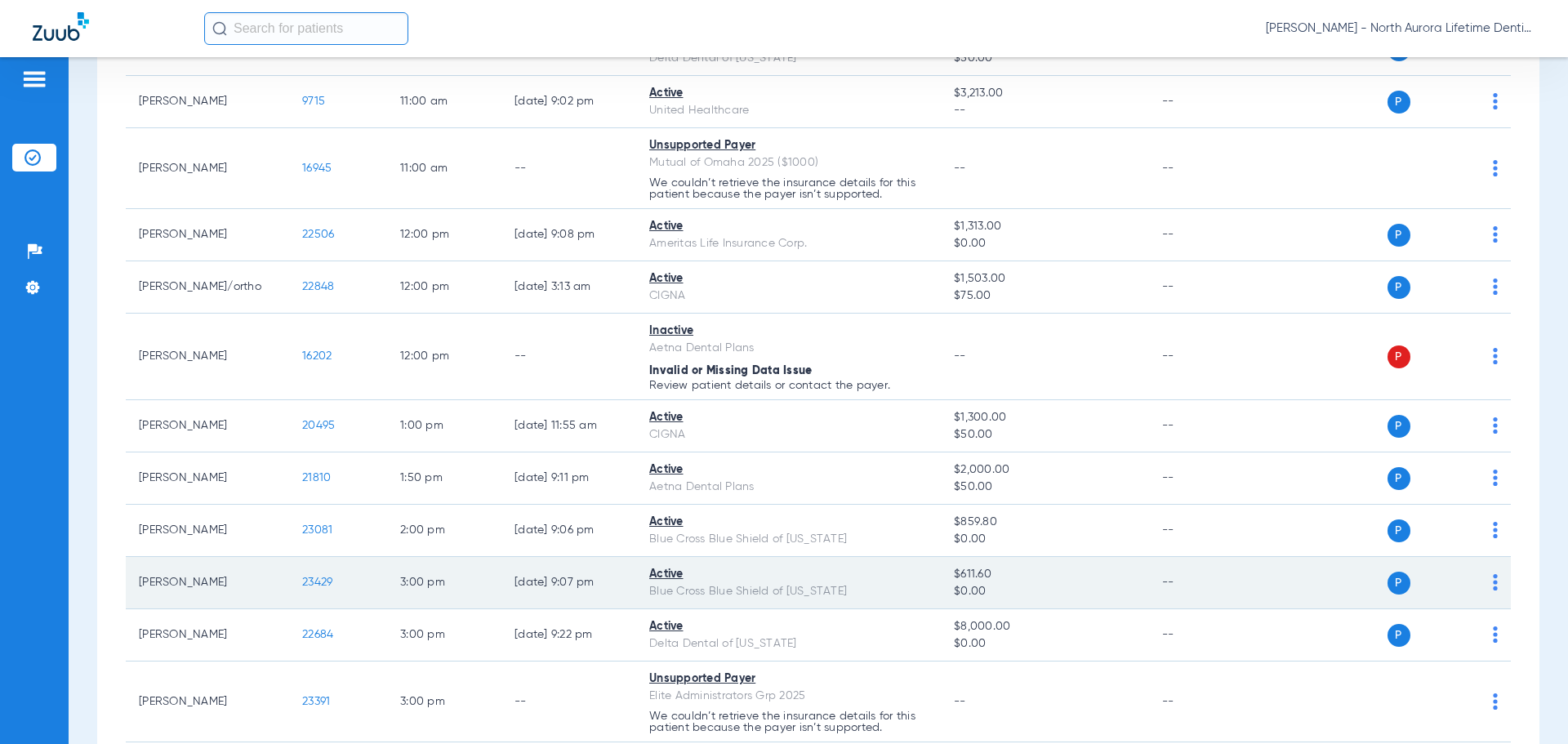
click at [317, 587] on span "23429" at bounding box center [316, 582] width 30 height 12
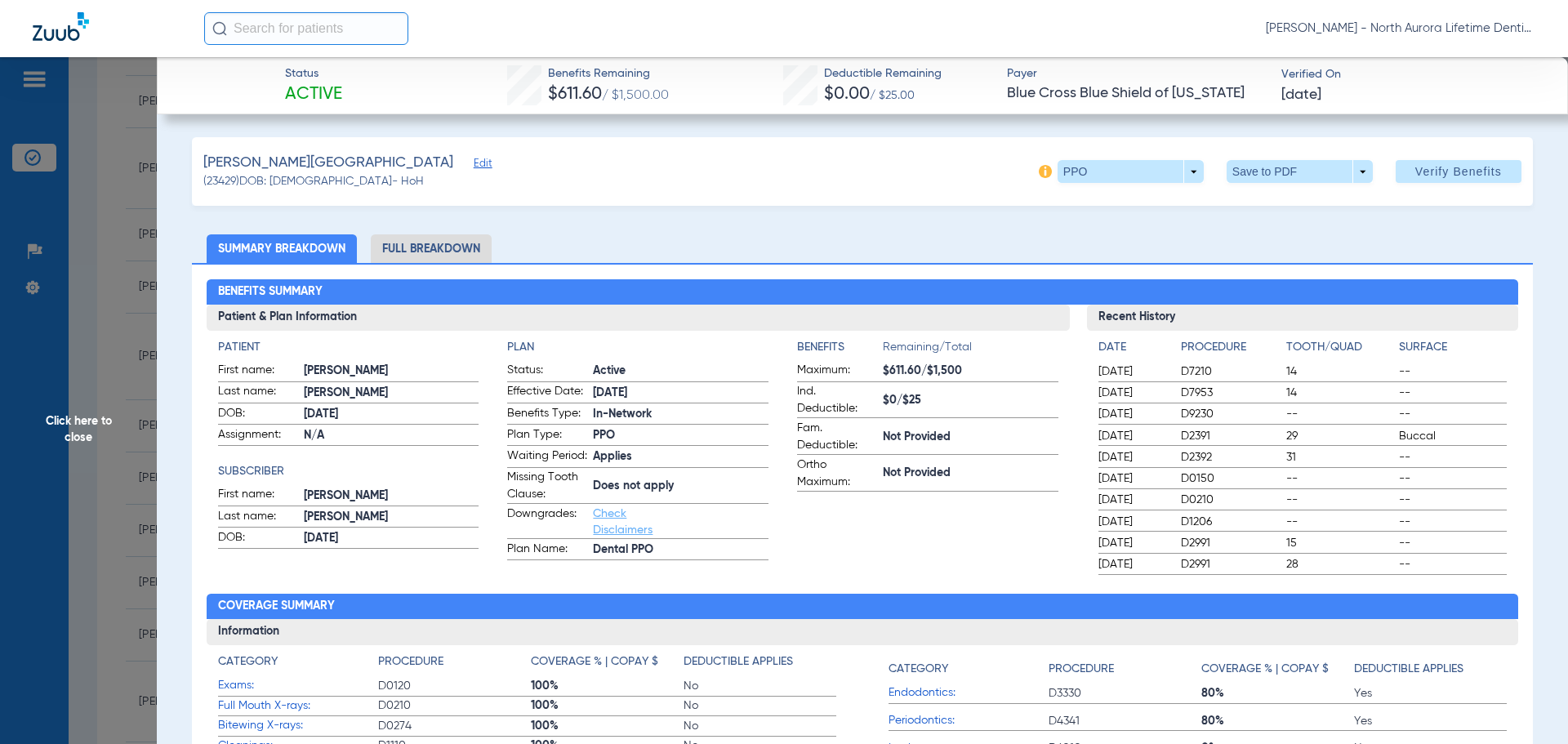
click at [448, 245] on li "Full Breakdown" at bounding box center [430, 249] width 121 height 29
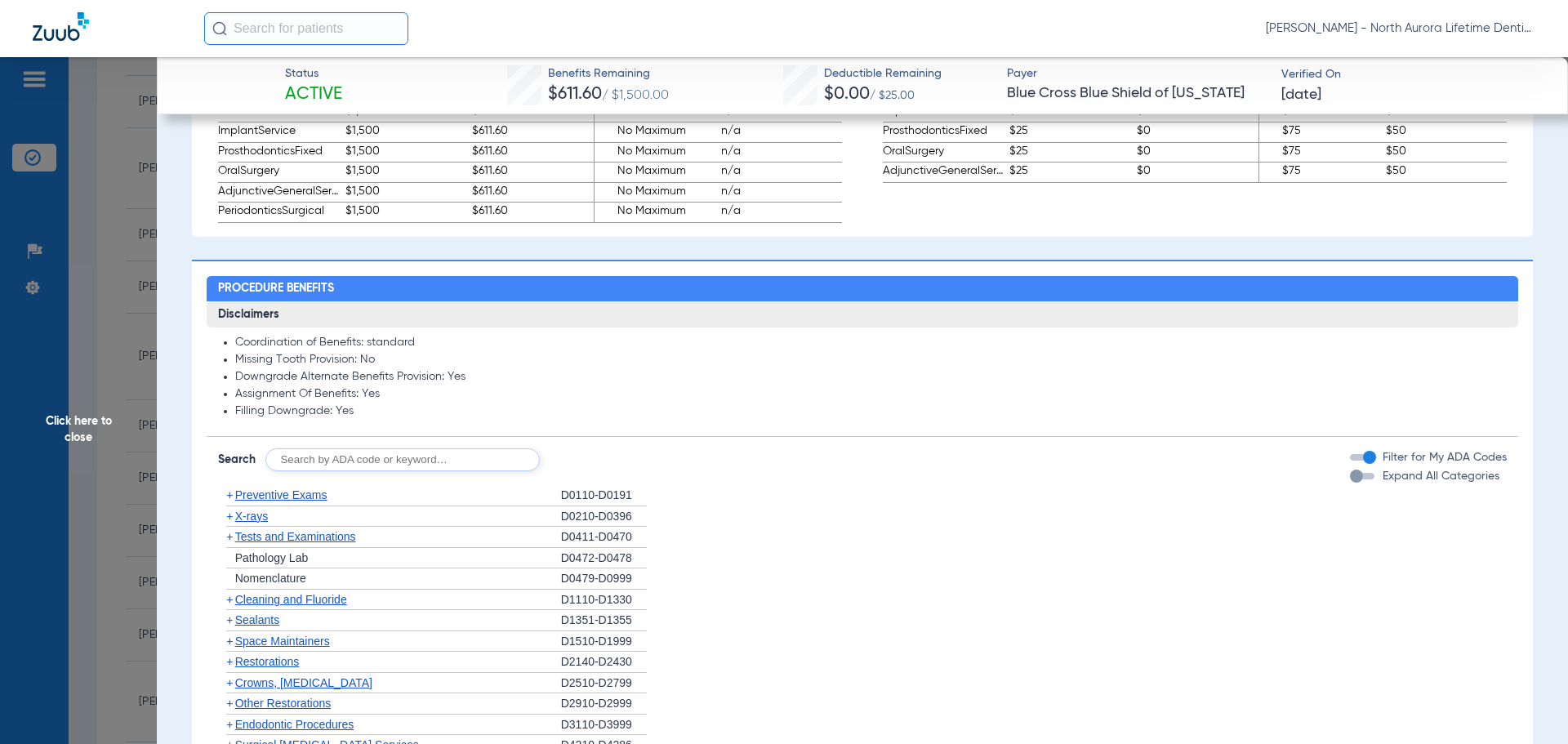
scroll to position [1388, 0]
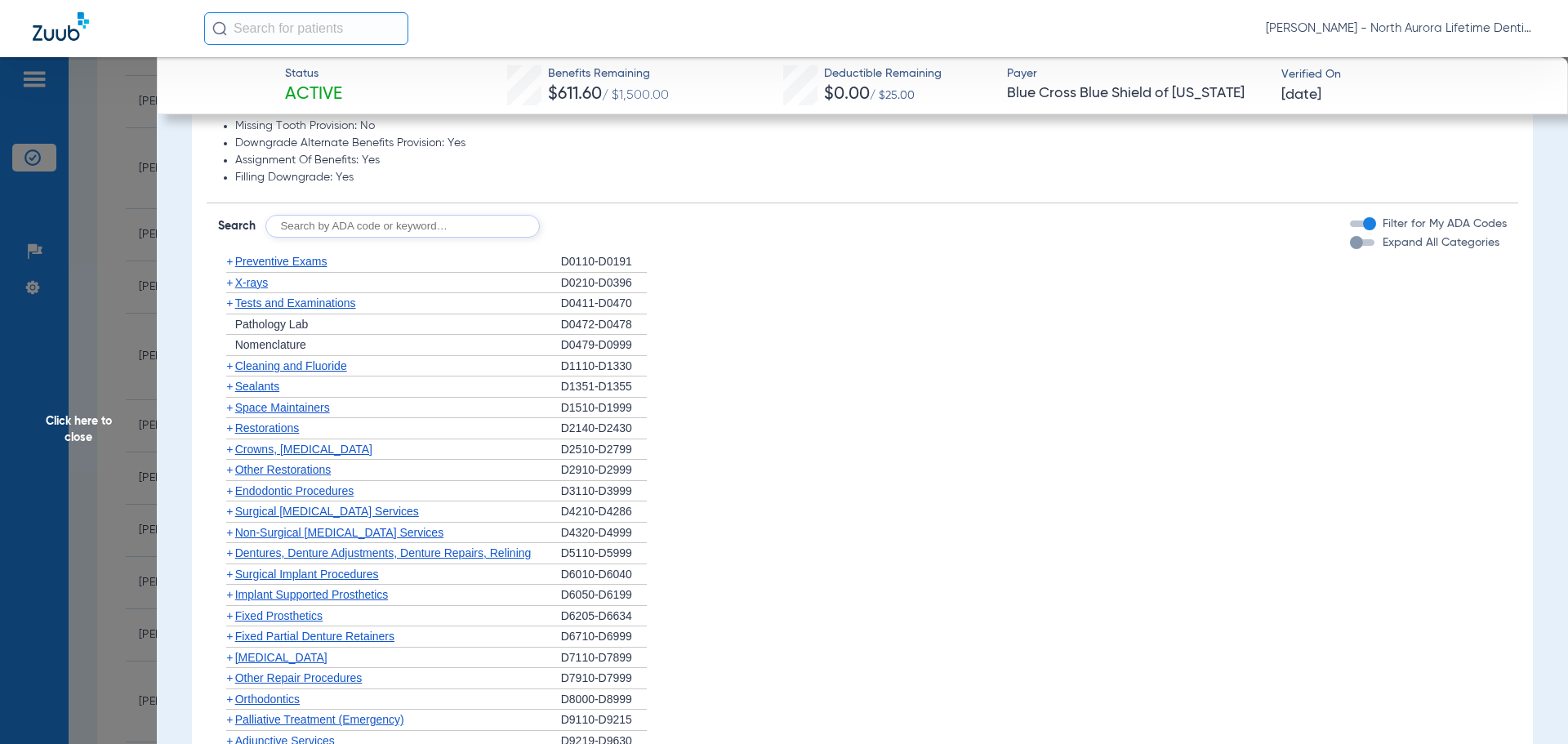
click at [1350, 249] on div "button" at bounding box center [1357, 243] width 14 height 14
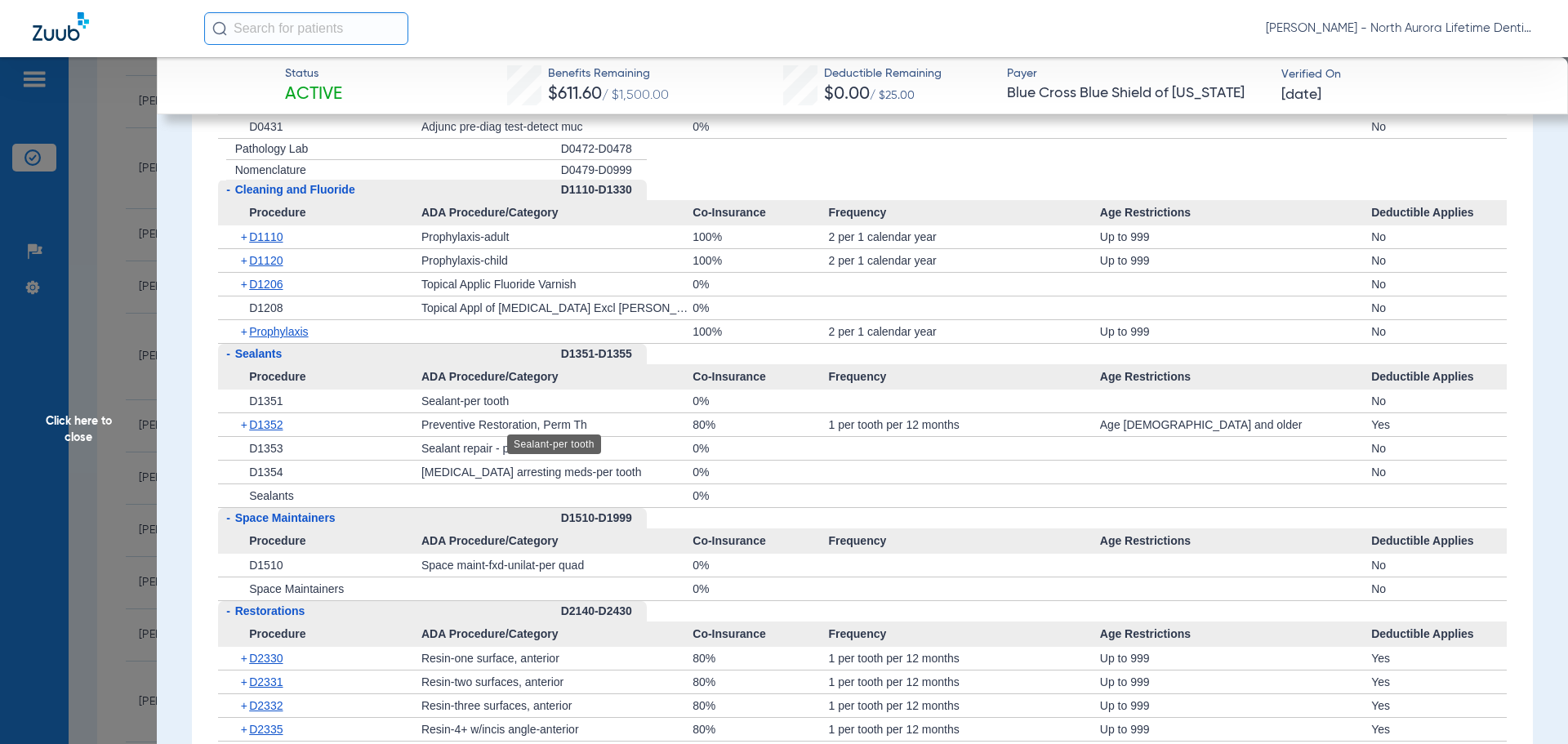
scroll to position [1633, 0]
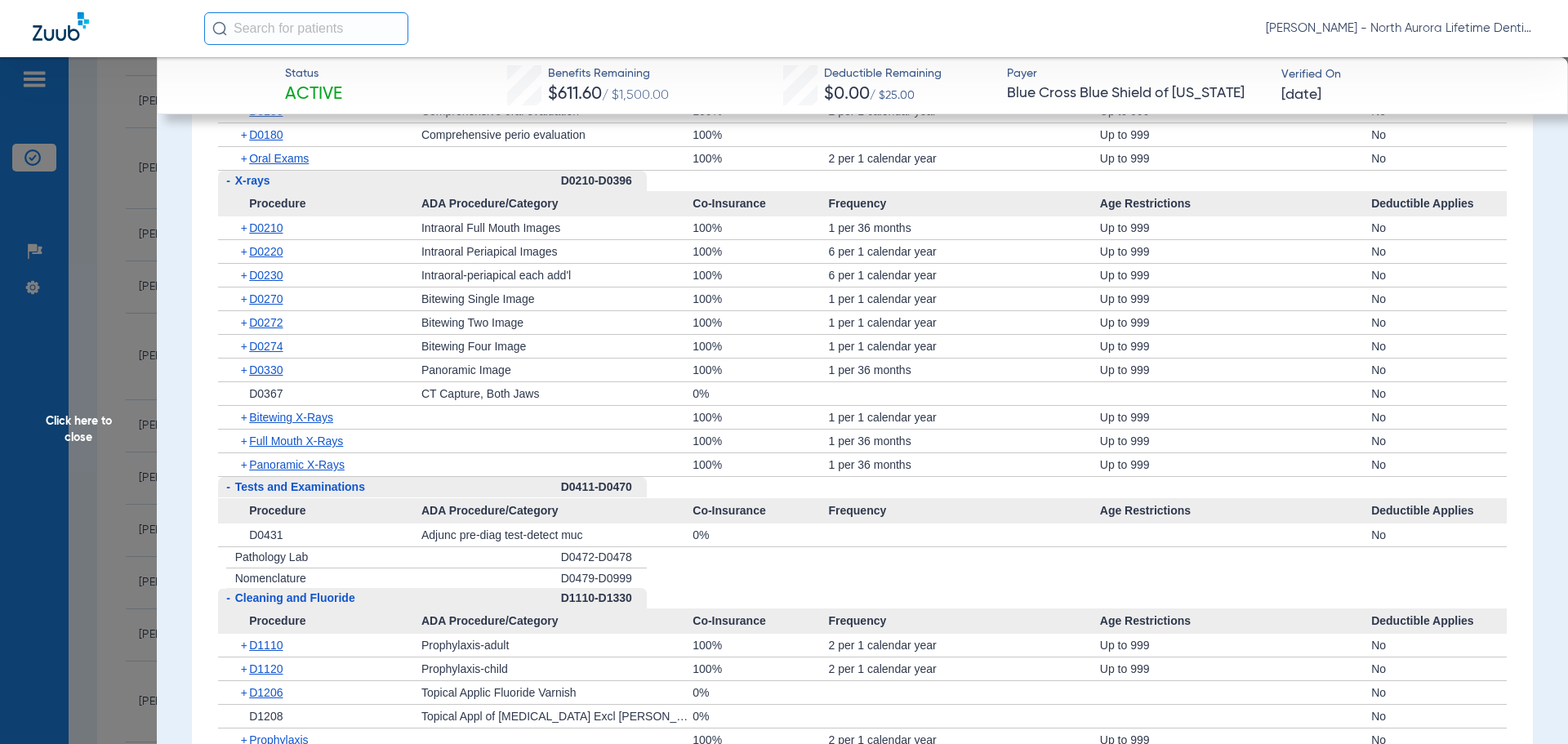
click at [74, 427] on span "Click here to close" at bounding box center [78, 428] width 156 height 744
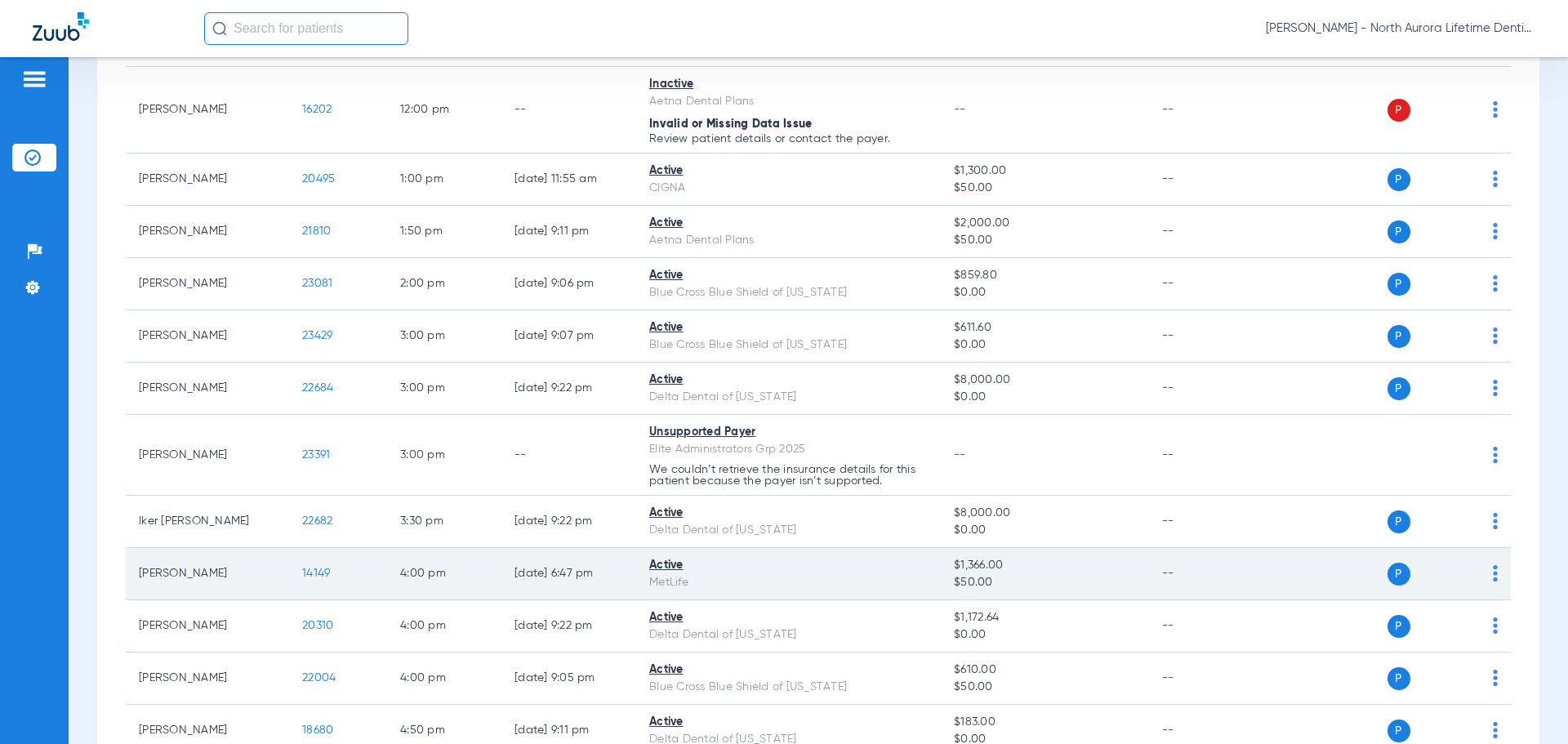
scroll to position [1061, 0]
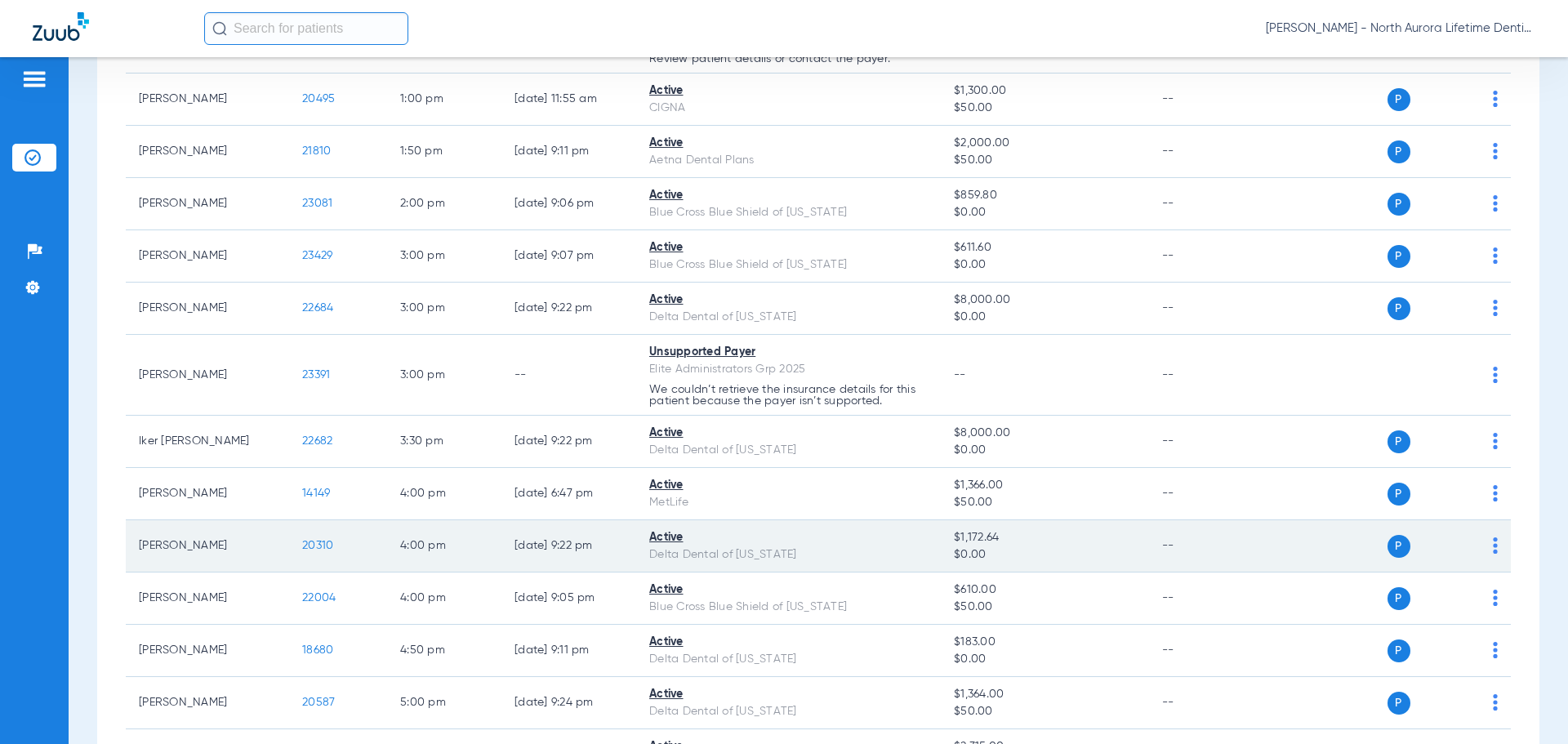
click at [325, 544] on span "20310" at bounding box center [317, 545] width 31 height 12
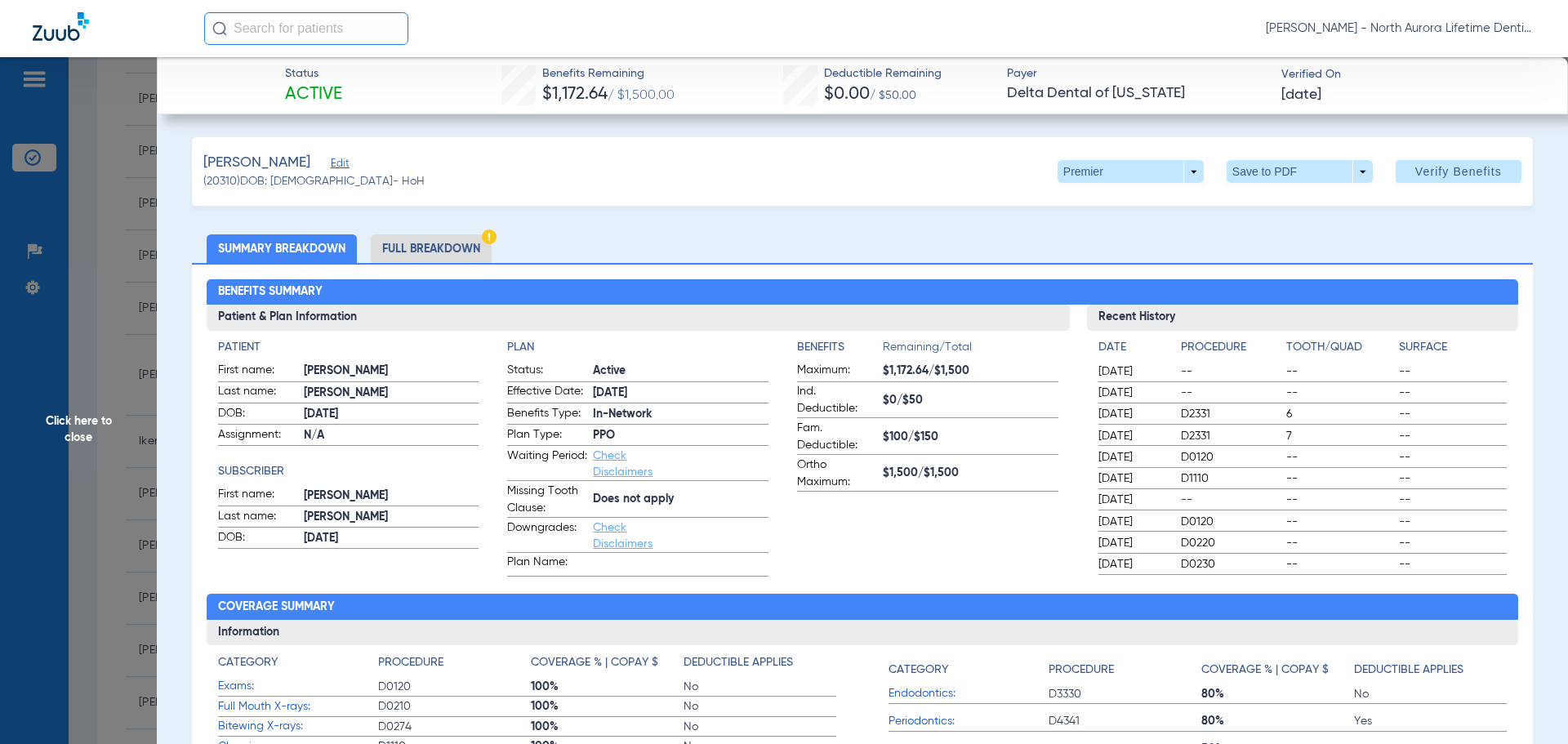
click at [424, 254] on li "Full Breakdown" at bounding box center [430, 249] width 121 height 29
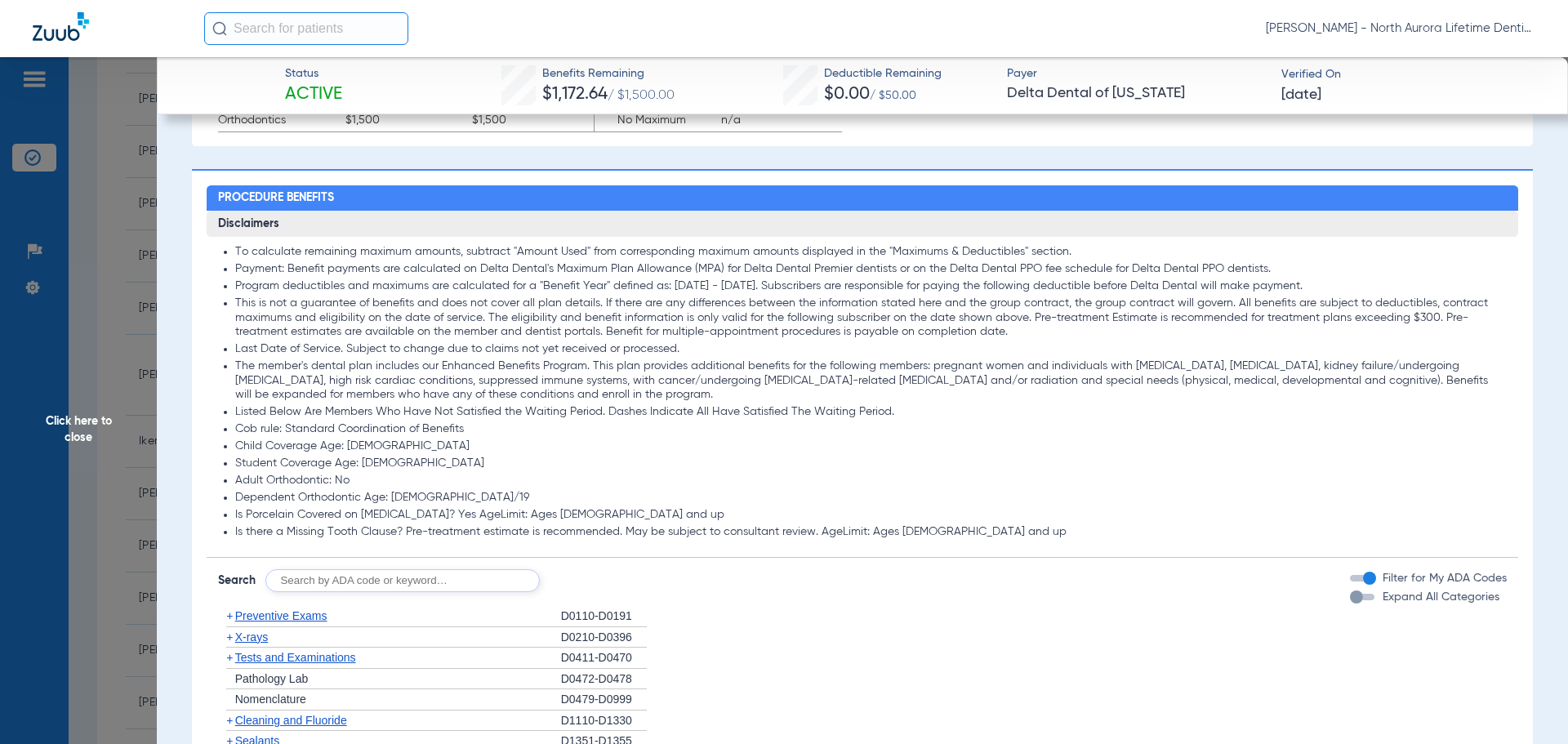
click at [1350, 597] on div "button" at bounding box center [1357, 597] width 14 height 14
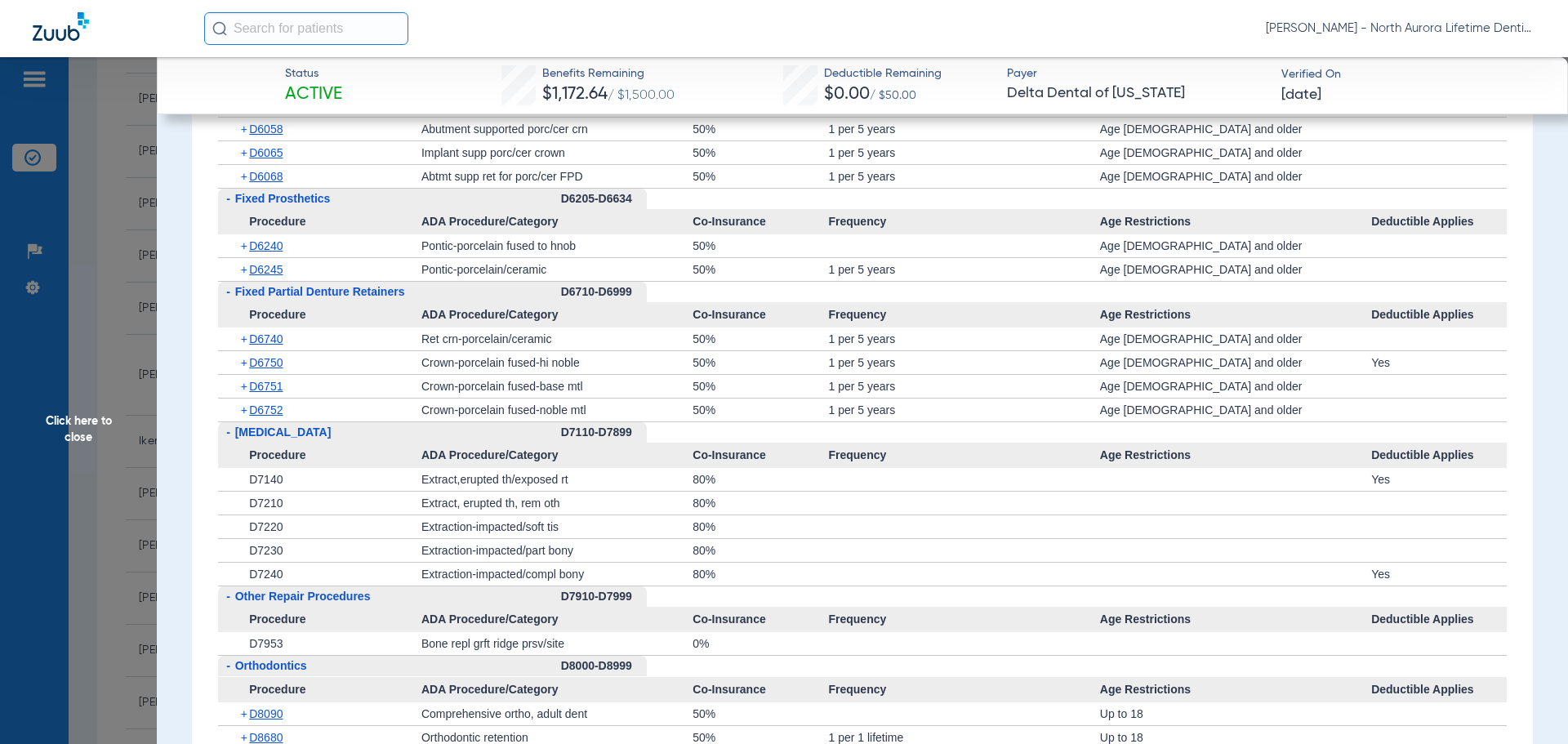
scroll to position [3641, 0]
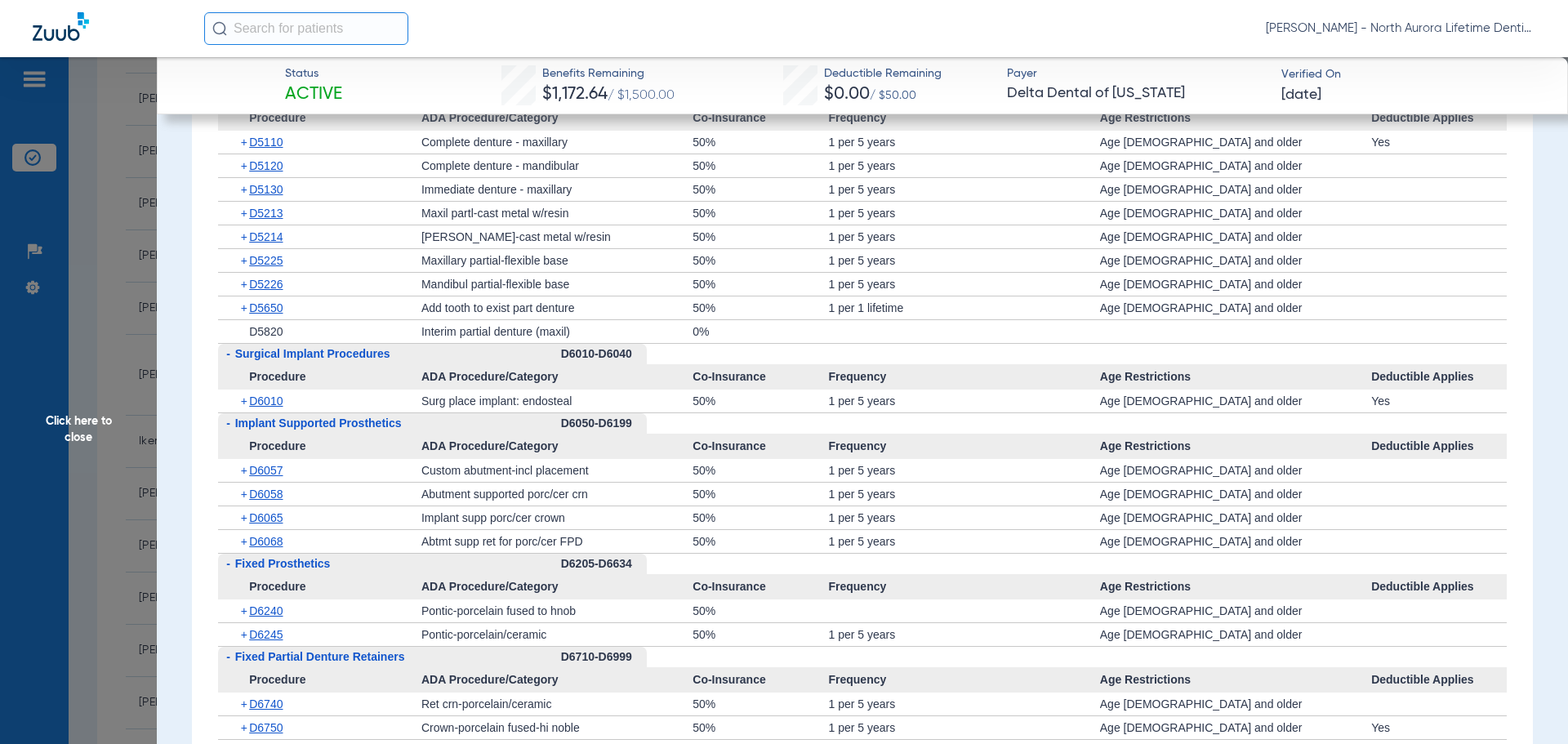
click at [85, 431] on span "Click here to close" at bounding box center [78, 428] width 156 height 744
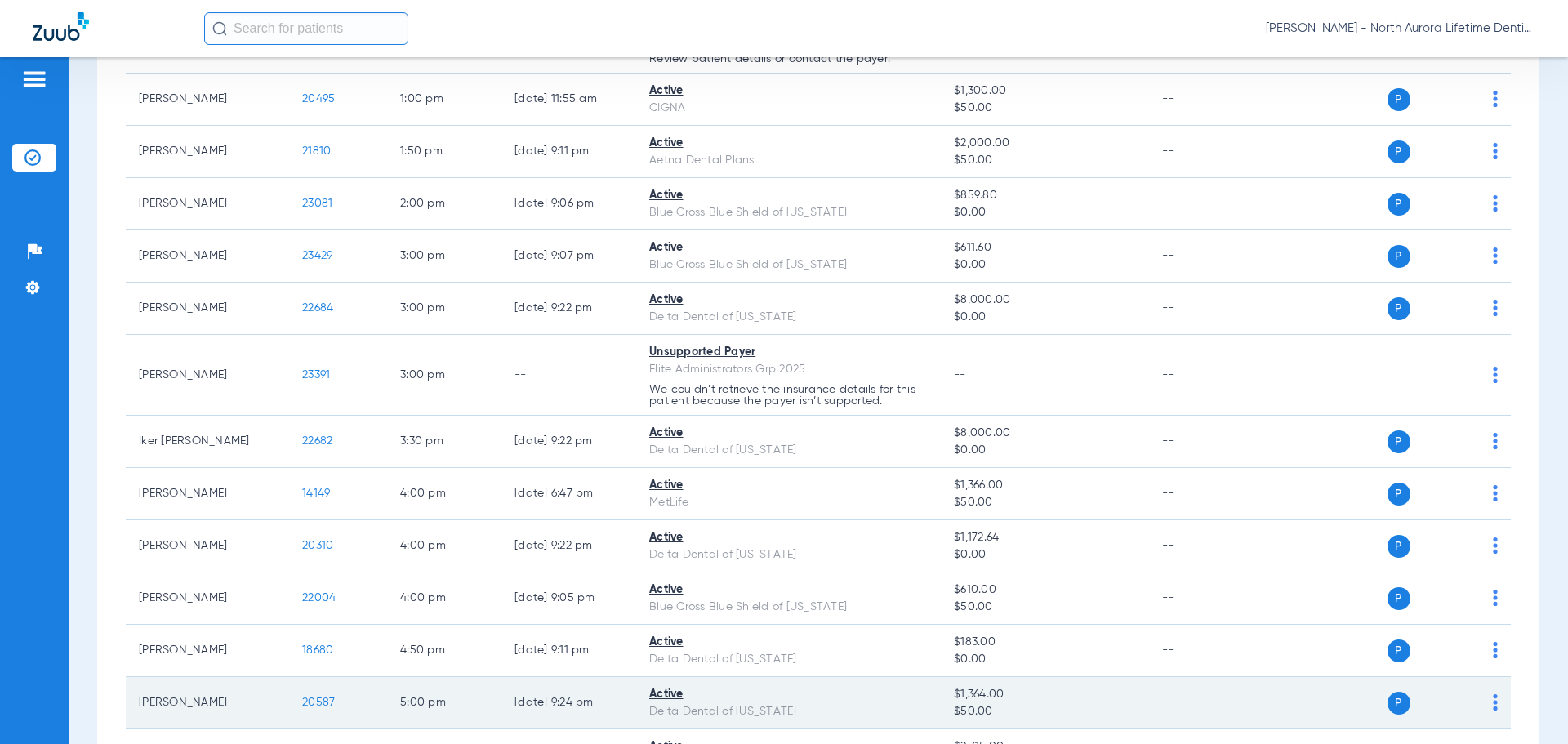
scroll to position [1355, 0]
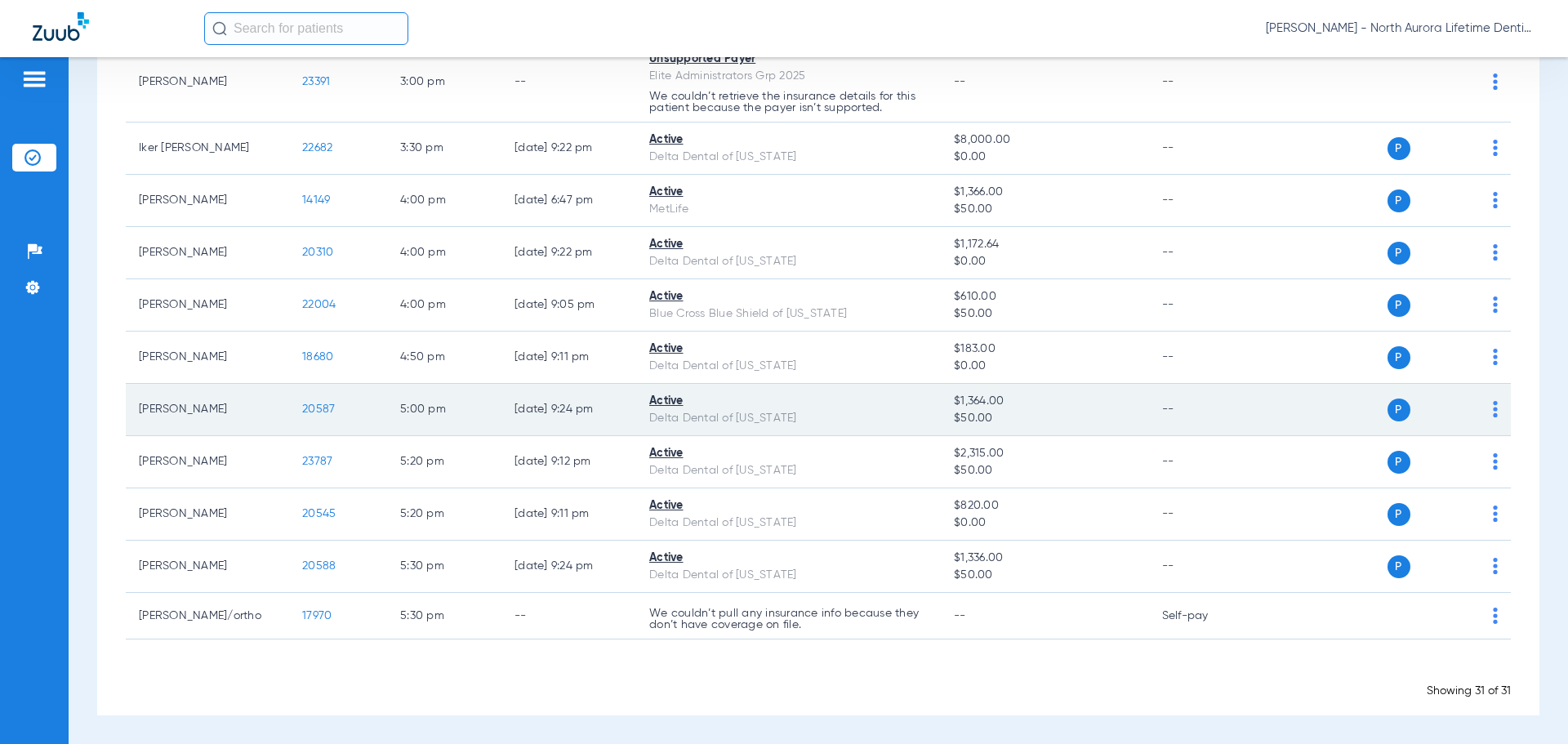
click at [318, 411] on span "20587" at bounding box center [318, 409] width 33 height 12
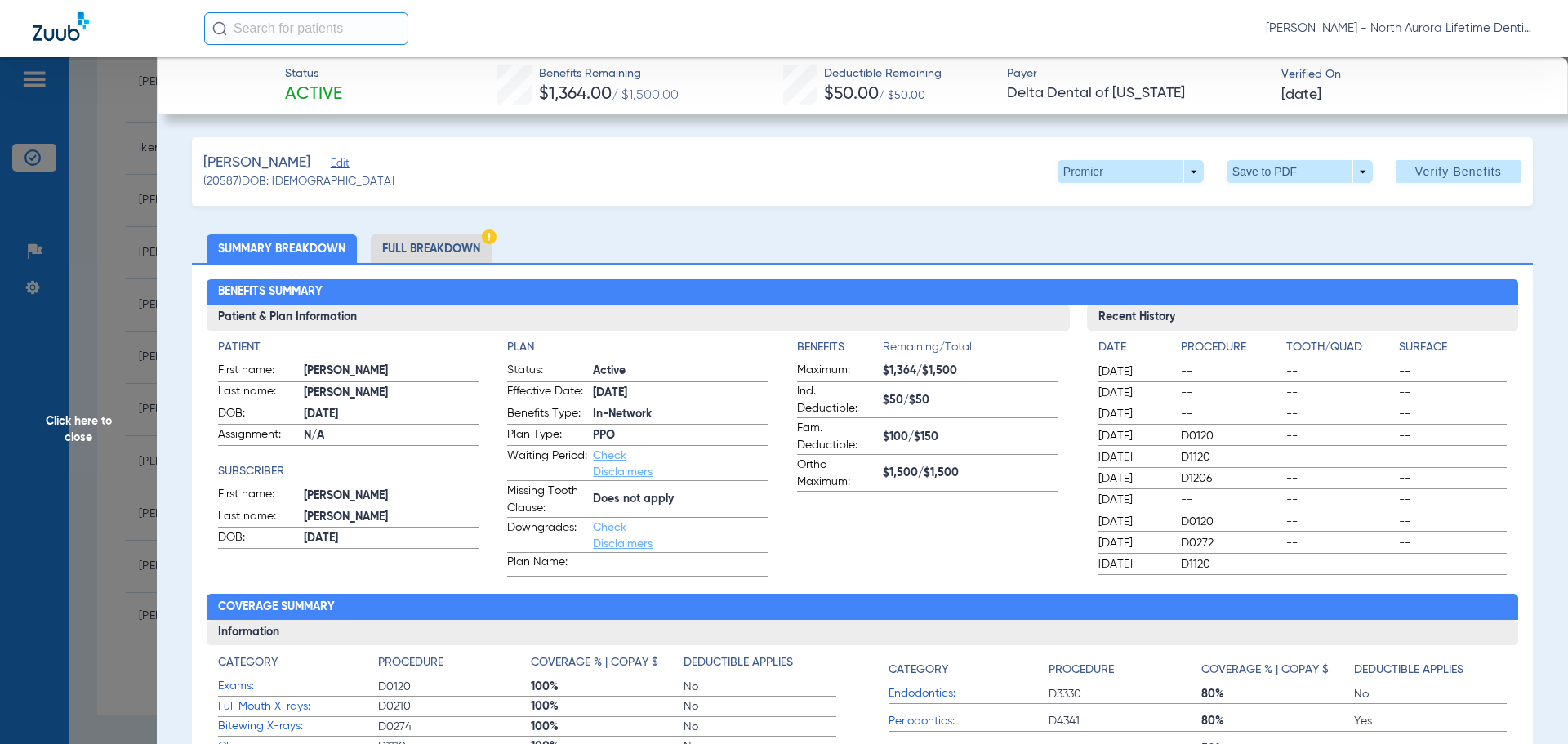
click at [74, 432] on span "Click here to close" at bounding box center [78, 428] width 156 height 744
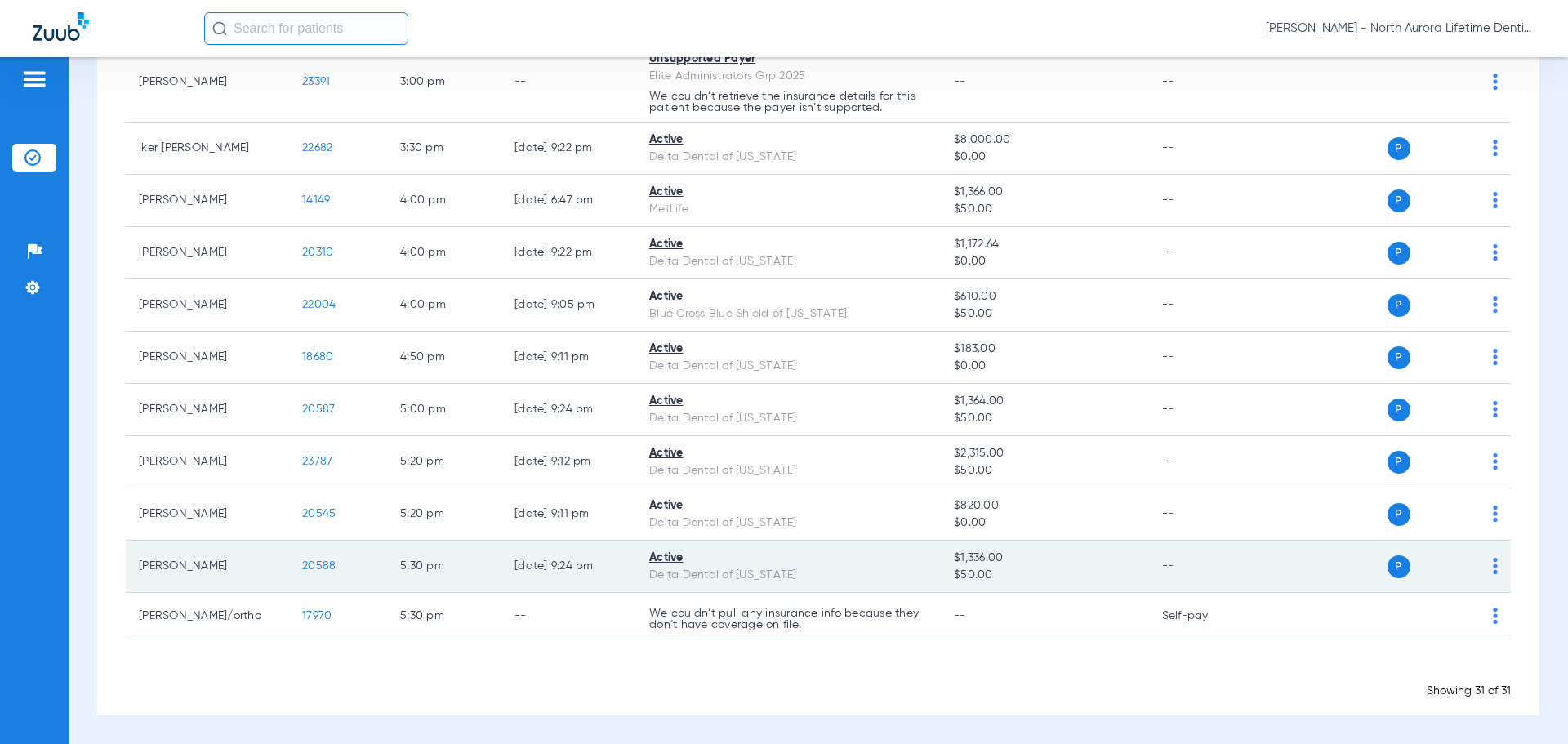
click at [324, 570] on span "20588" at bounding box center [318, 565] width 34 height 12
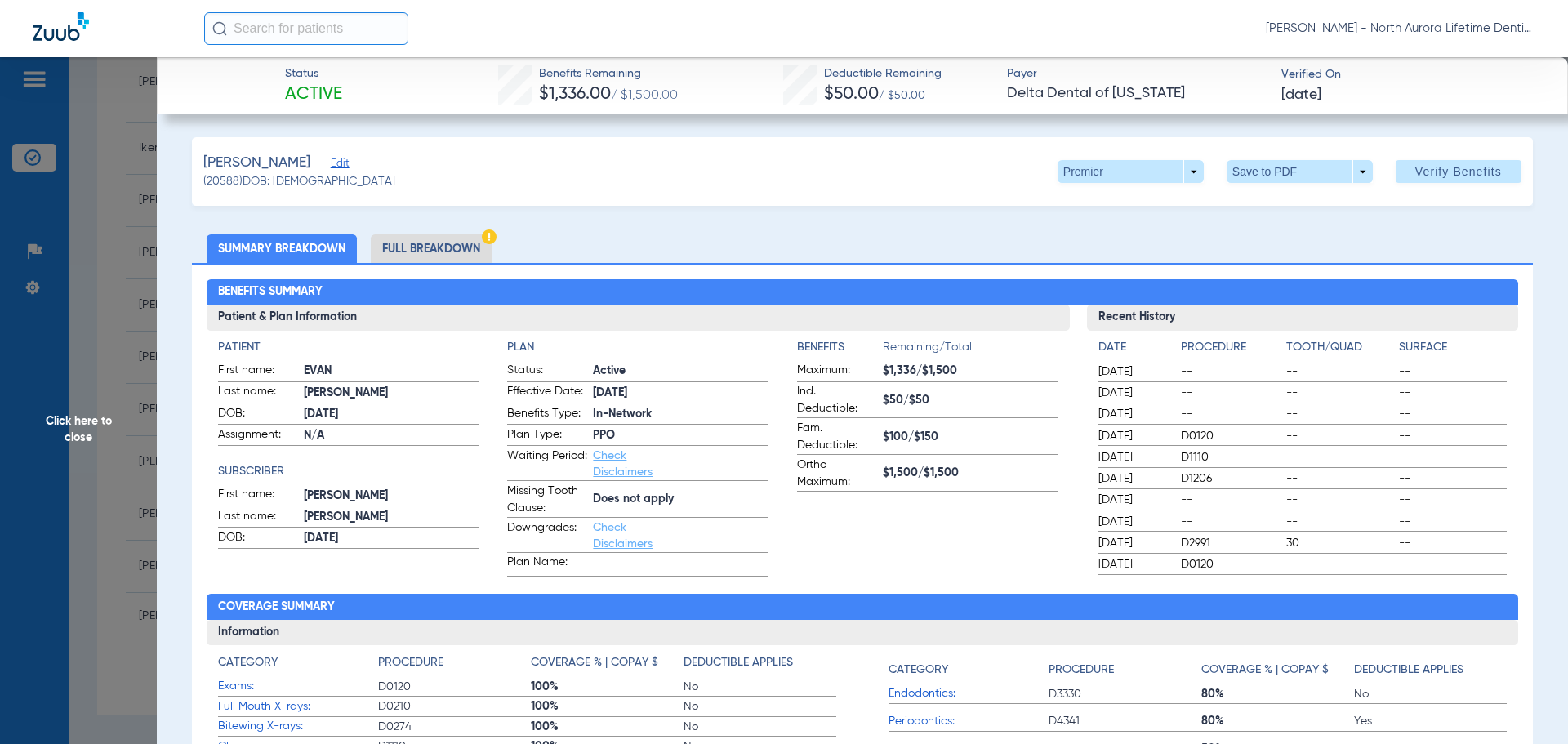
click at [417, 251] on li "Full Breakdown" at bounding box center [430, 249] width 121 height 29
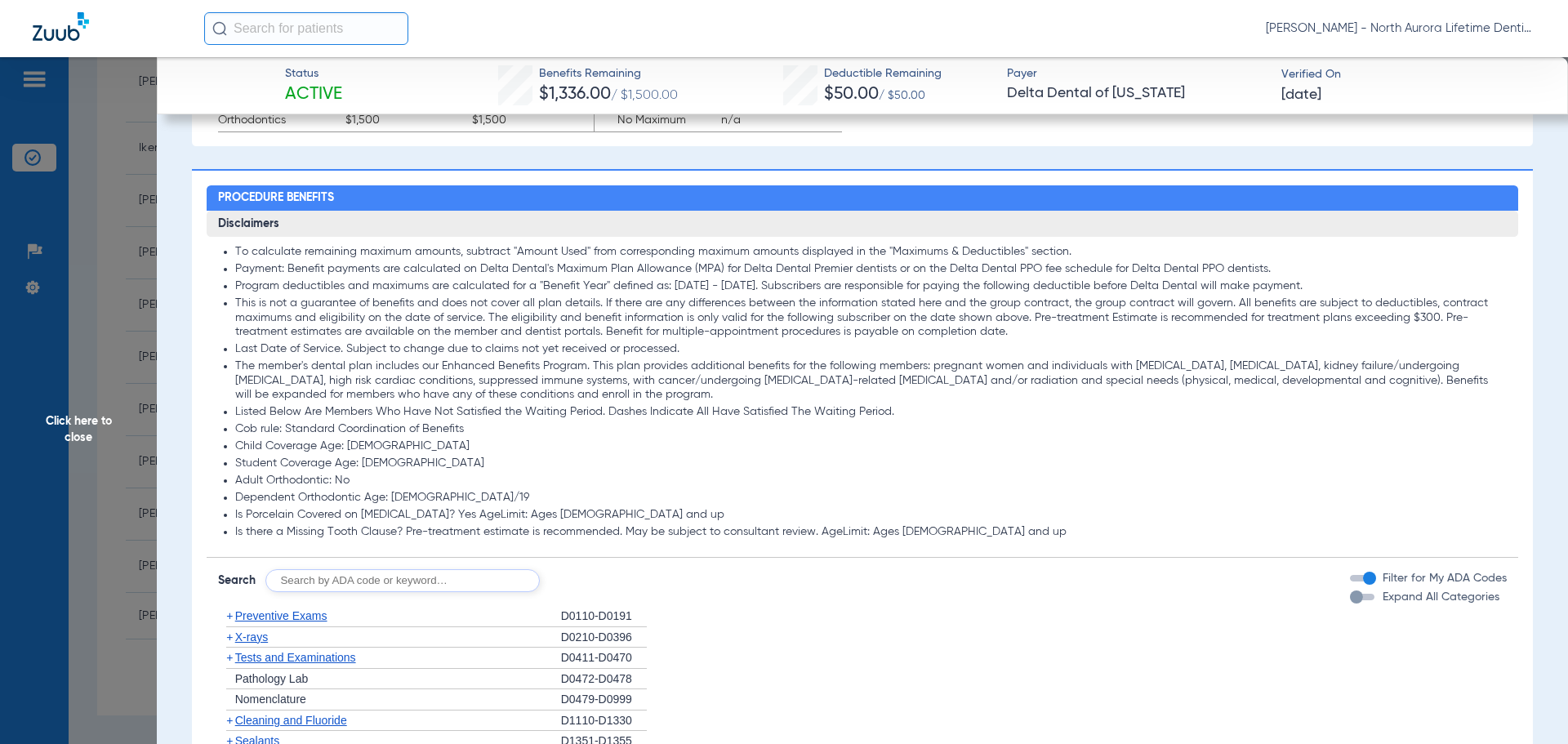
scroll to position [1307, 0]
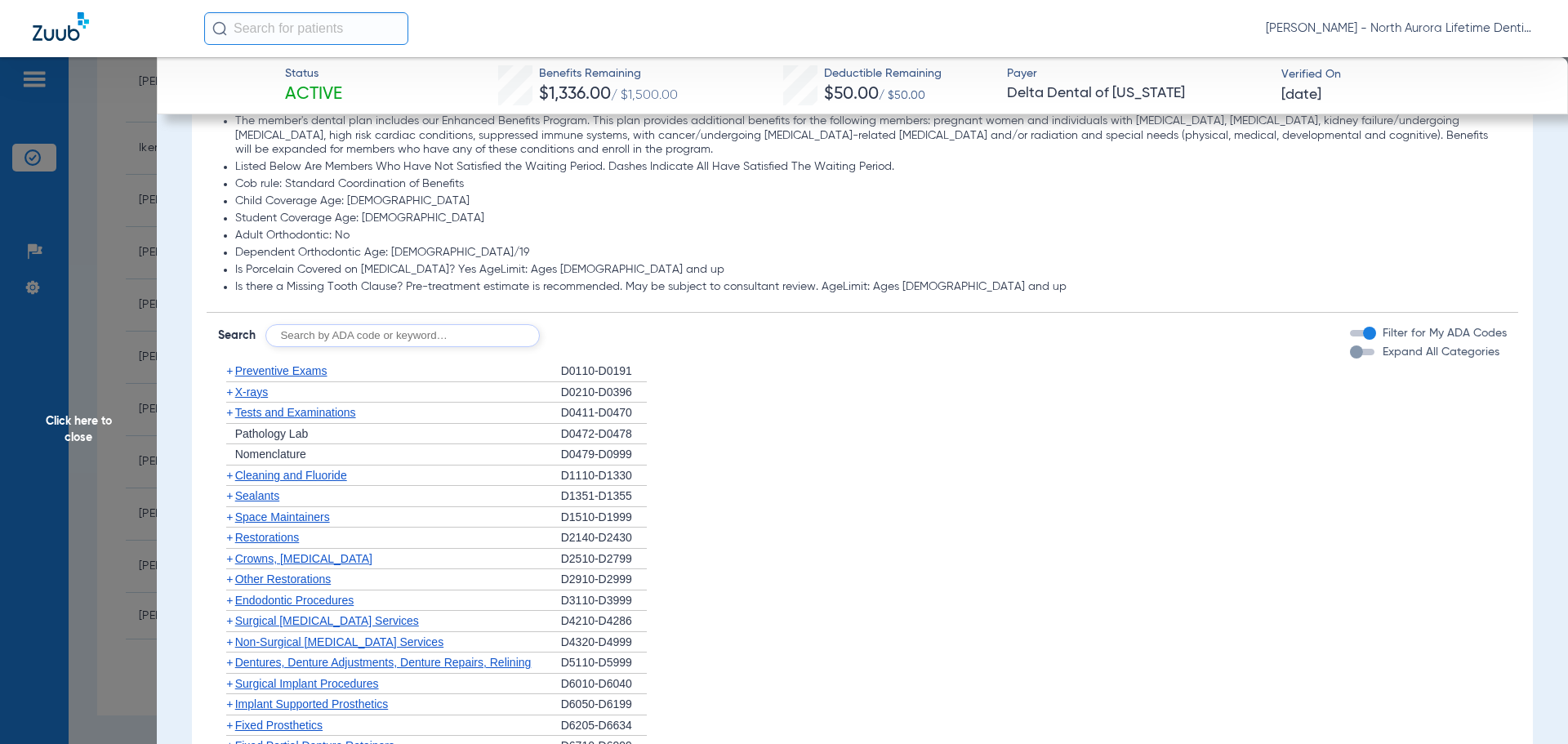
click at [1350, 355] on div "button" at bounding box center [1357, 352] width 14 height 14
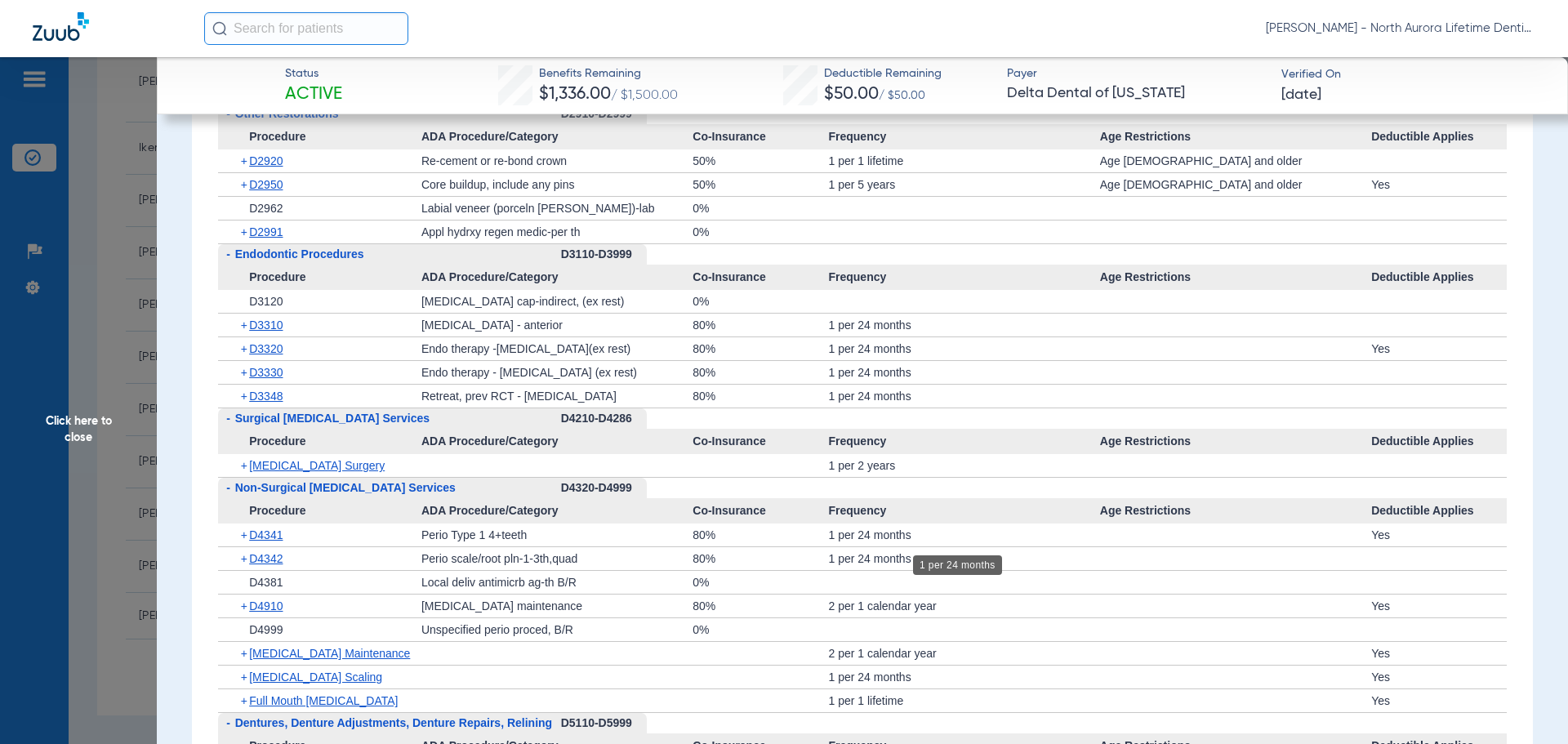
scroll to position [3012, 0]
click at [78, 433] on span "Click here to close" at bounding box center [78, 428] width 156 height 744
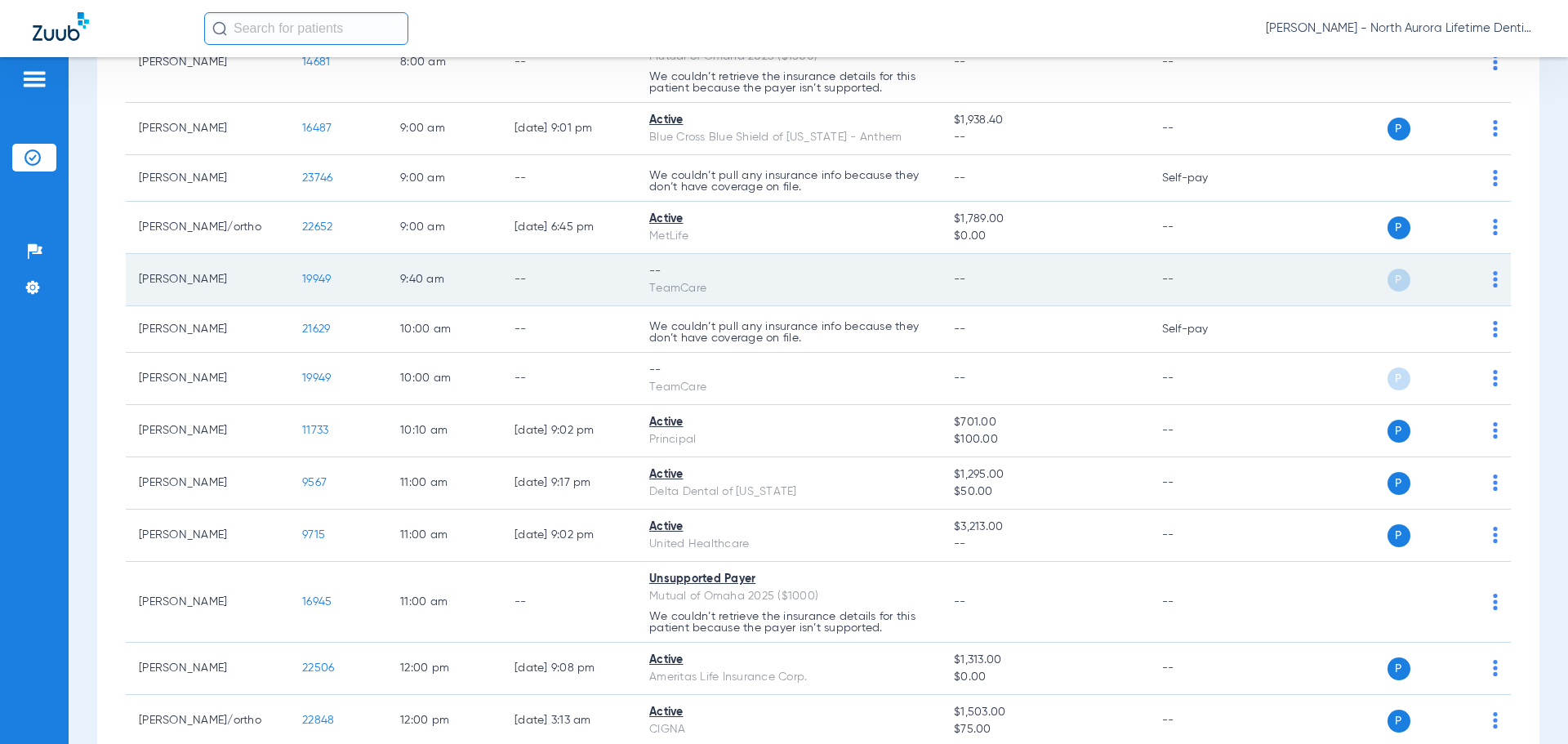
scroll to position [0, 0]
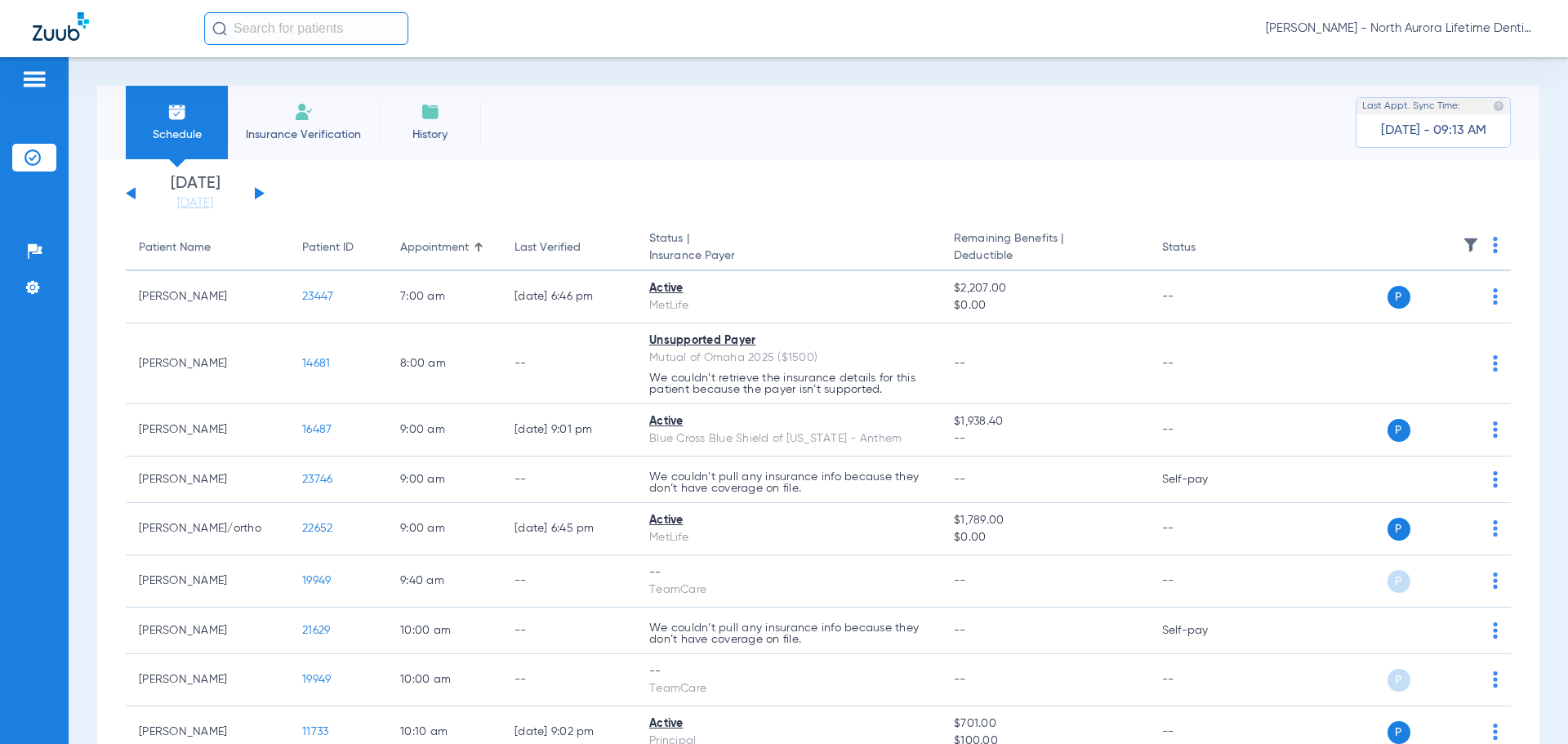
click at [251, 193] on div "[DATE] [DATE] [DATE] [DATE] [DATE] [DATE] [DATE] [DATE] [DATE] [DATE] [DATE] [D…" at bounding box center [195, 193] width 139 height 36
click at [258, 194] on button at bounding box center [260, 193] width 10 height 13
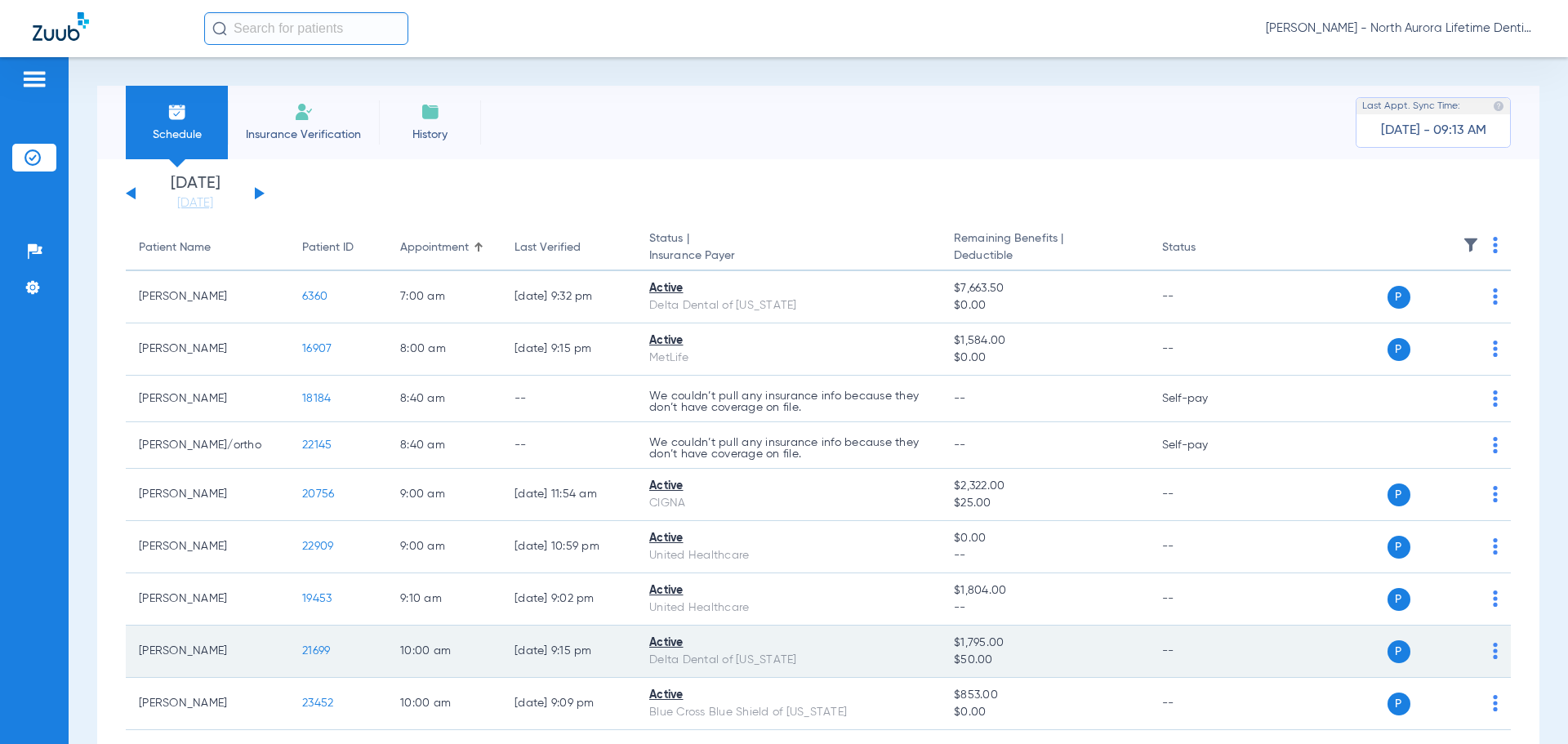
click at [311, 651] on span "21699" at bounding box center [316, 650] width 28 height 12
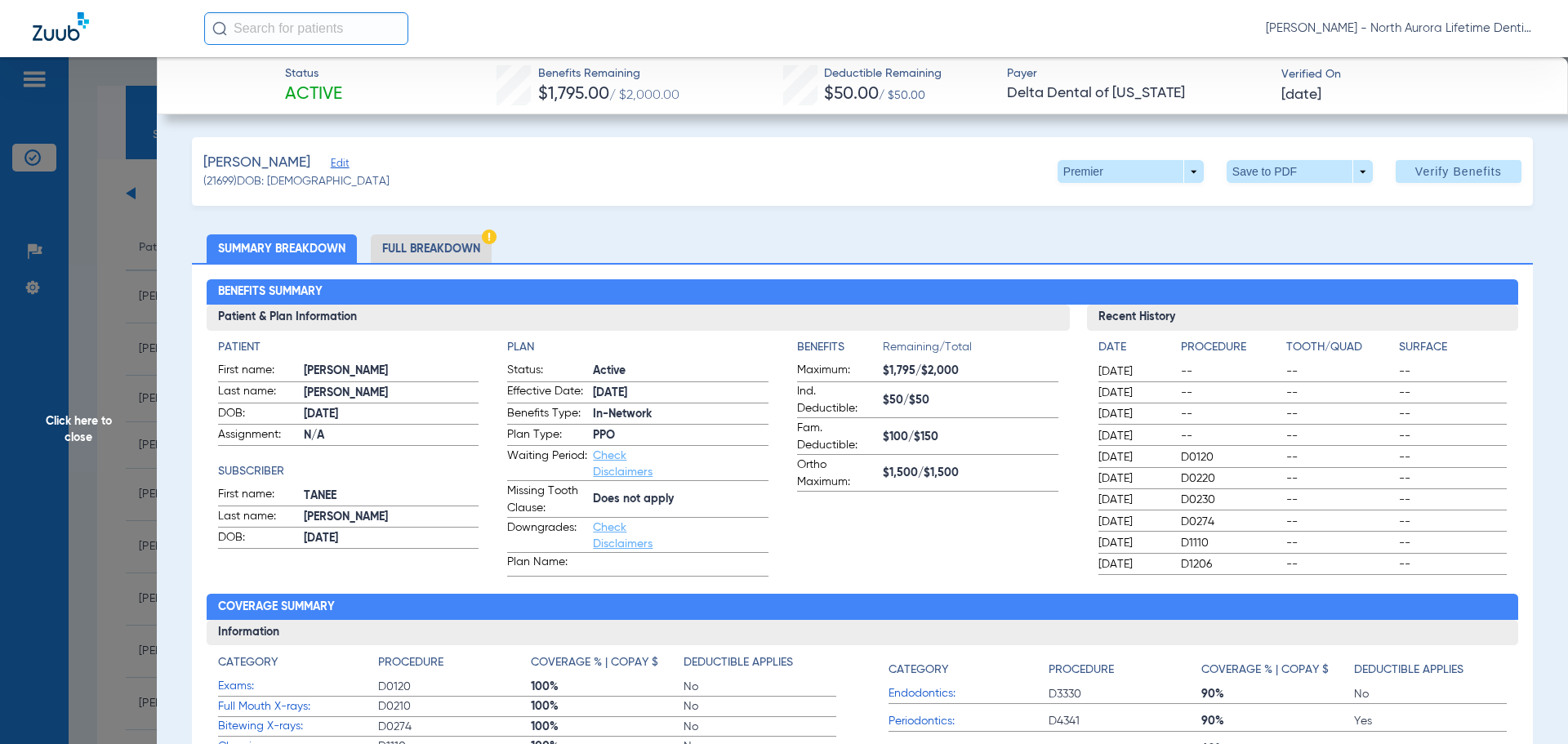
click at [448, 242] on li "Full Breakdown" at bounding box center [430, 249] width 121 height 29
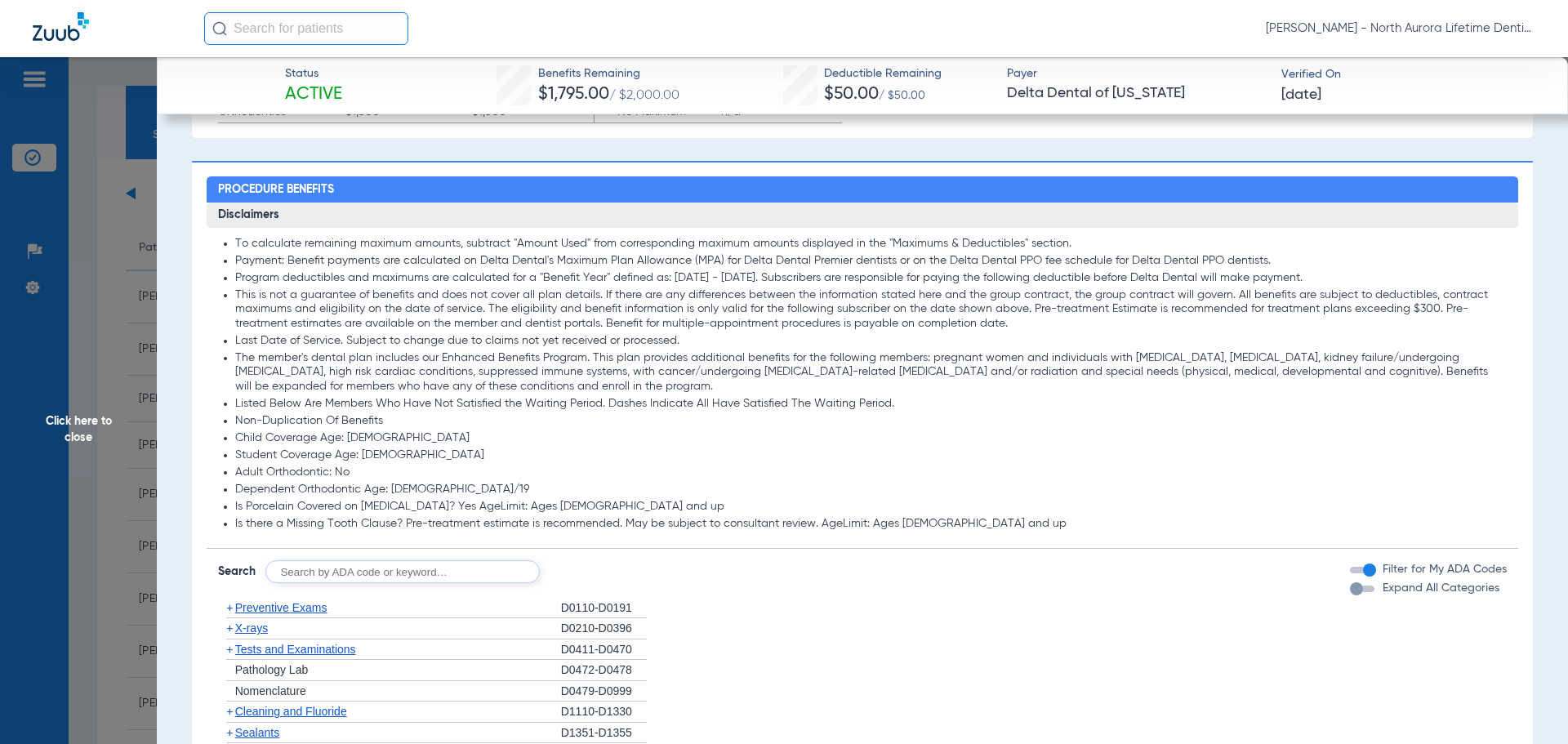
scroll to position [1061, 0]
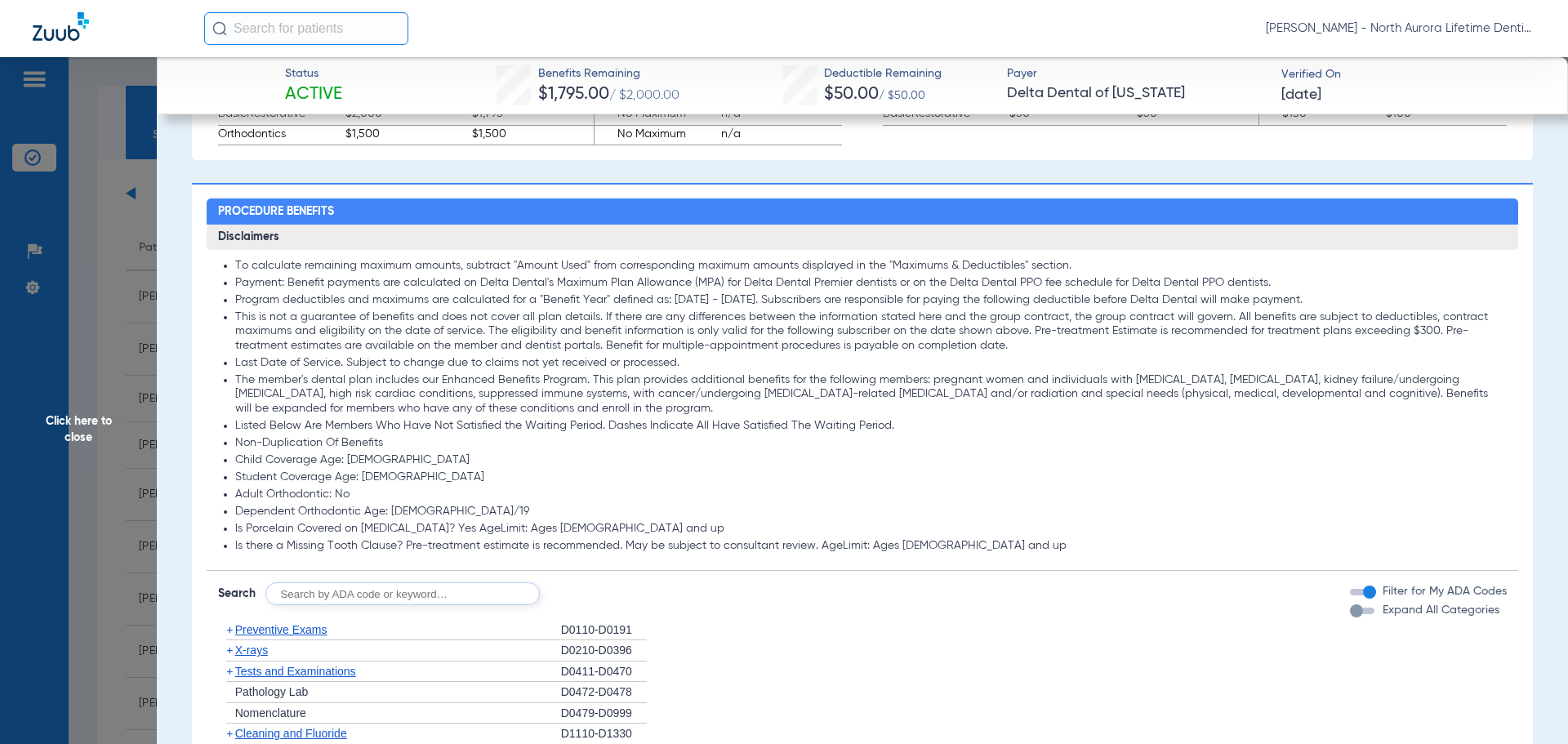
click at [1350, 613] on div "button" at bounding box center [1357, 611] width 14 height 14
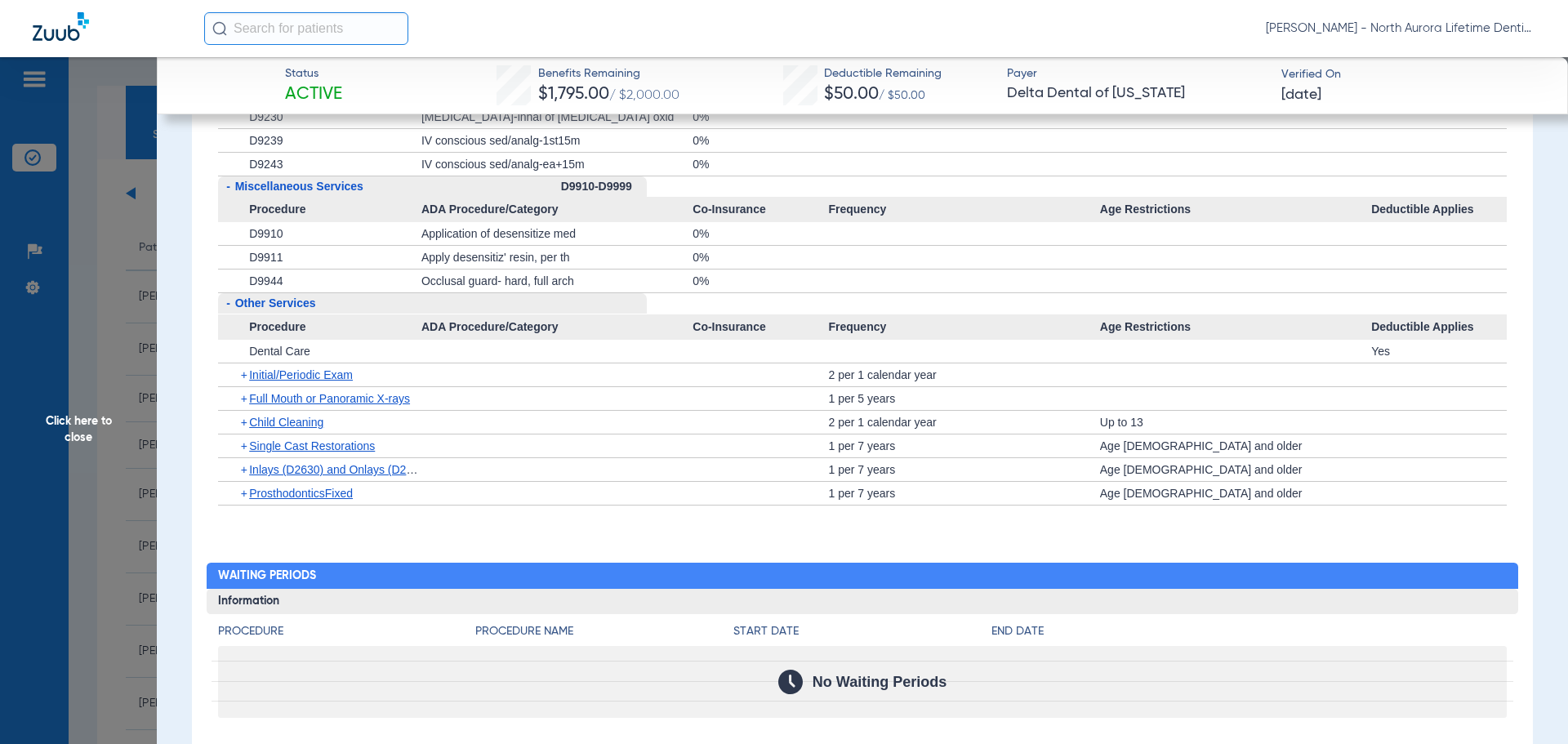
scroll to position [4817, 0]
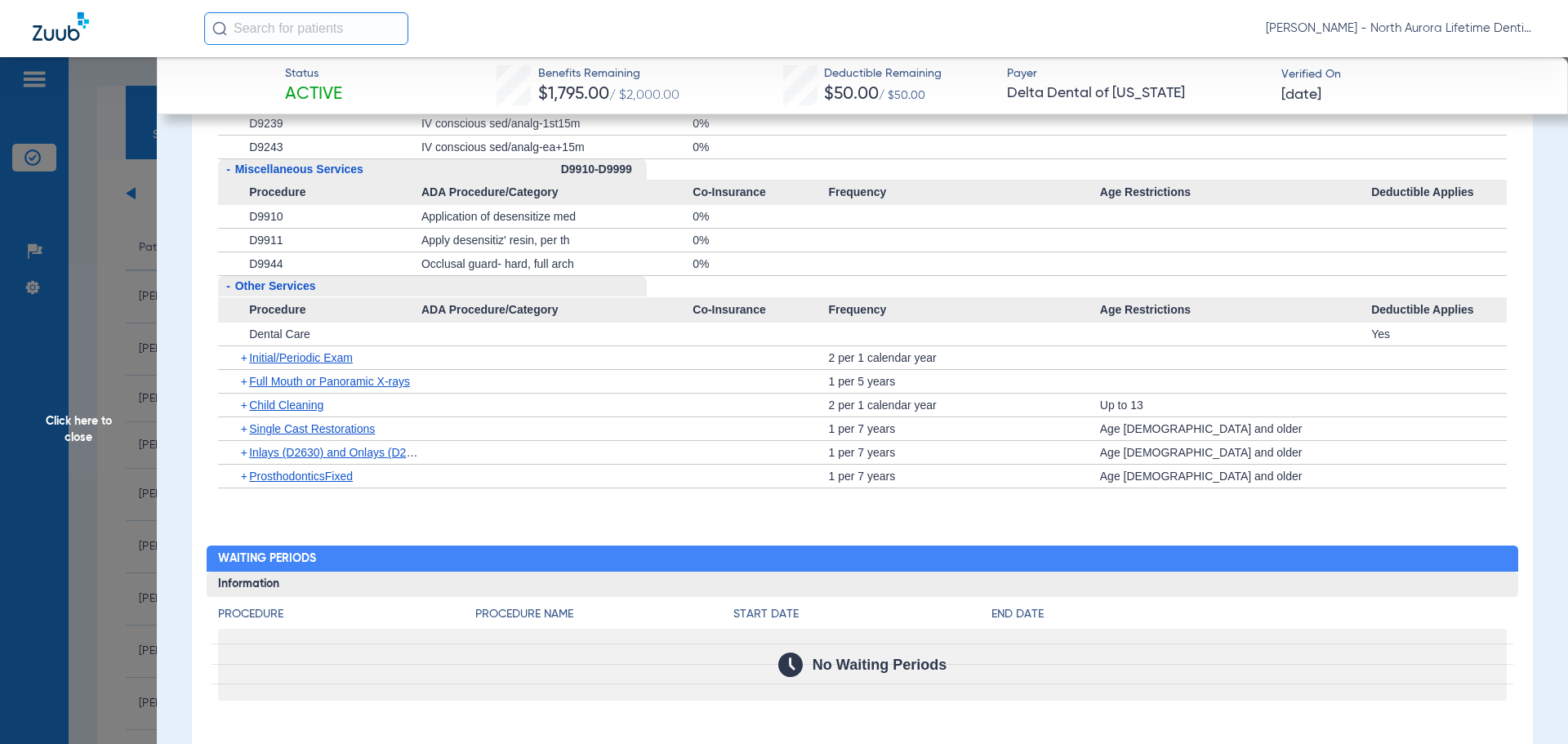
click at [57, 417] on span "Click here to close" at bounding box center [78, 428] width 156 height 744
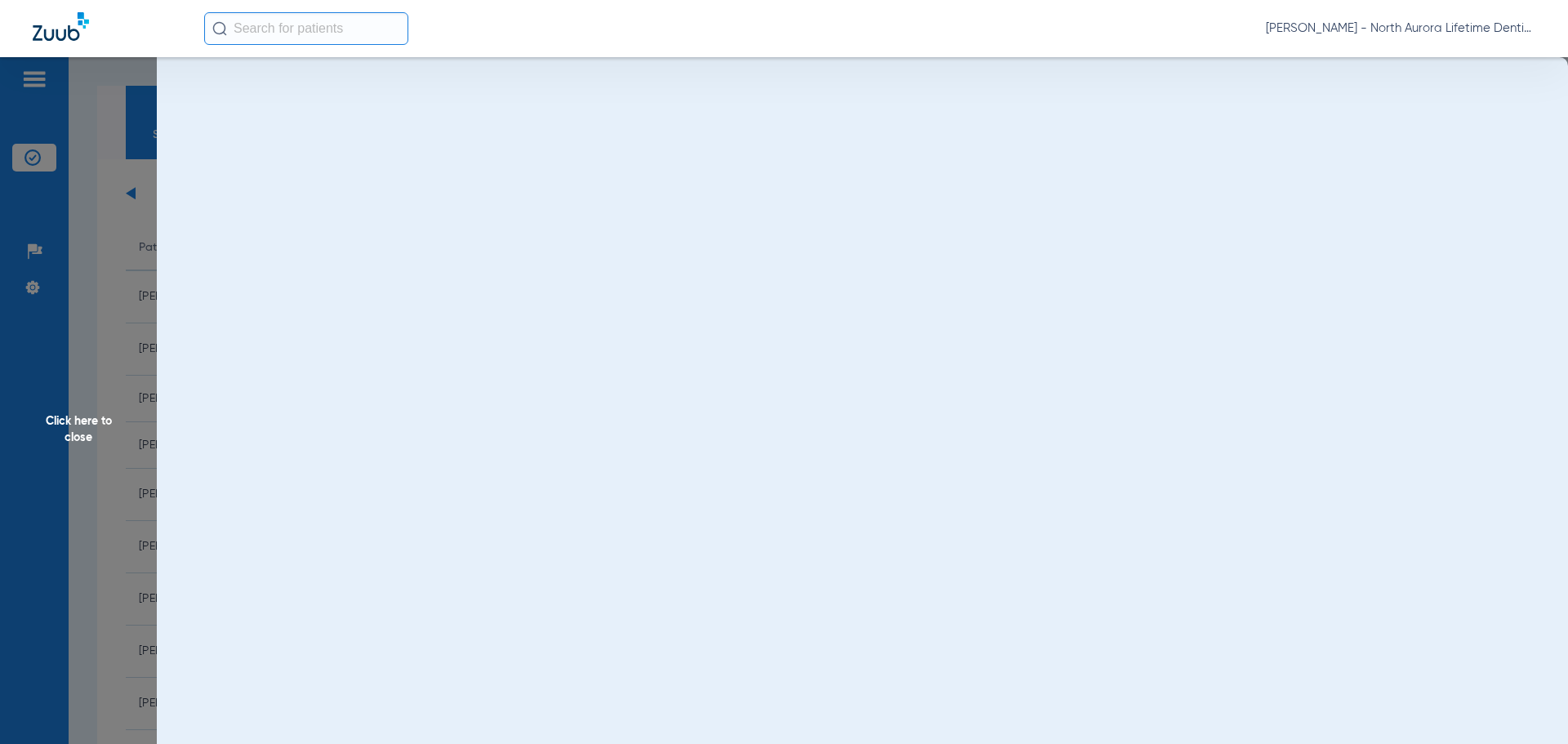
scroll to position [0, 0]
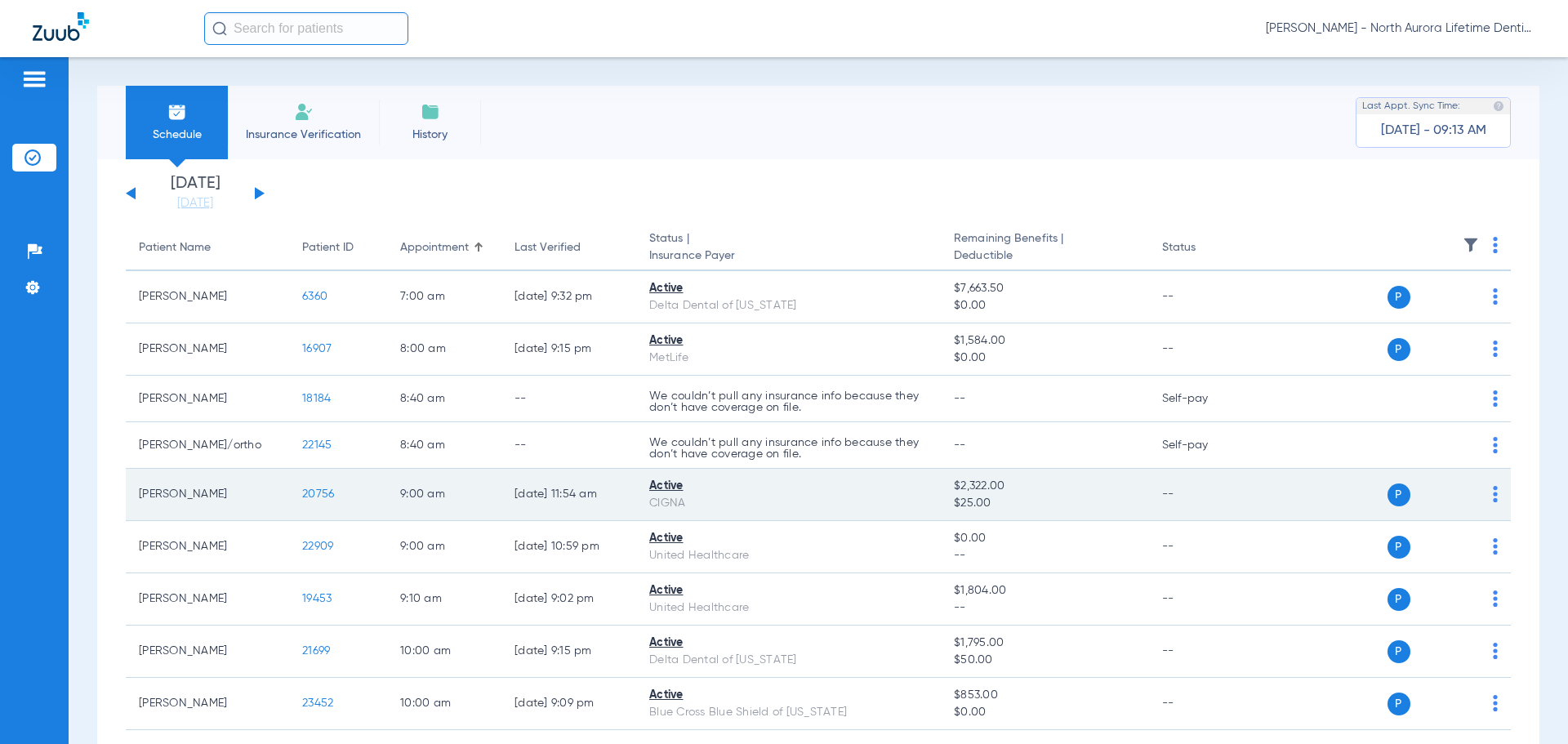
click at [316, 500] on span "20756" at bounding box center [317, 494] width 32 height 12
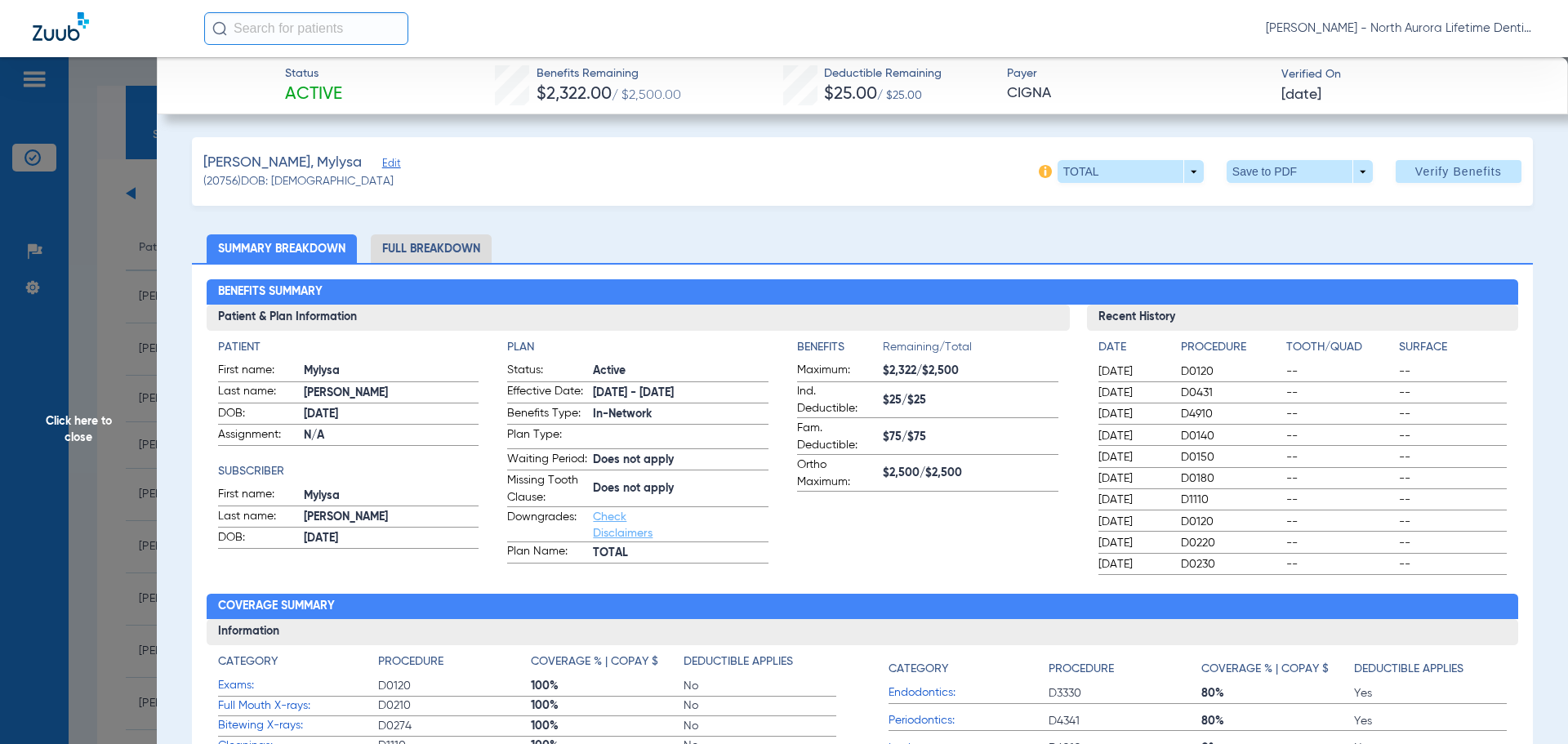
click at [449, 252] on li "Full Breakdown" at bounding box center [430, 249] width 121 height 29
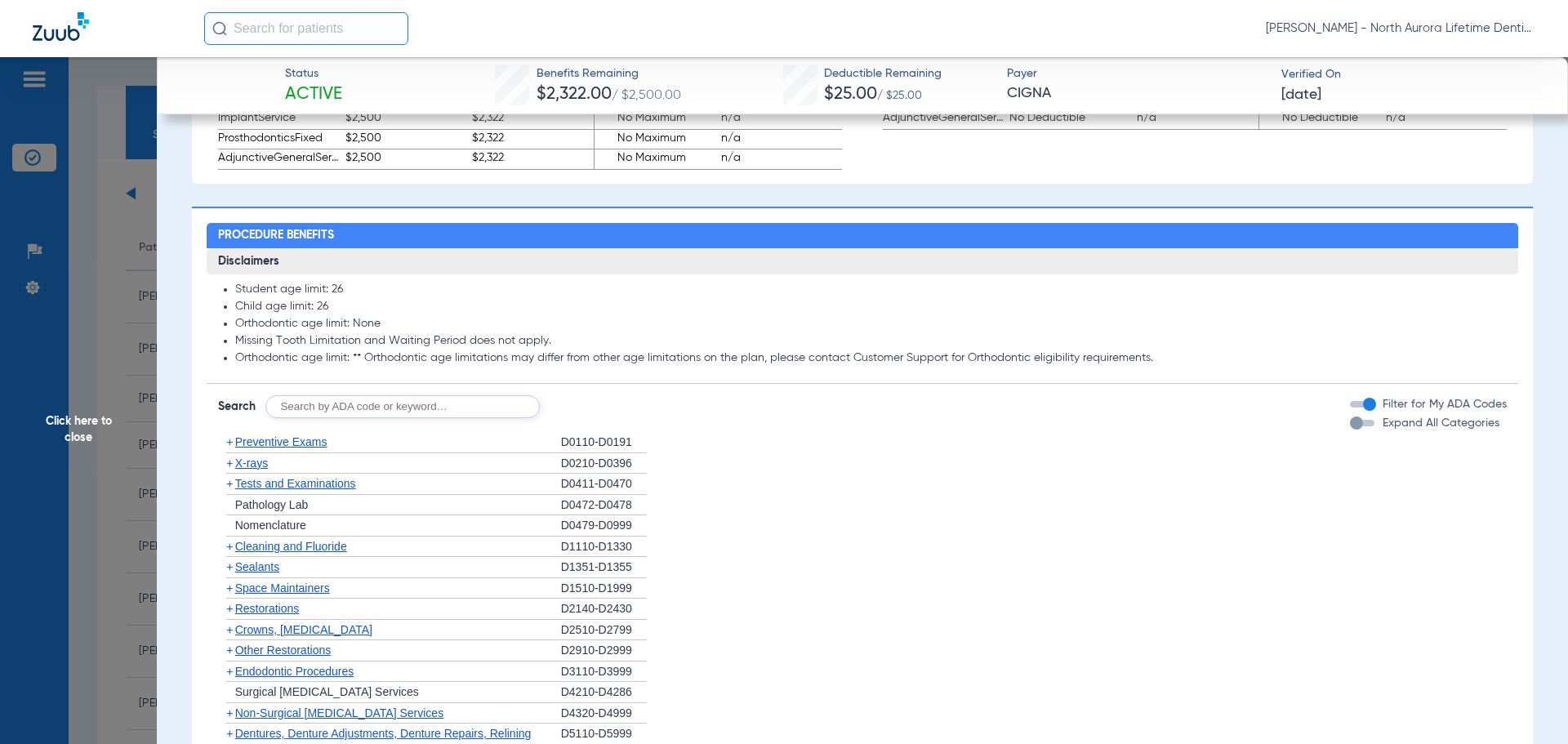
scroll to position [1225, 0]
click at [1350, 428] on div "button" at bounding box center [1357, 423] width 14 height 14
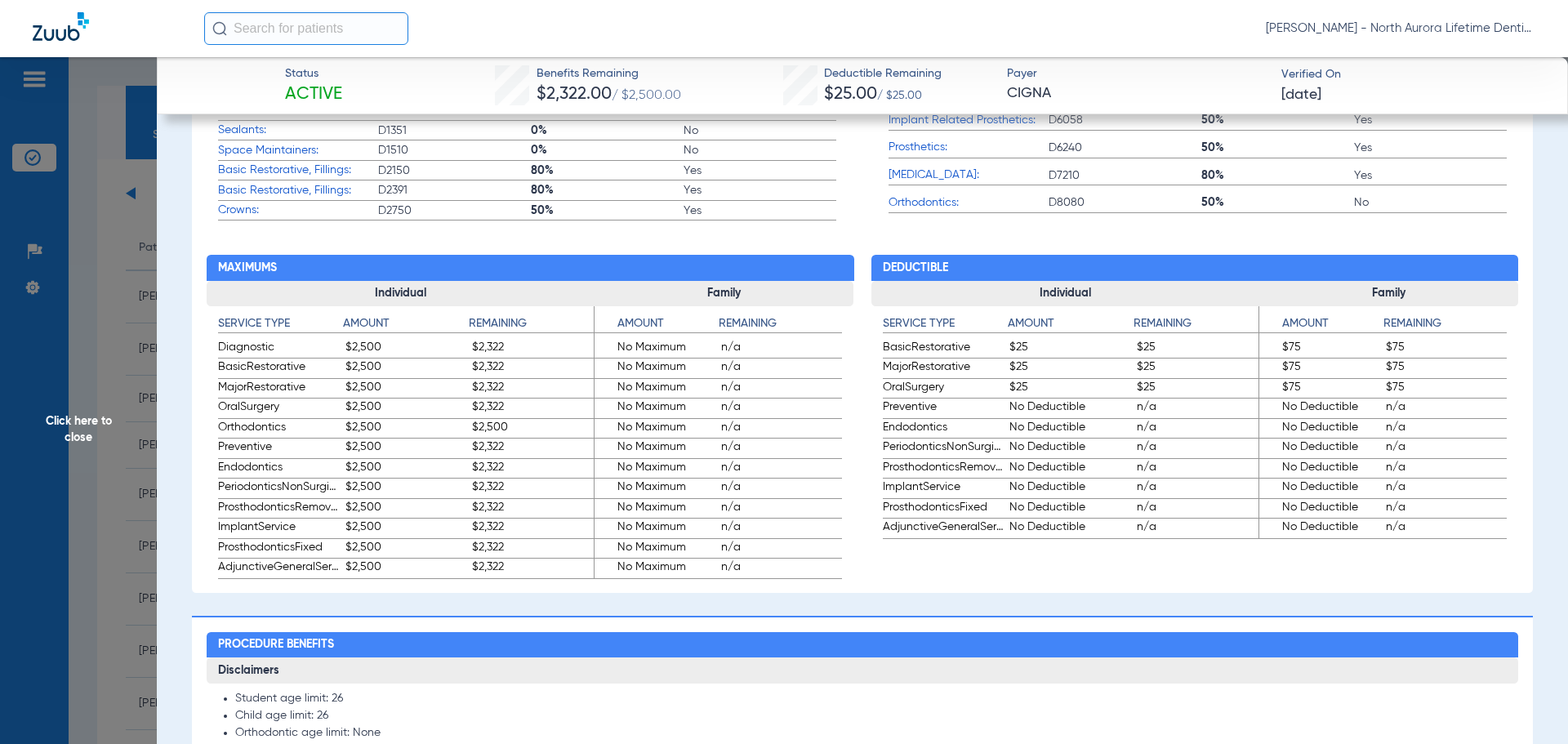
scroll to position [816, 0]
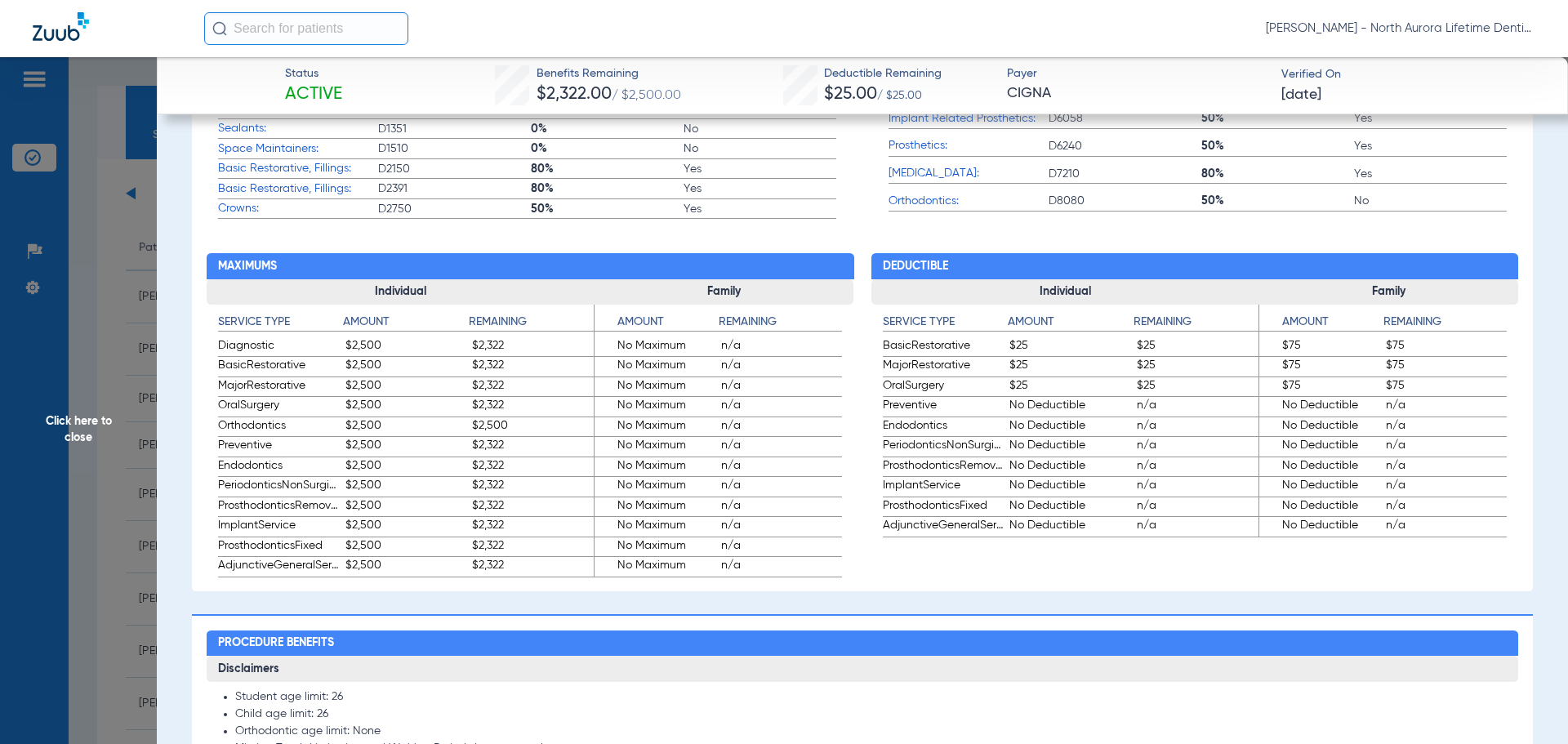
click at [69, 417] on span "Click here to close" at bounding box center [78, 428] width 156 height 744
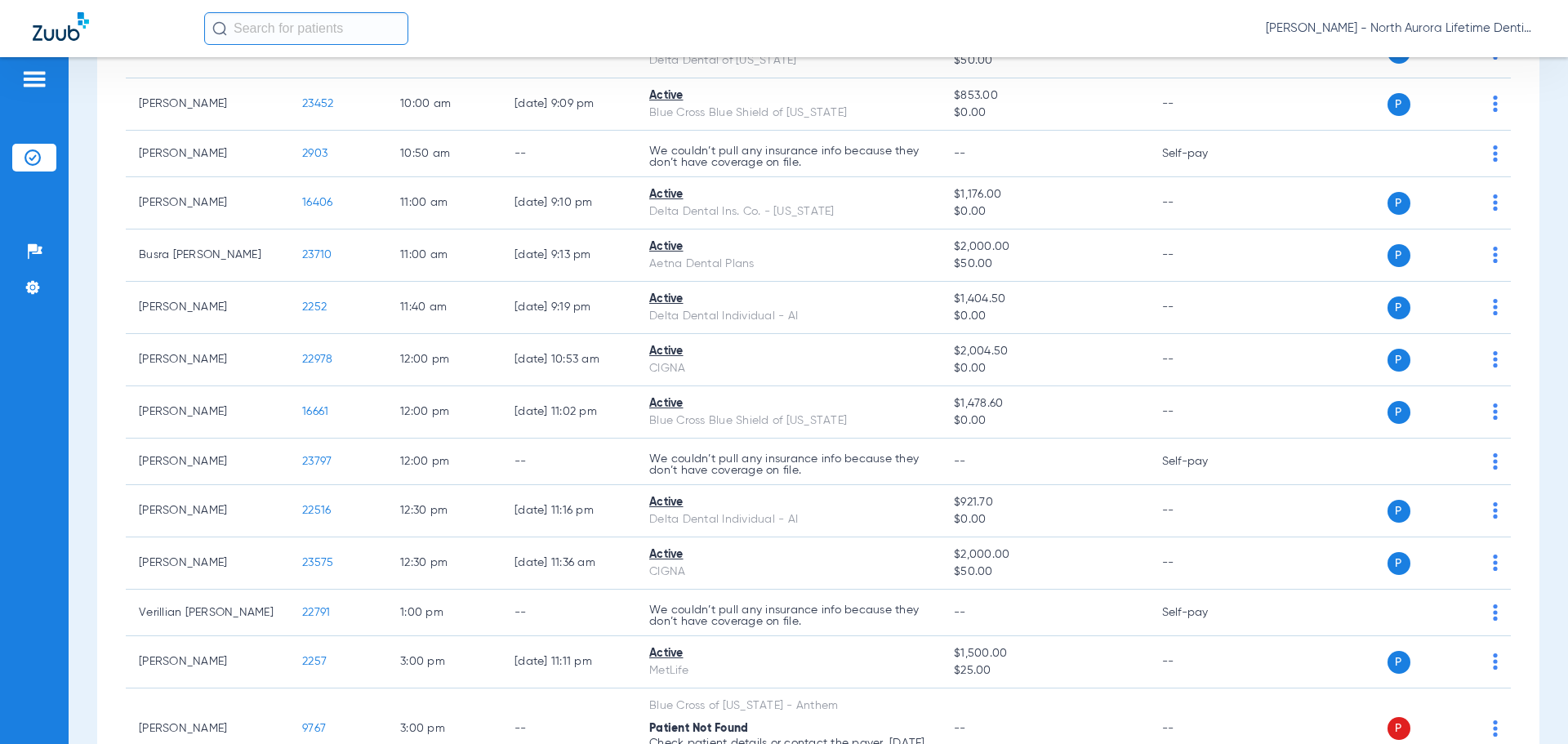
scroll to position [898, 0]
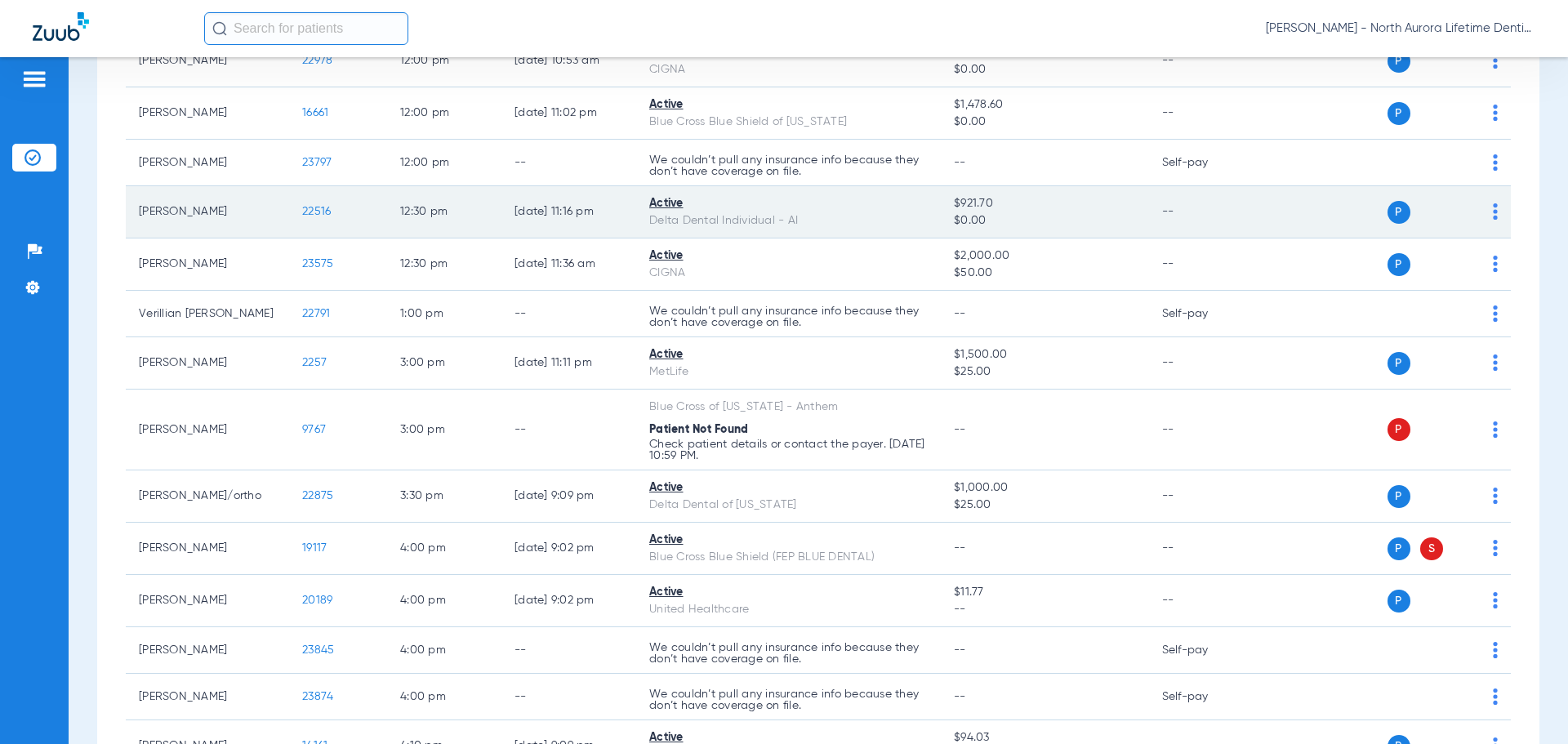
click at [319, 217] on span "22516" at bounding box center [316, 211] width 29 height 12
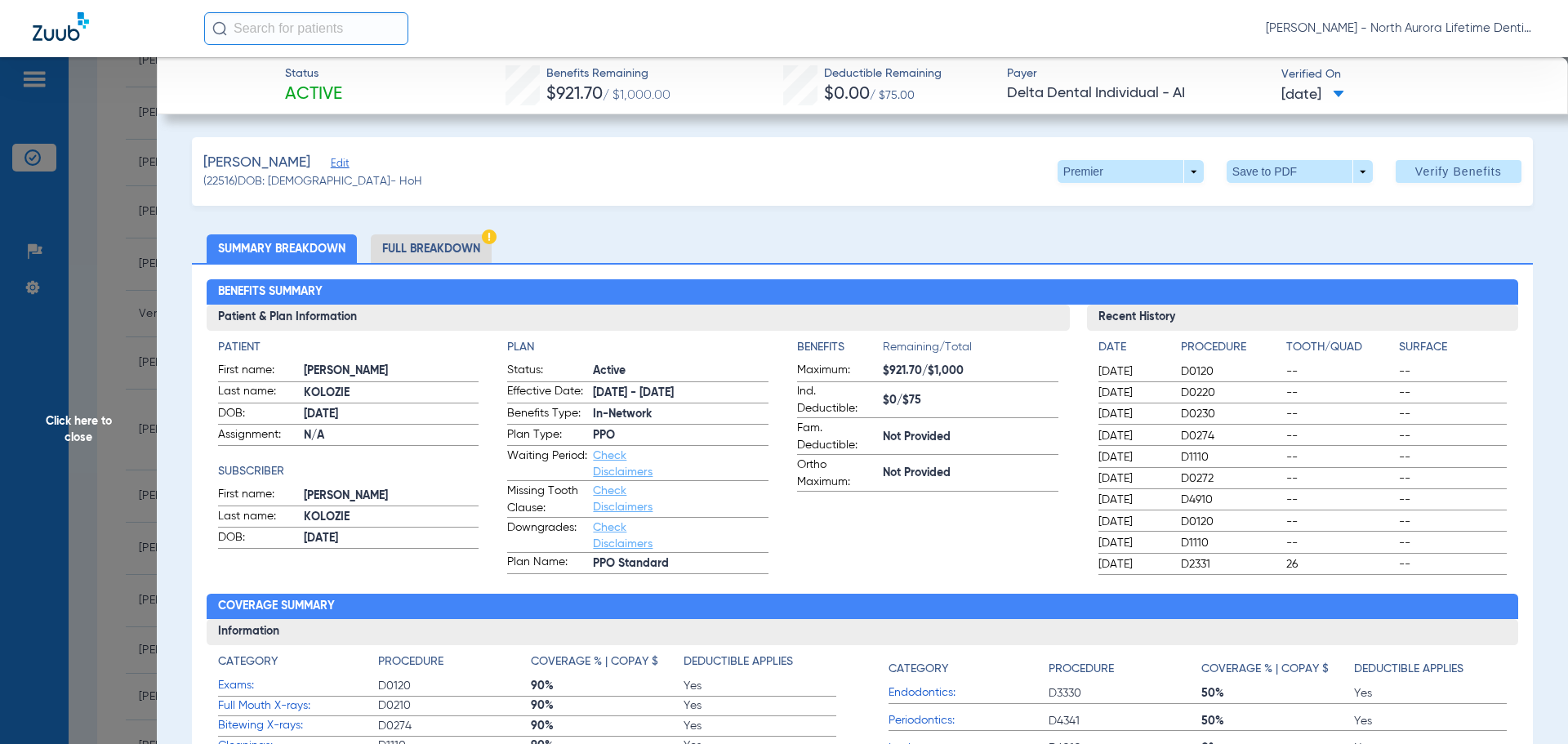
click at [442, 247] on li "Full Breakdown" at bounding box center [430, 249] width 121 height 29
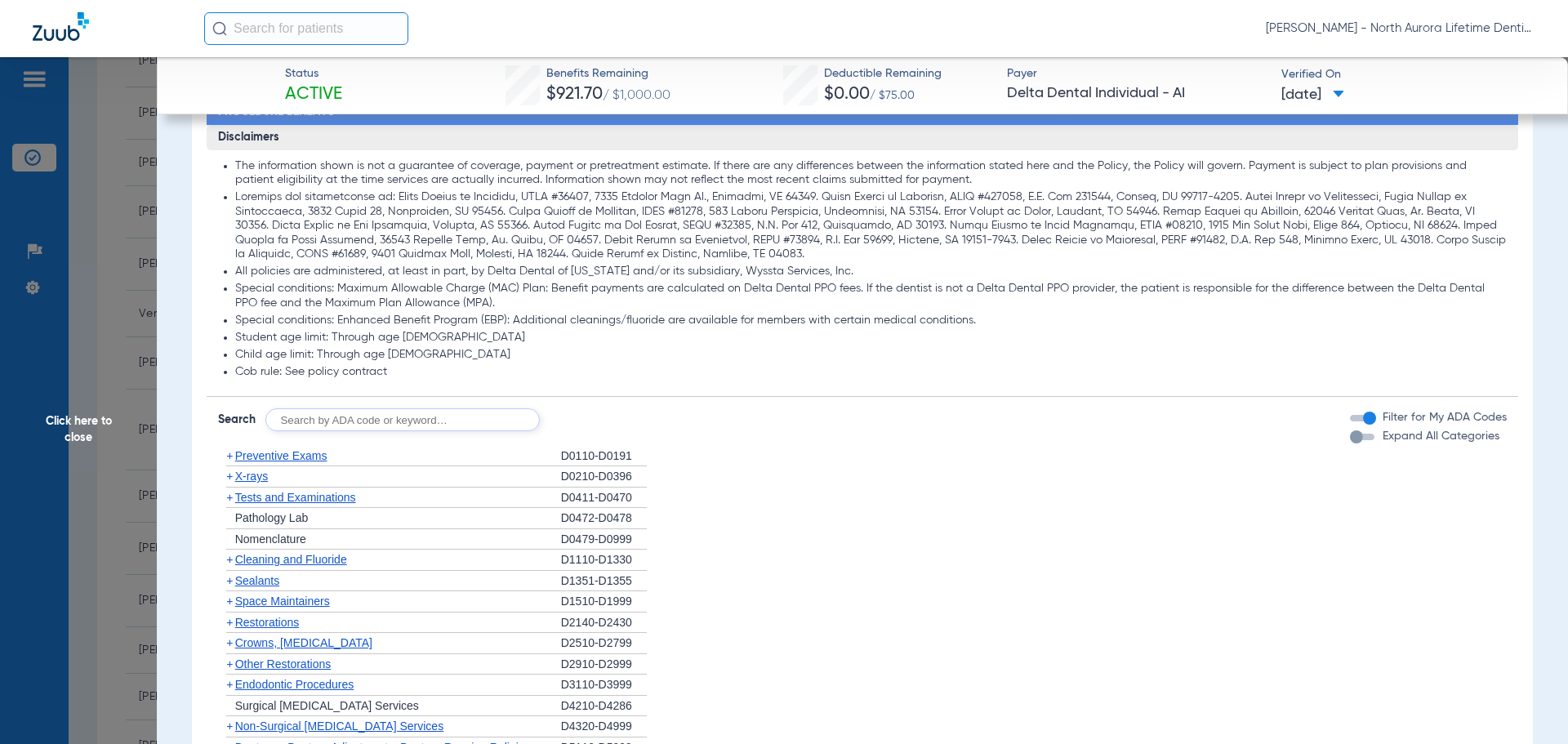
scroll to position [1144, 0]
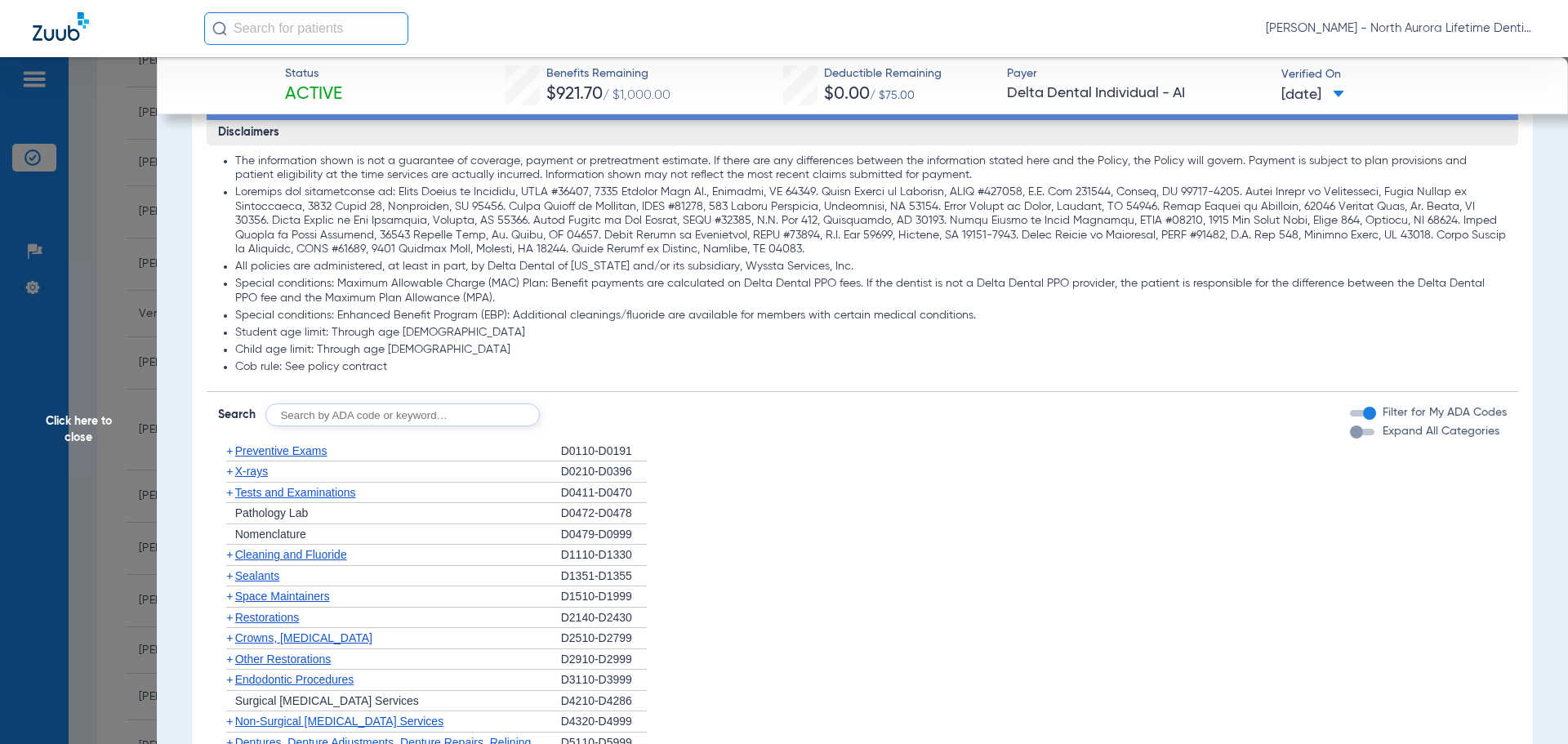
click at [1350, 435] on div "button" at bounding box center [1357, 432] width 14 height 14
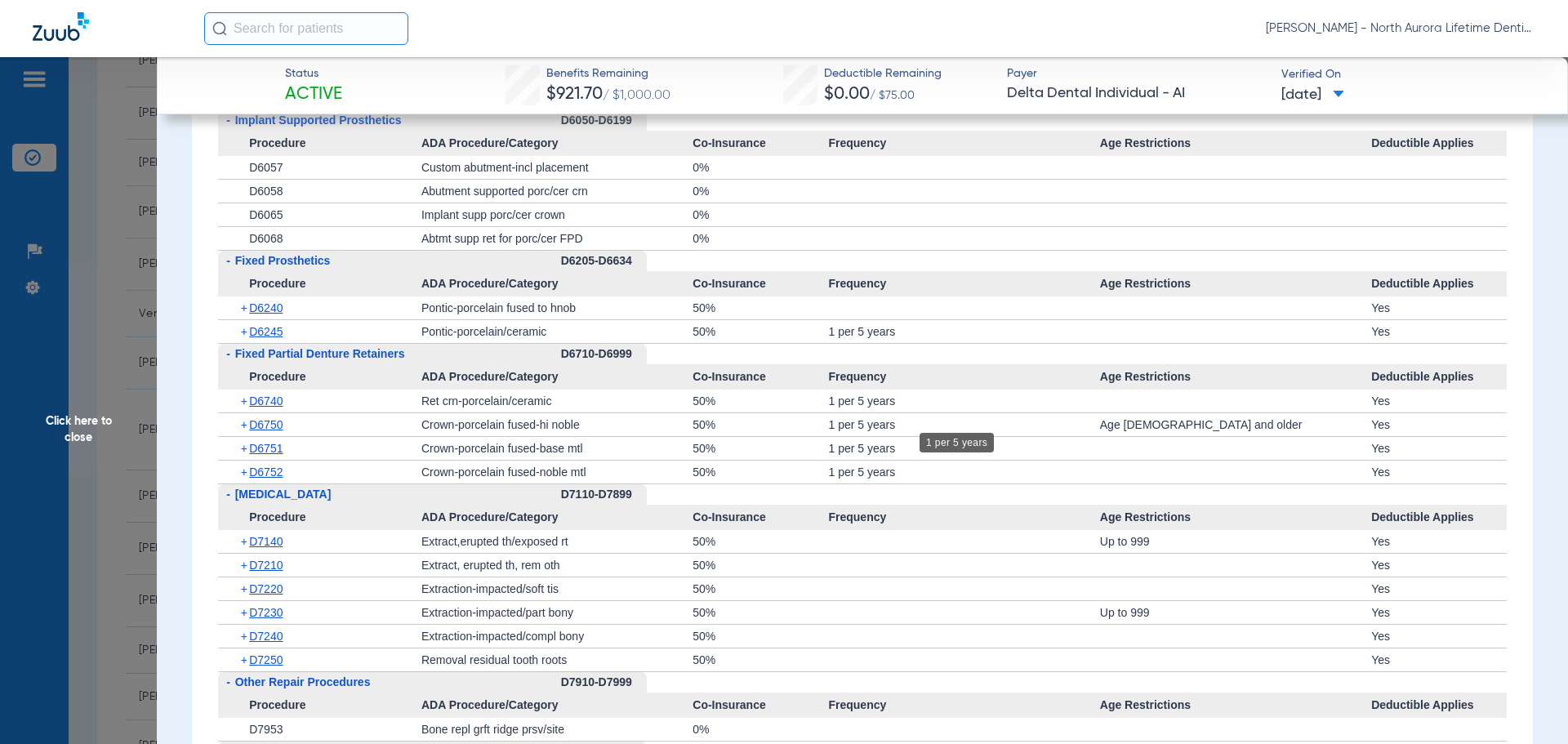
scroll to position [3838, 0]
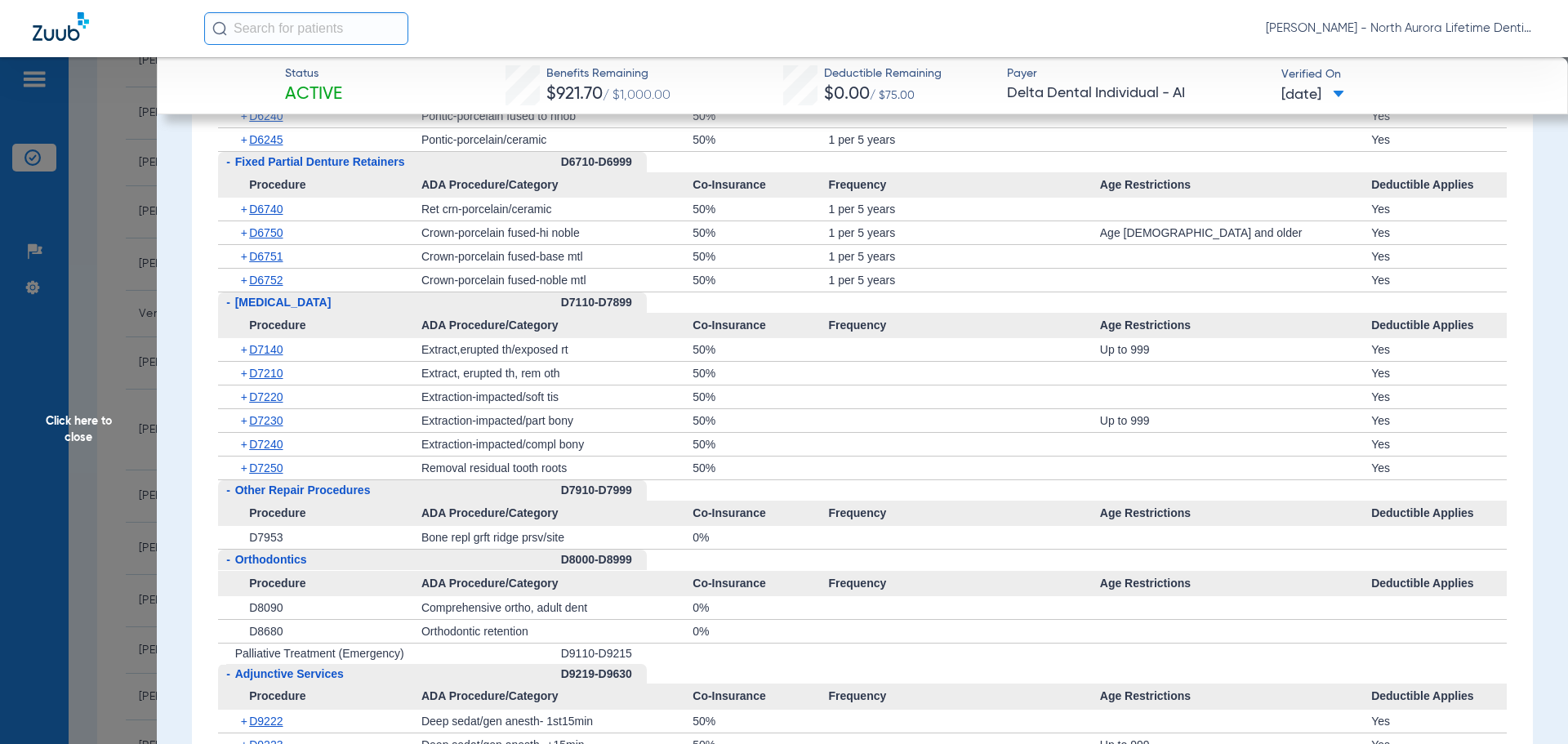
click at [84, 427] on span "Click here to close" at bounding box center [78, 428] width 156 height 744
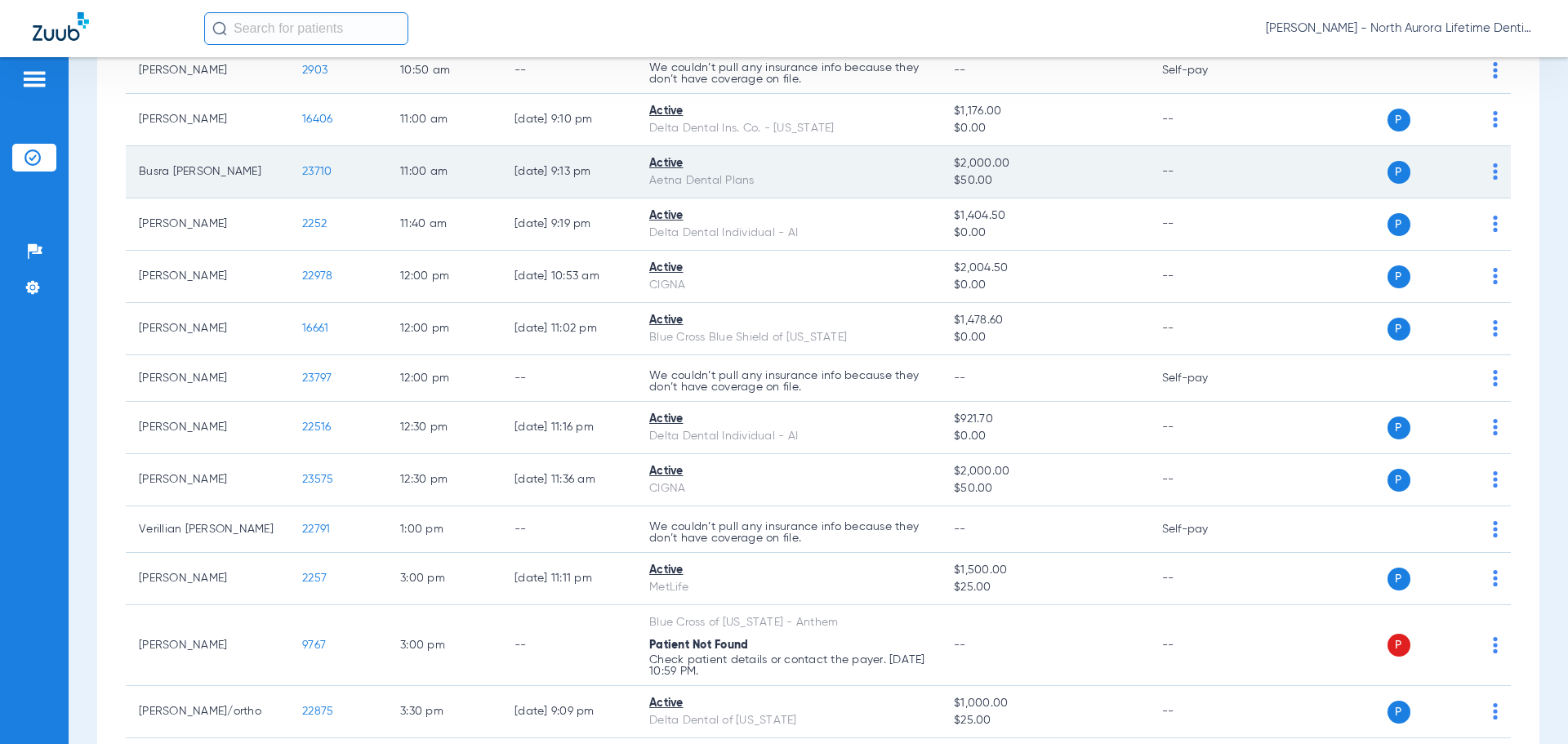
scroll to position [653, 0]
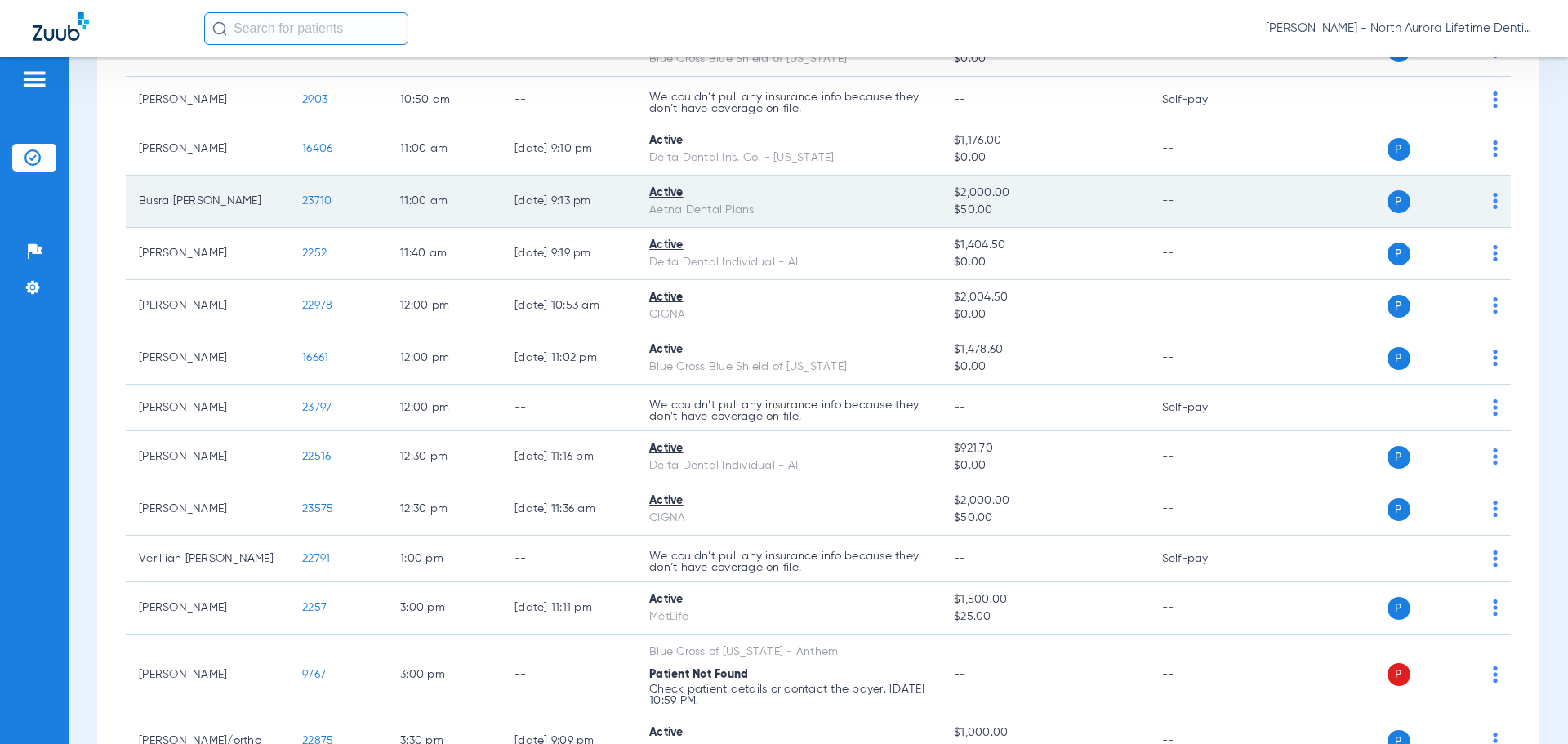
click at [321, 207] on span "23710" at bounding box center [316, 201] width 29 height 12
